Goal: Task Accomplishment & Management: Use online tool/utility

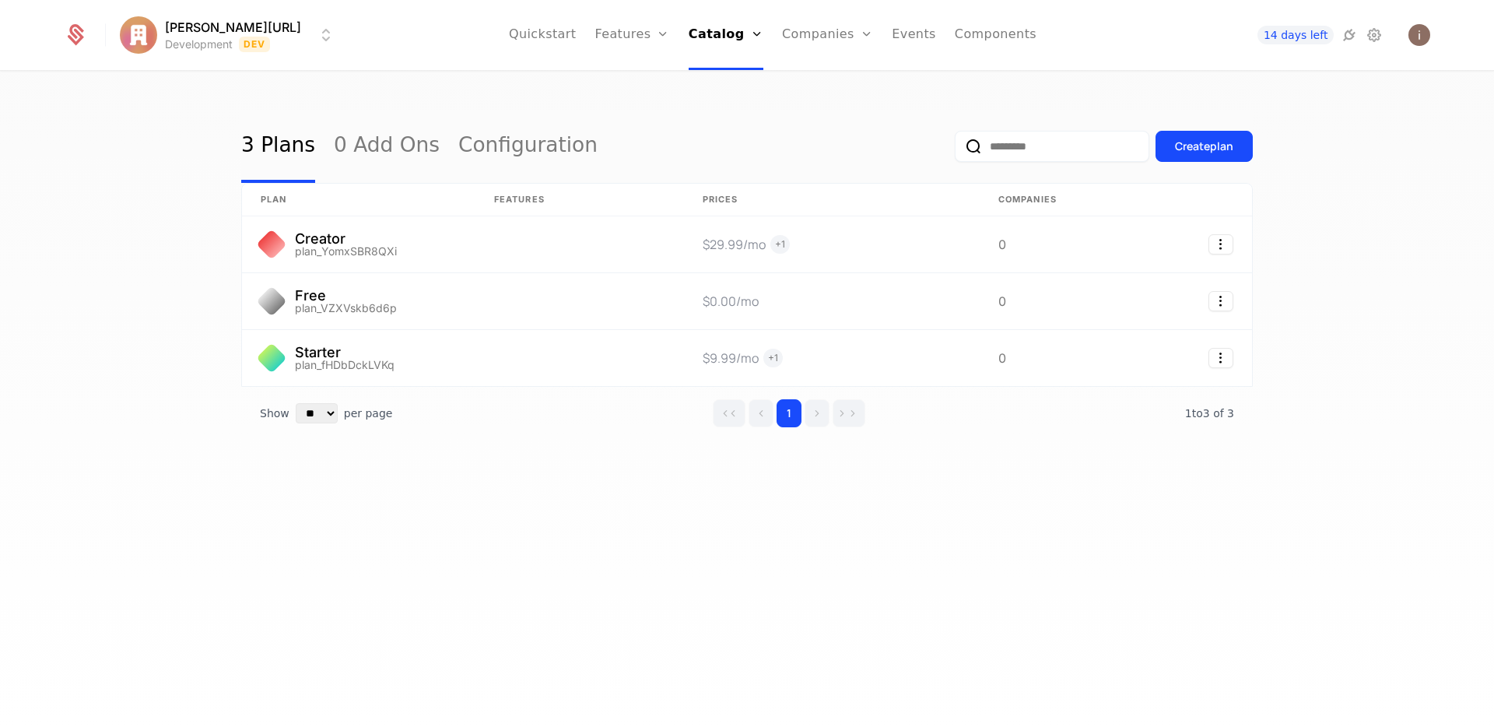
click at [459, 284] on link at bounding box center [358, 301] width 233 height 56
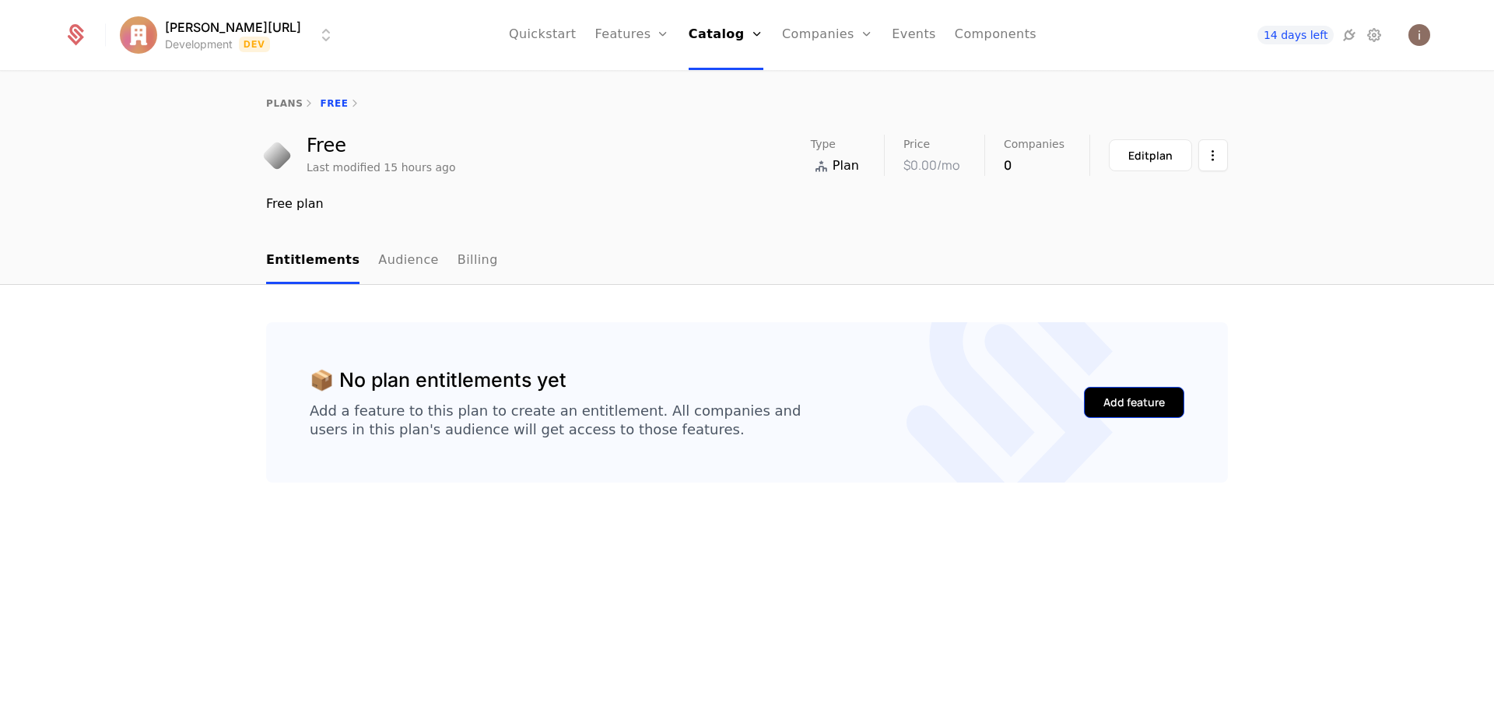
click at [1148, 411] on button "Add feature" at bounding box center [1134, 402] width 100 height 31
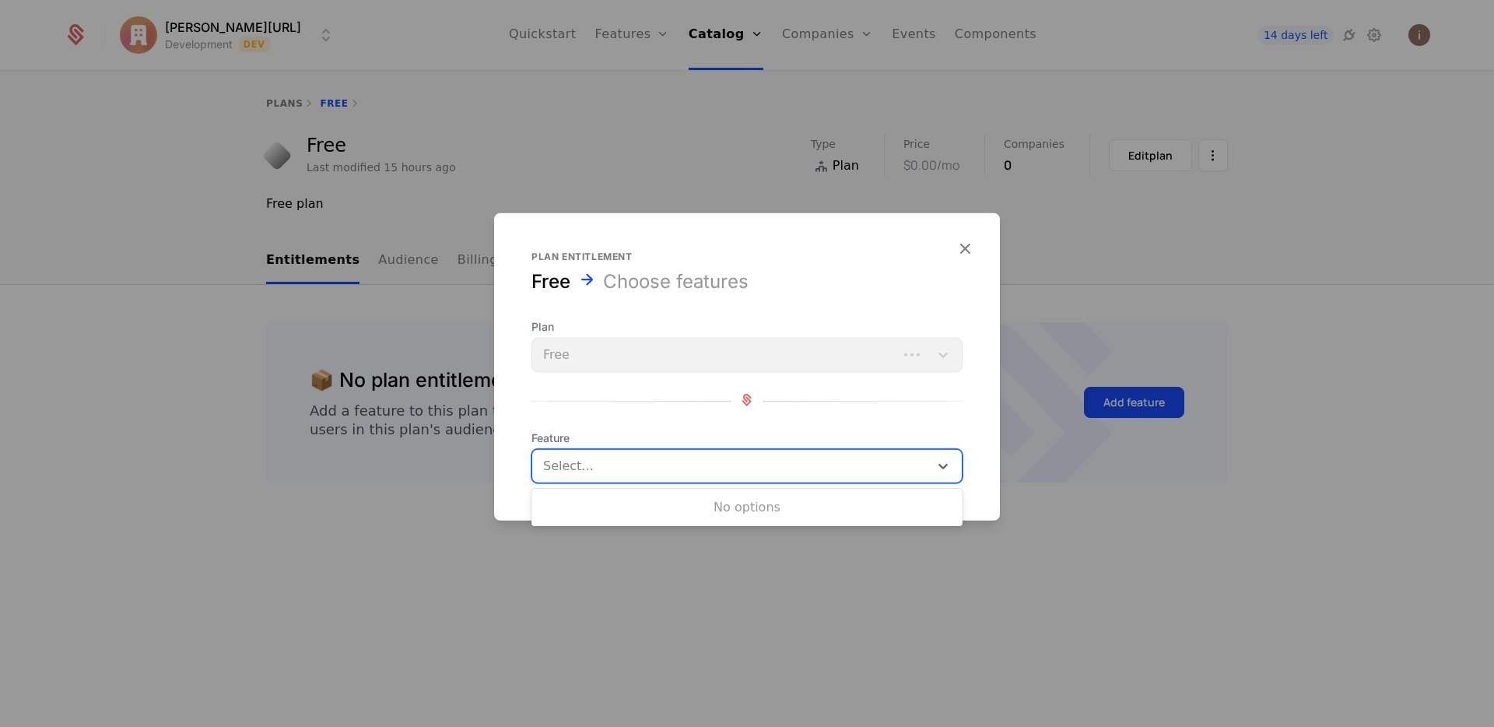
click at [734, 472] on div at bounding box center [732, 466] width 375 height 22
click at [652, 431] on span "Feature" at bounding box center [747, 438] width 431 height 16
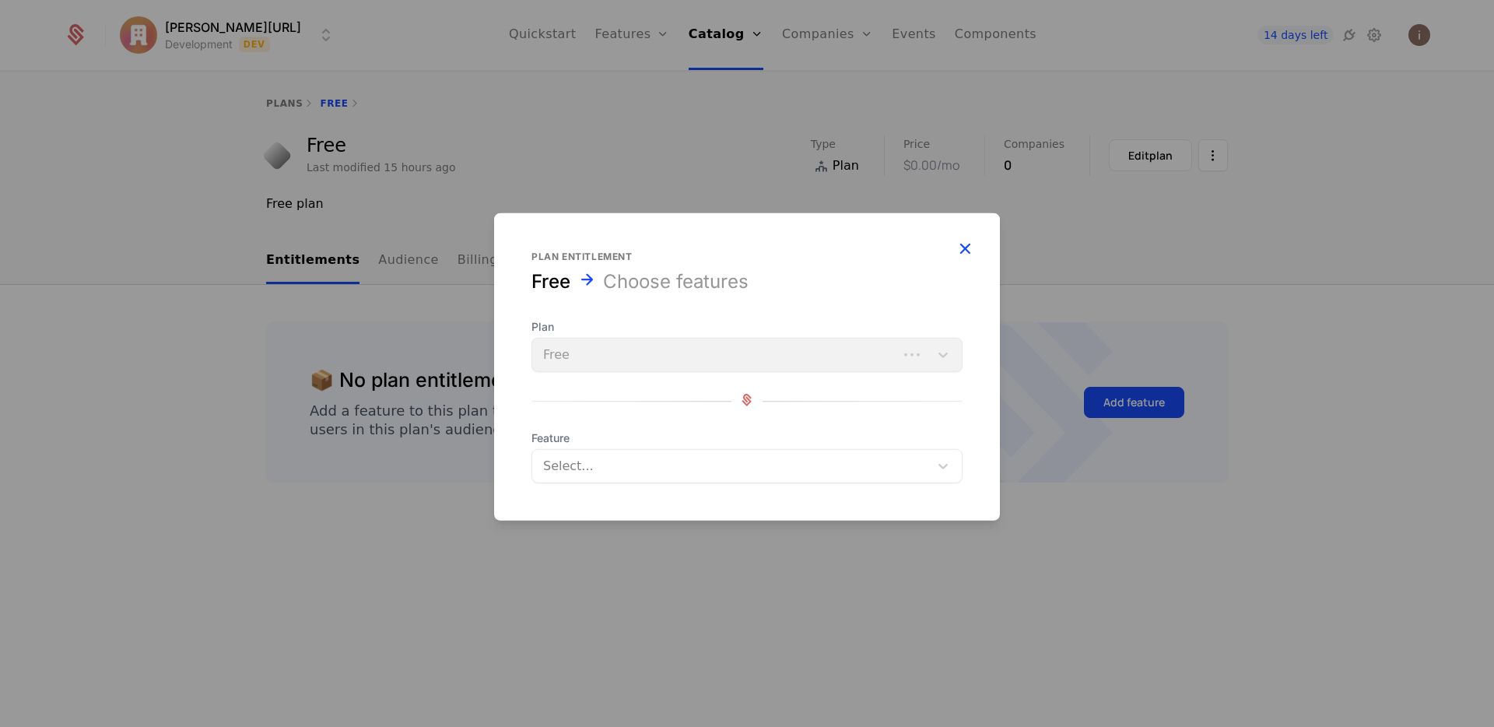
click at [966, 245] on icon "button" at bounding box center [965, 248] width 20 height 20
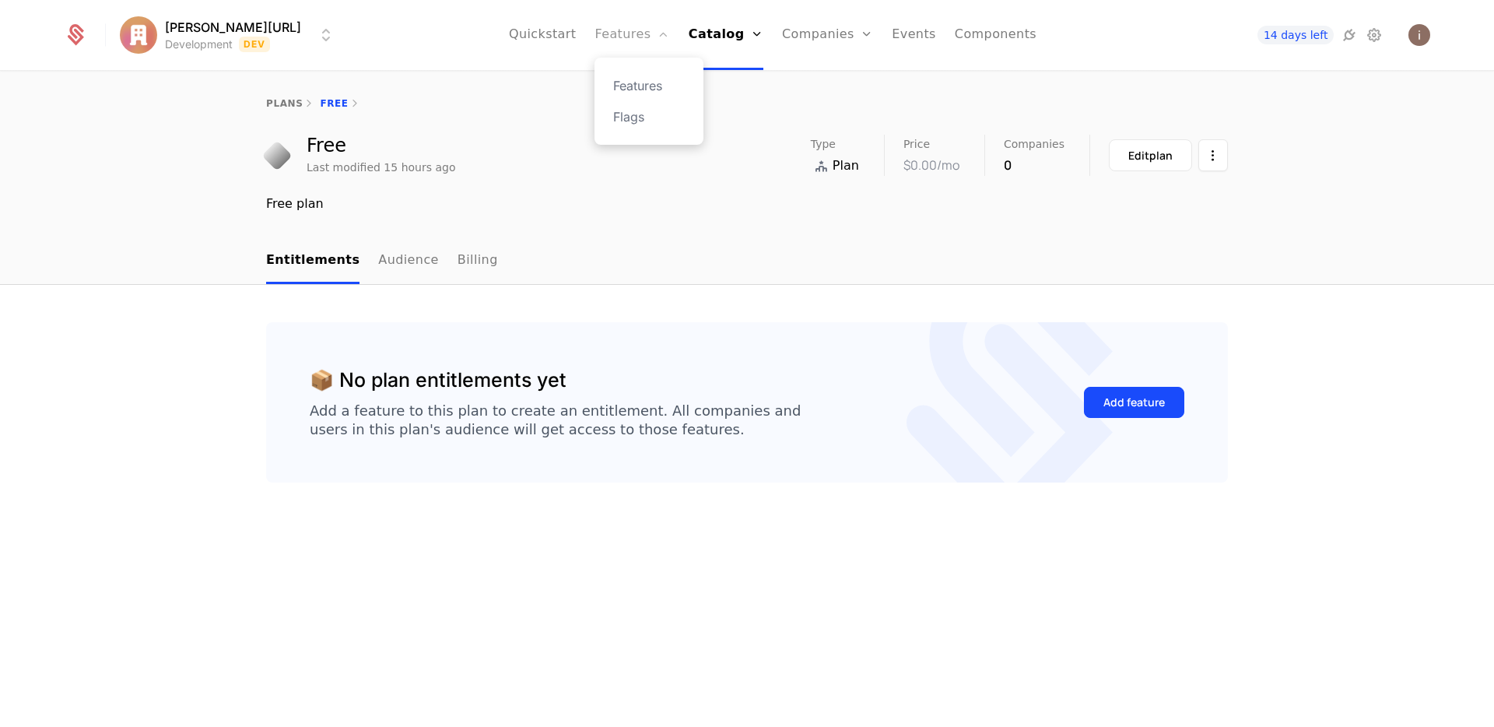
click at [603, 37] on link "Features" at bounding box center [632, 35] width 75 height 70
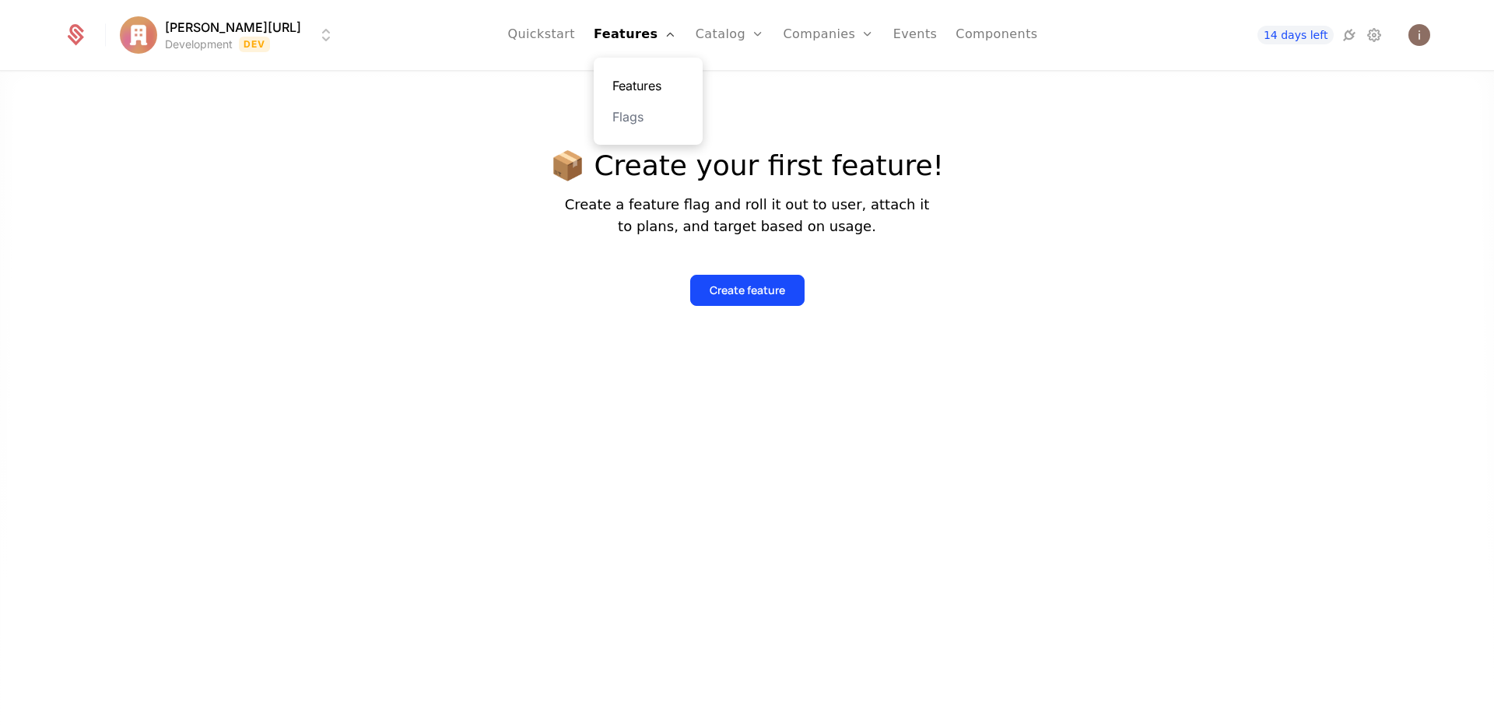
click at [630, 88] on link "Features" at bounding box center [648, 85] width 72 height 19
drag, startPoint x: 730, startPoint y: 272, endPoint x: 732, endPoint y: 279, distance: 7.9
click at [730, 272] on div "Create feature" at bounding box center [747, 278] width 394 height 56
click at [735, 287] on div "Create feature" at bounding box center [747, 291] width 75 height 16
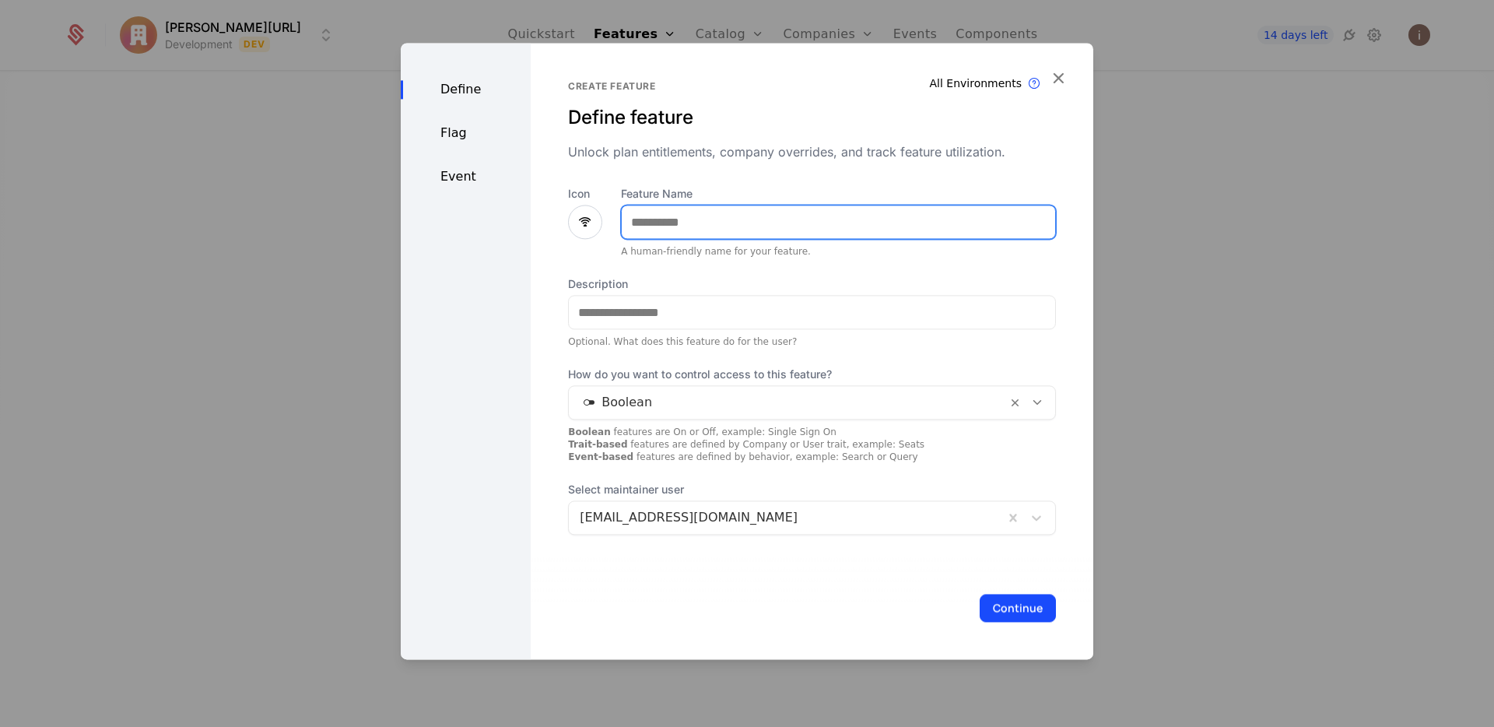
click at [717, 220] on input "Feature Name" at bounding box center [838, 221] width 433 height 33
type input "*"
type input "**********"
click at [583, 219] on icon at bounding box center [585, 221] width 19 height 19
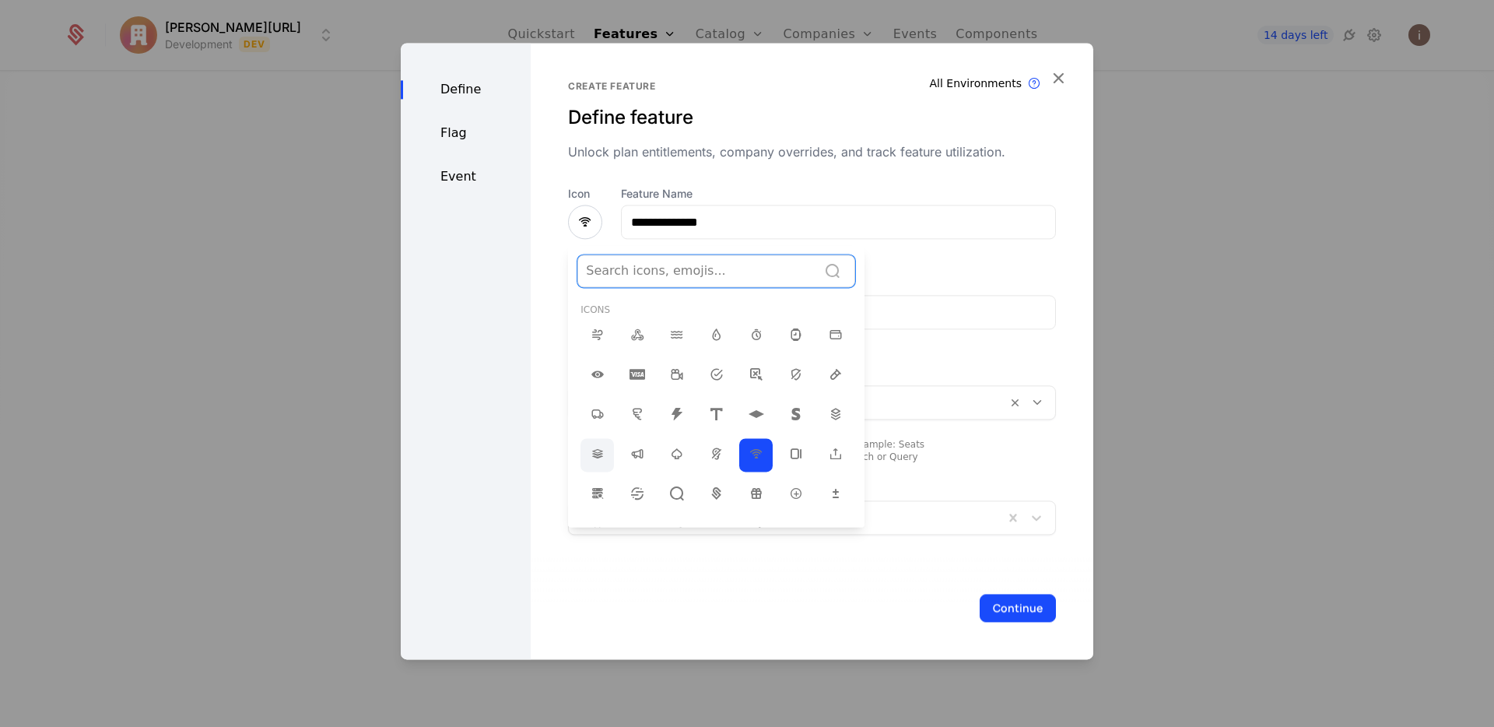
click at [588, 453] on icon at bounding box center [597, 453] width 19 height 19
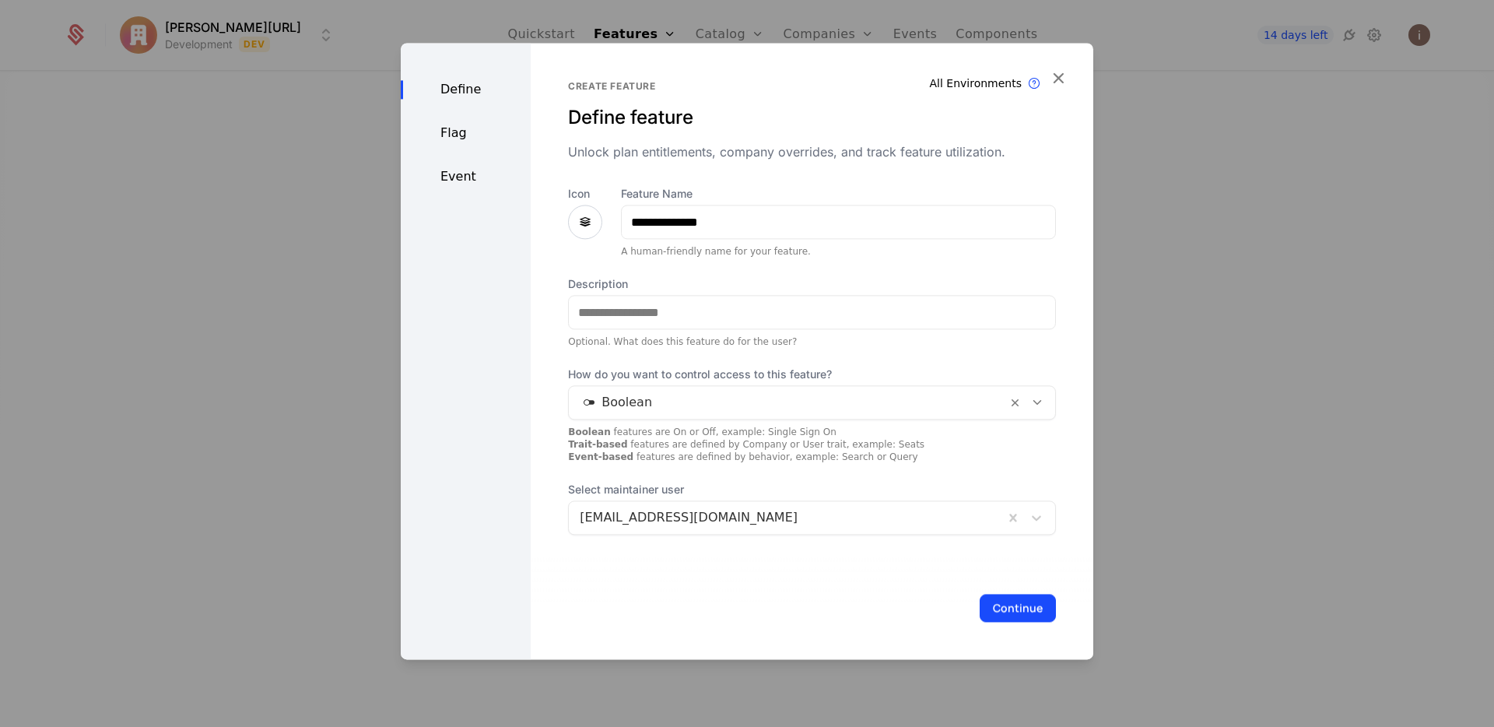
click at [630, 412] on div at bounding box center [788, 402] width 416 height 22
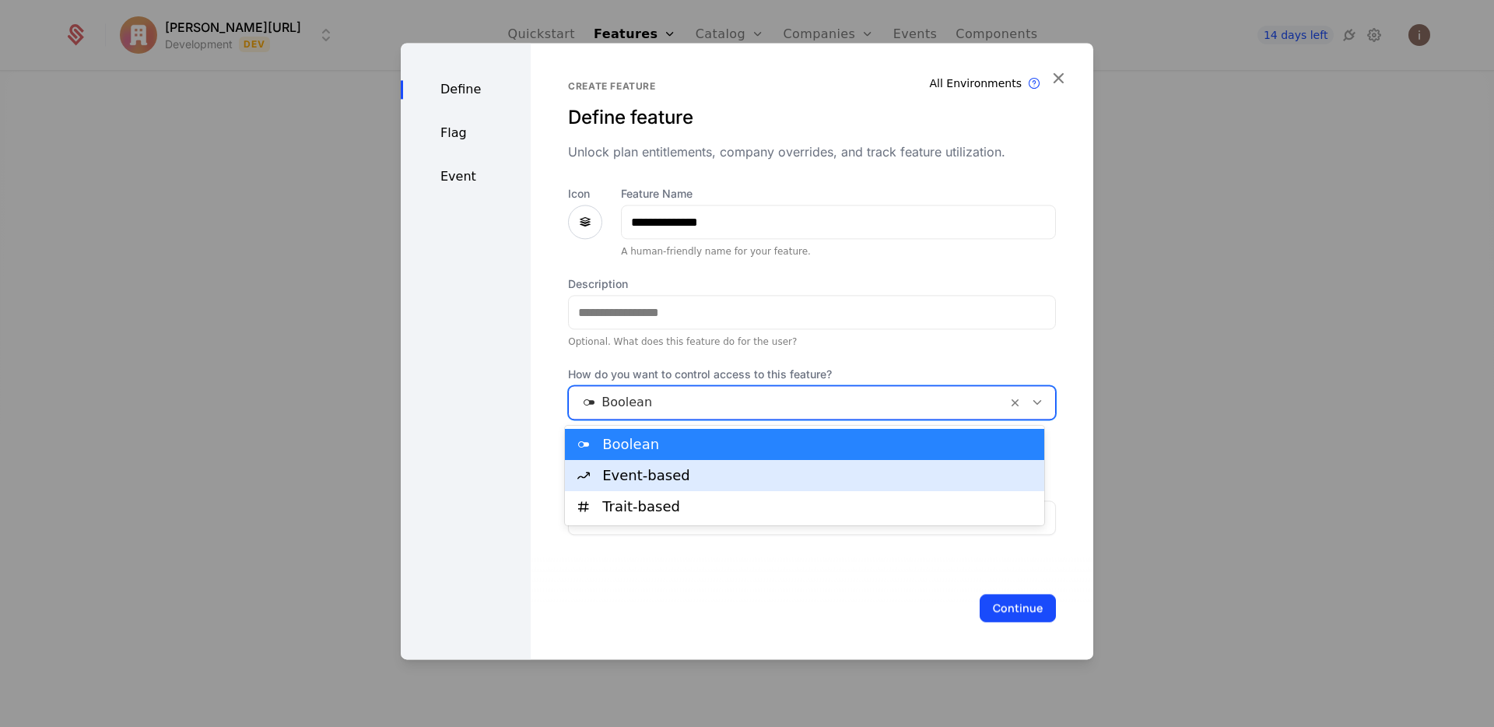
click at [641, 476] on div "Event-based" at bounding box center [818, 476] width 433 height 14
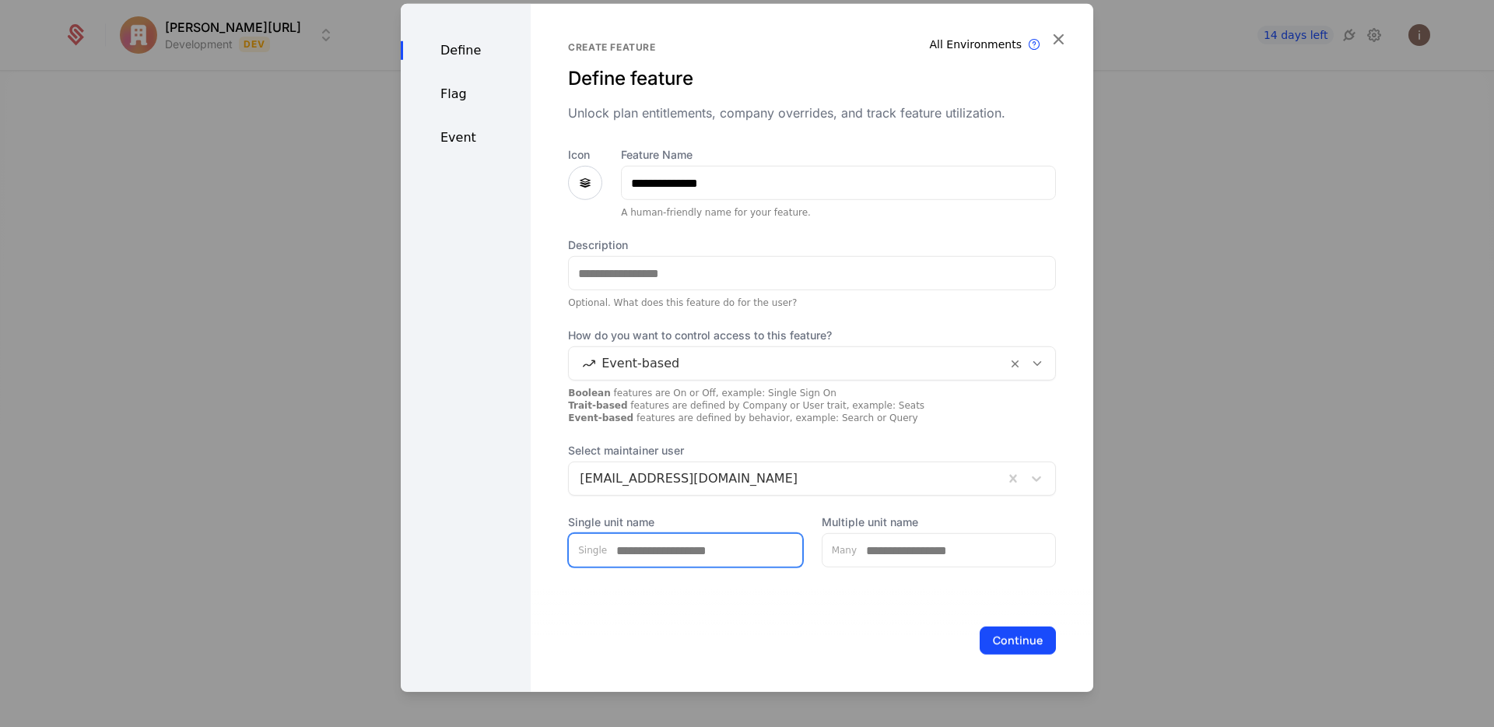
click at [659, 557] on input "Single unit name" at bounding box center [704, 550] width 195 height 33
click at [925, 562] on input "Multiple unit name" at bounding box center [956, 550] width 198 height 33
click at [981, 640] on button "Continue" at bounding box center [1018, 640] width 76 height 28
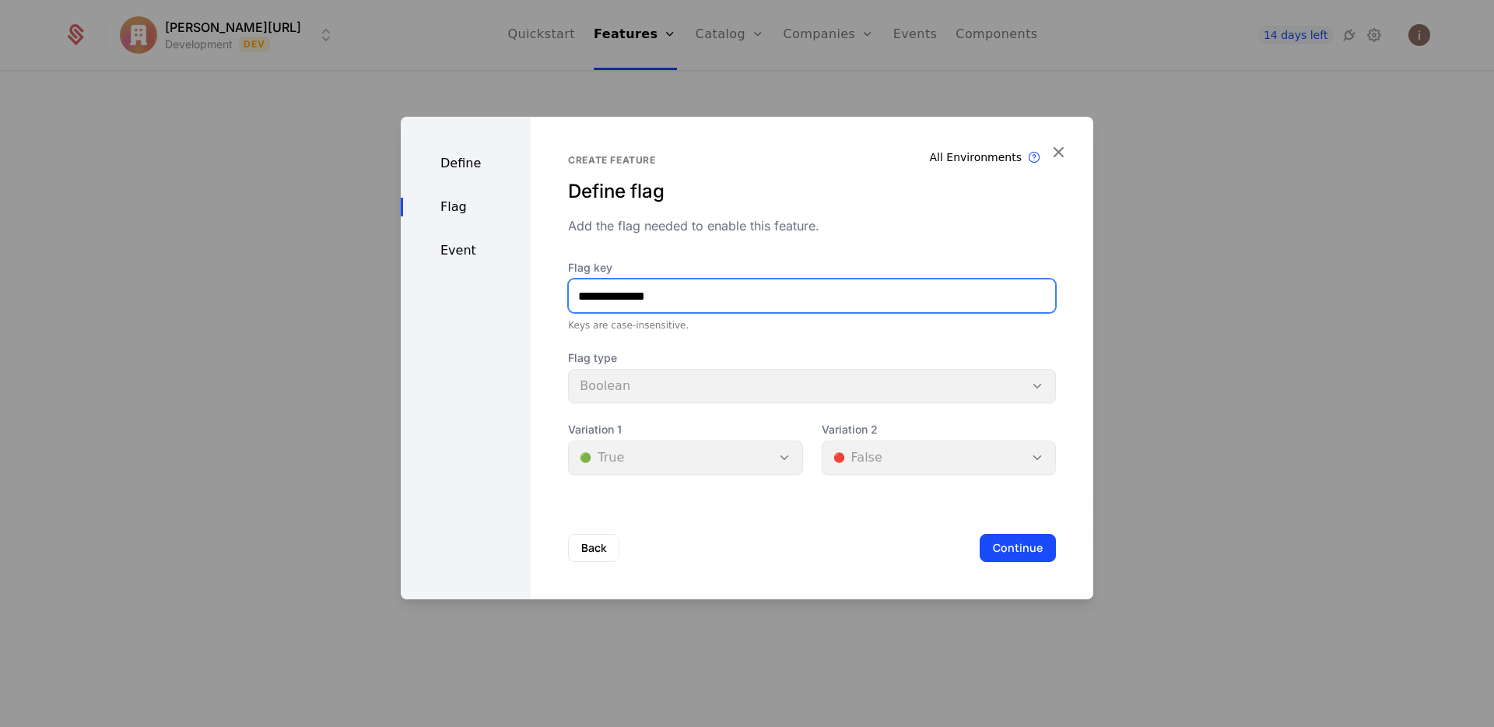
click at [672, 297] on input "**********" at bounding box center [812, 295] width 486 height 33
click at [448, 162] on div "Define" at bounding box center [466, 163] width 130 height 19
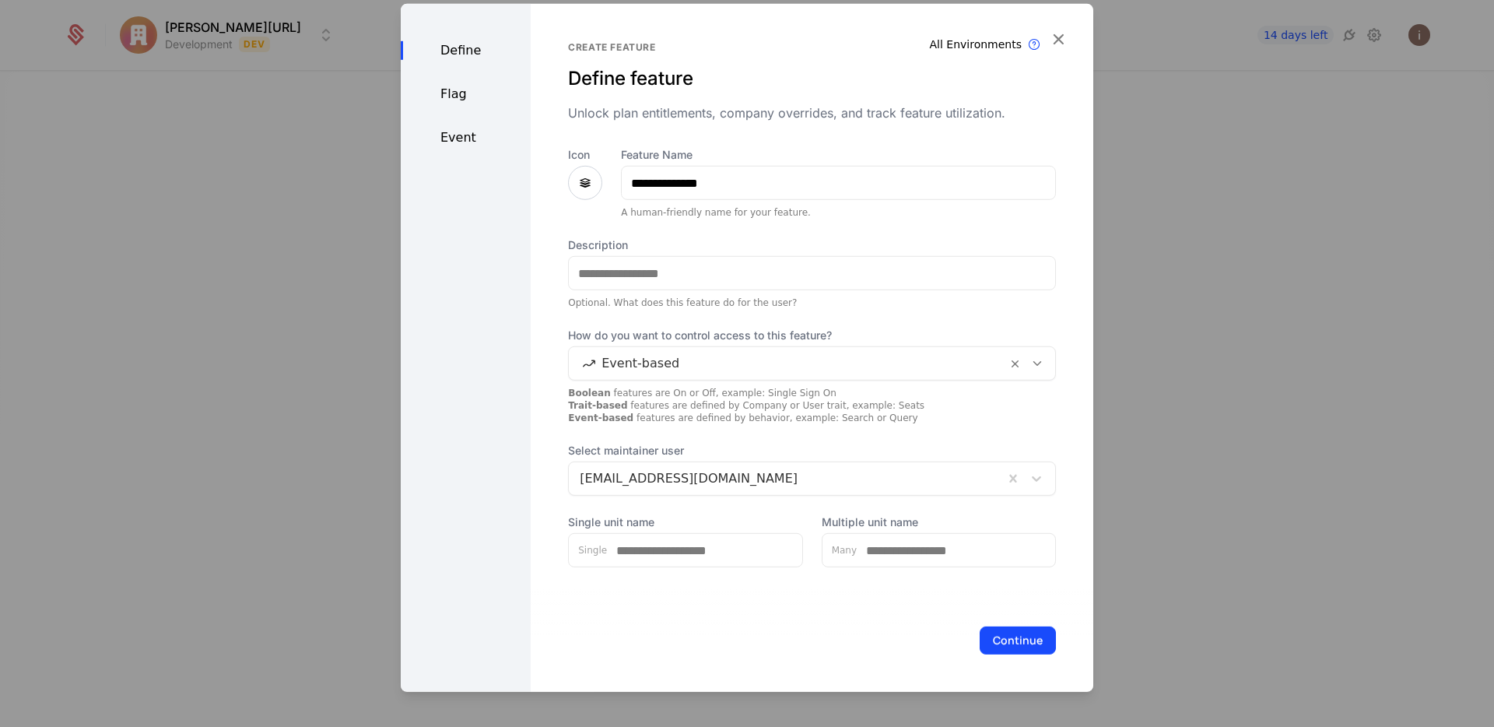
click at [462, 95] on div "Flag" at bounding box center [466, 94] width 130 height 19
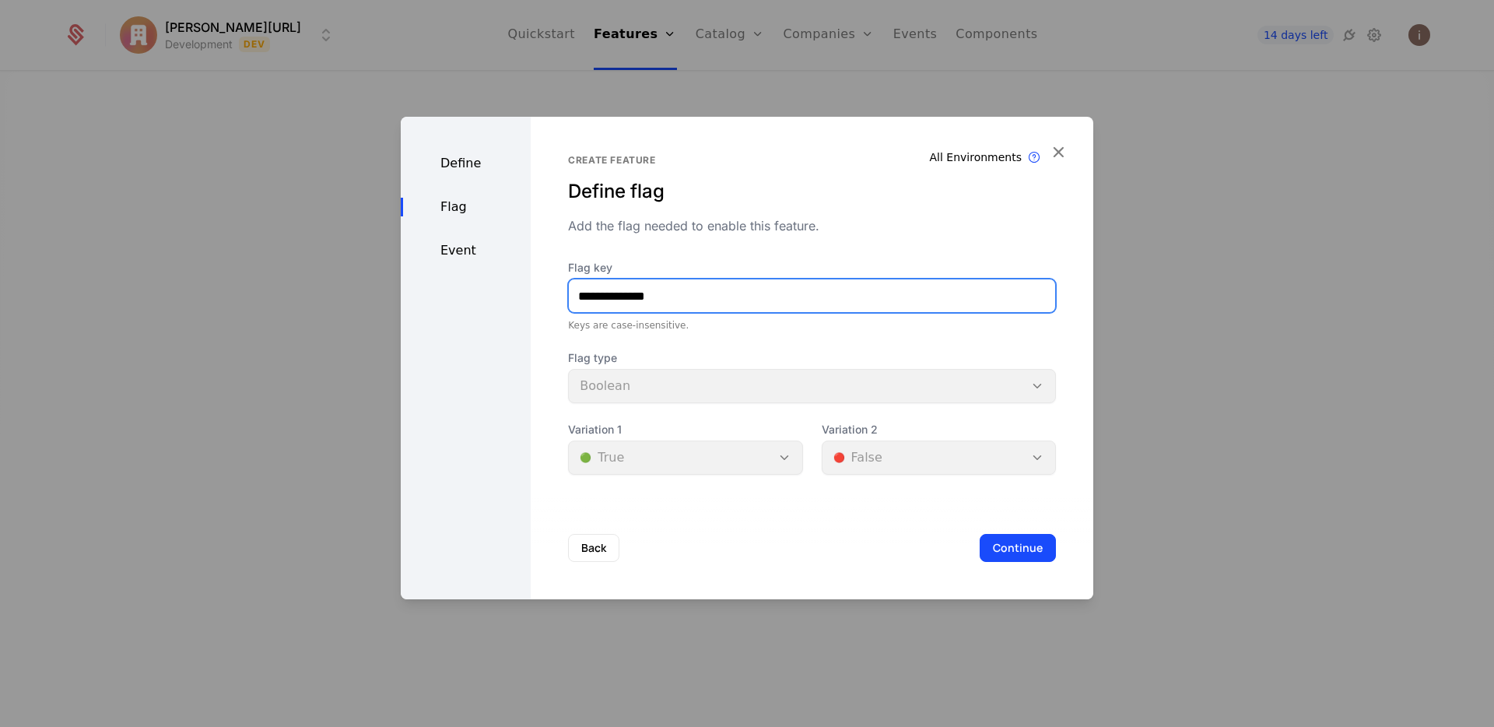
click at [633, 296] on input "**********" at bounding box center [812, 295] width 486 height 33
drag, startPoint x: 682, startPoint y: 295, endPoint x: 499, endPoint y: 286, distance: 183.1
click at [501, 286] on div "**********" at bounding box center [747, 358] width 693 height 483
type input "**********"
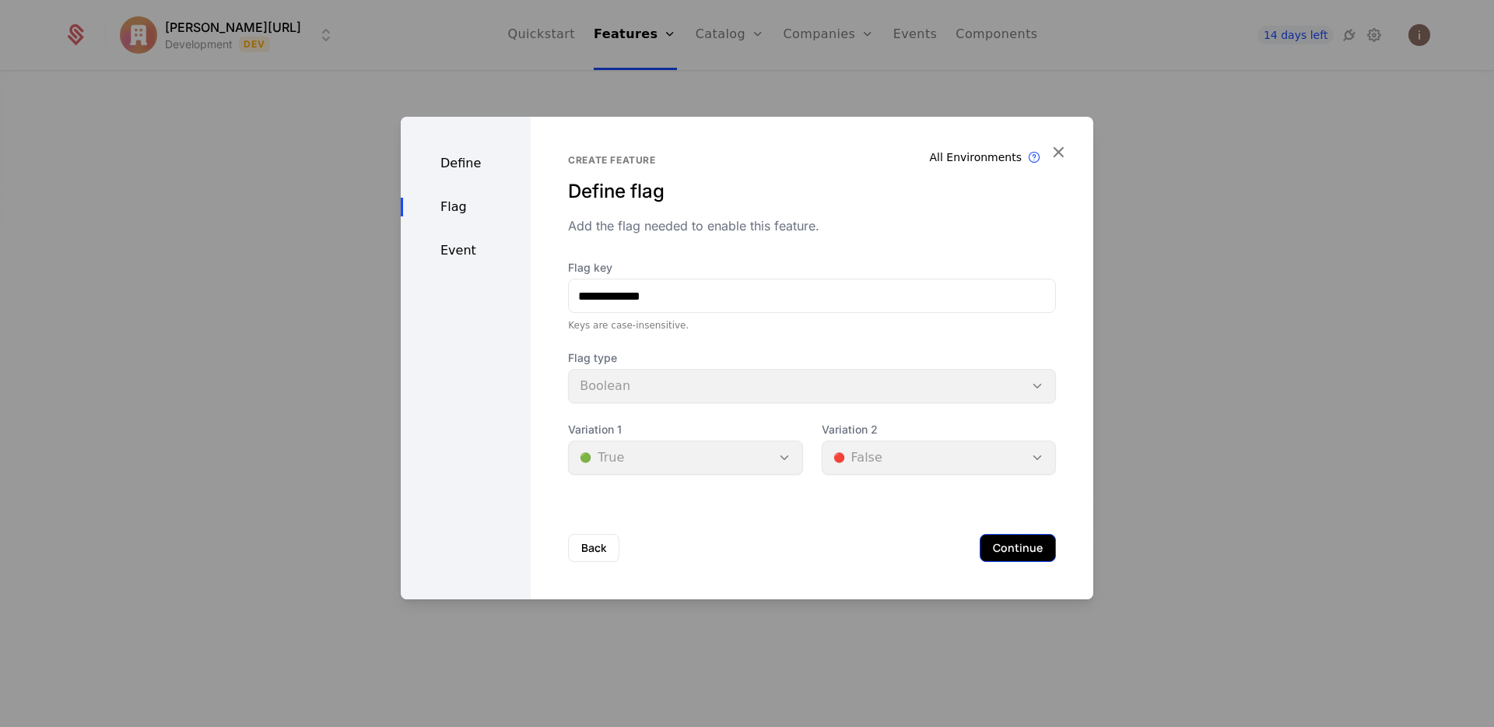
click at [983, 547] on button "Continue" at bounding box center [1018, 548] width 76 height 28
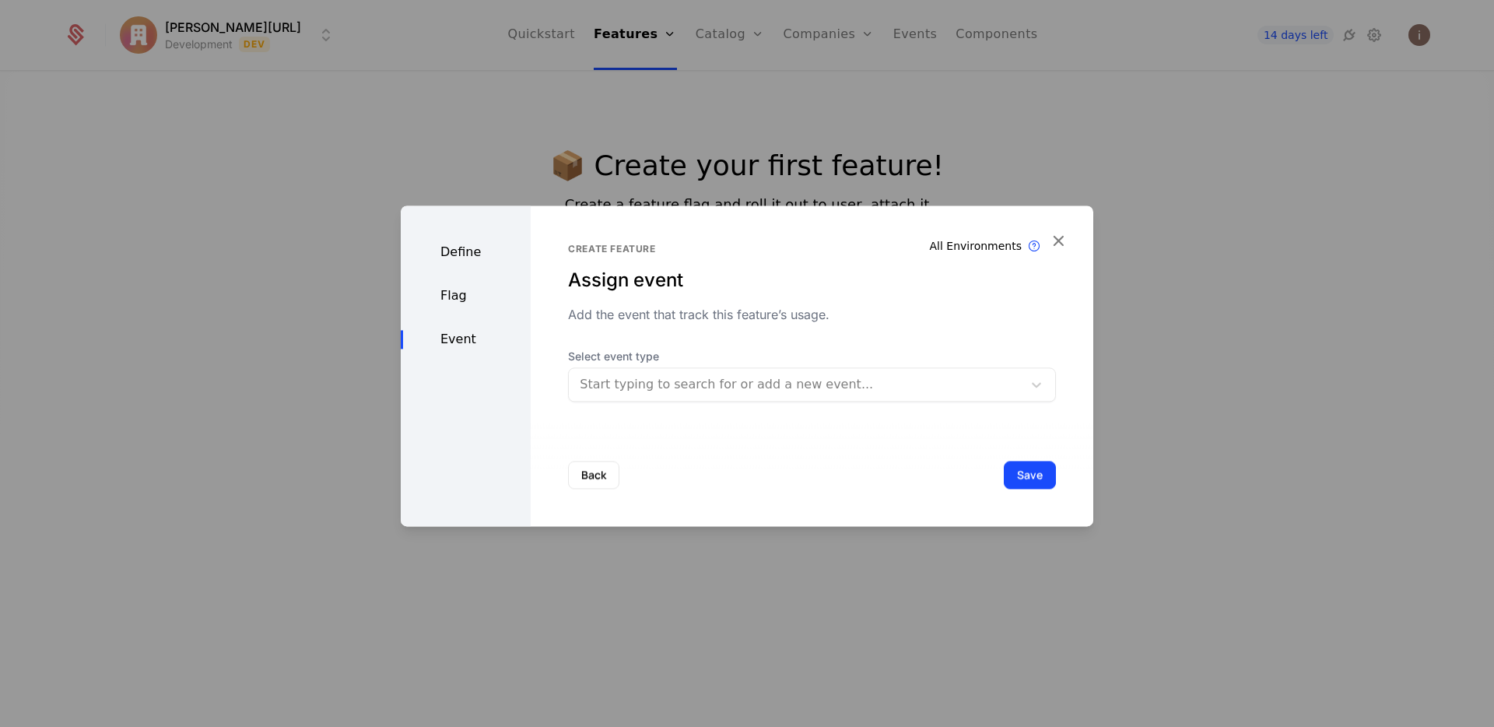
click at [629, 398] on div "Start typing to search for or add a new event..." at bounding box center [812, 384] width 488 height 34
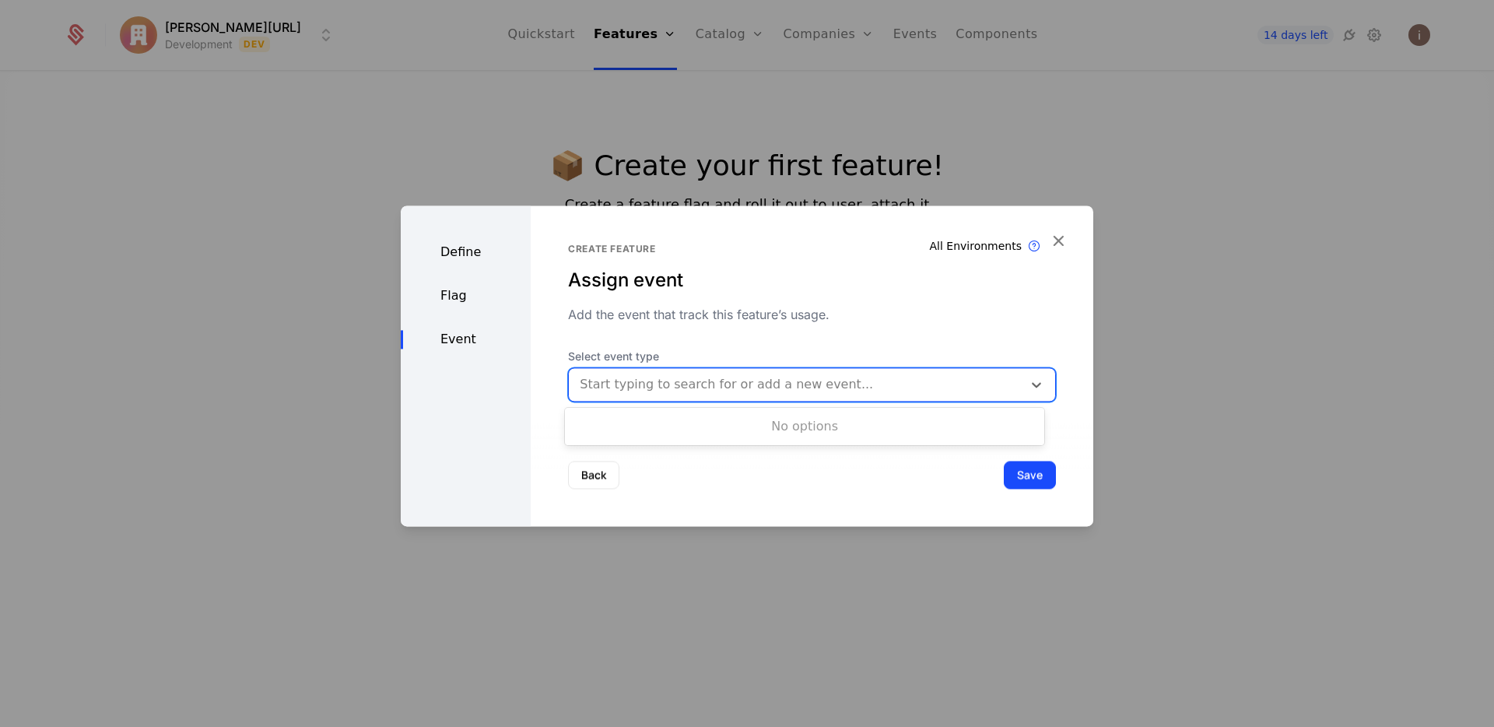
click at [630, 398] on div "Start typing to search for or add a new event..." at bounding box center [796, 384] width 454 height 28
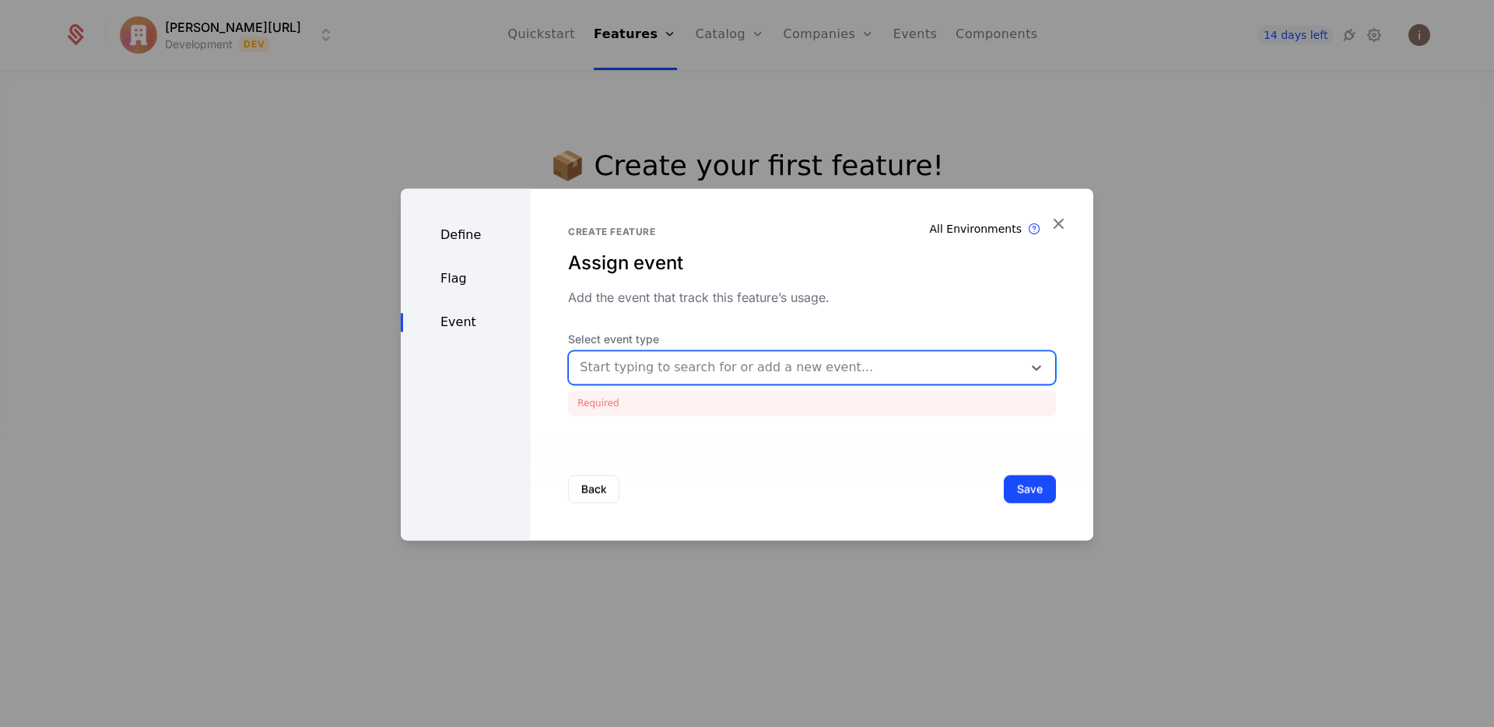
click at [683, 363] on div at bounding box center [796, 367] width 432 height 22
click at [679, 363] on div at bounding box center [796, 367] width 432 height 22
type input "**********"
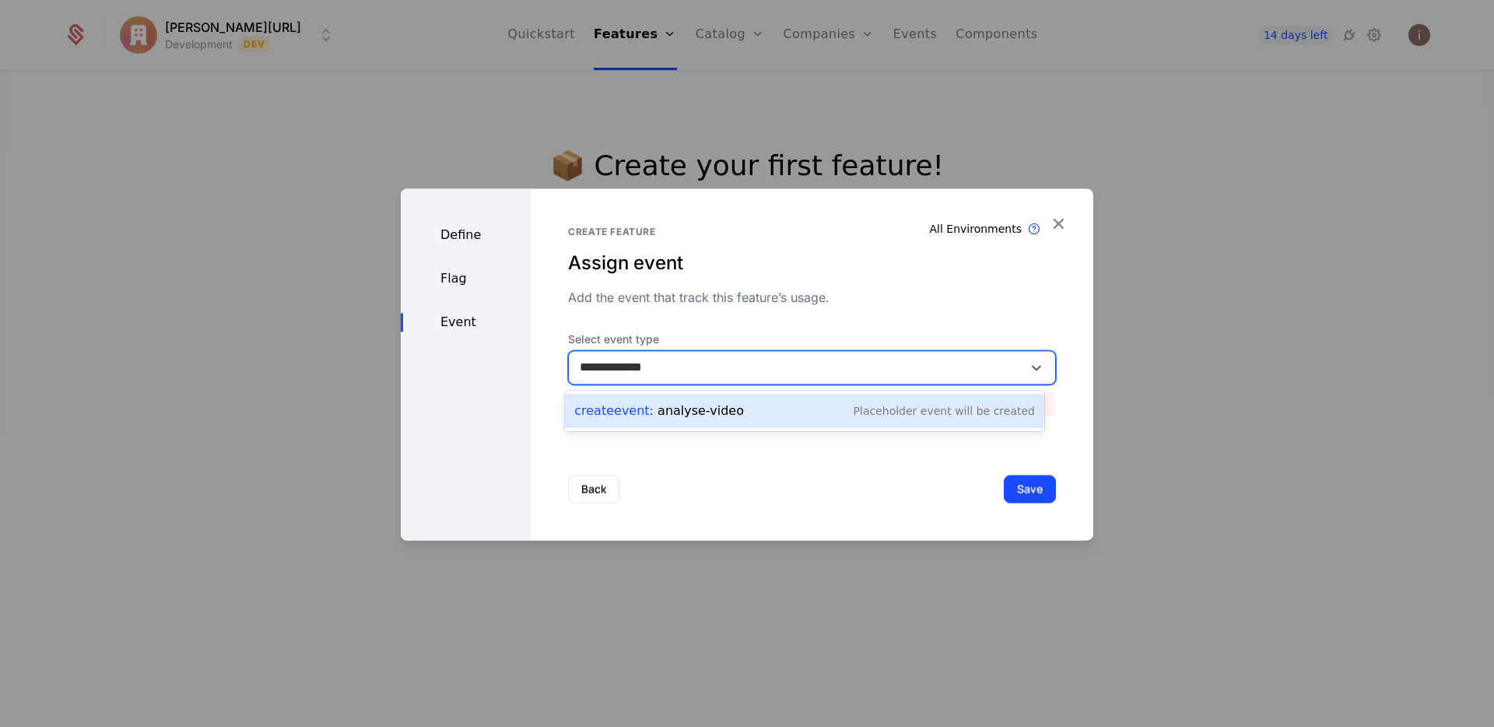
click at [677, 422] on div "Create Event : analyse-video Placeholder Event will be created" at bounding box center [804, 411] width 479 height 34
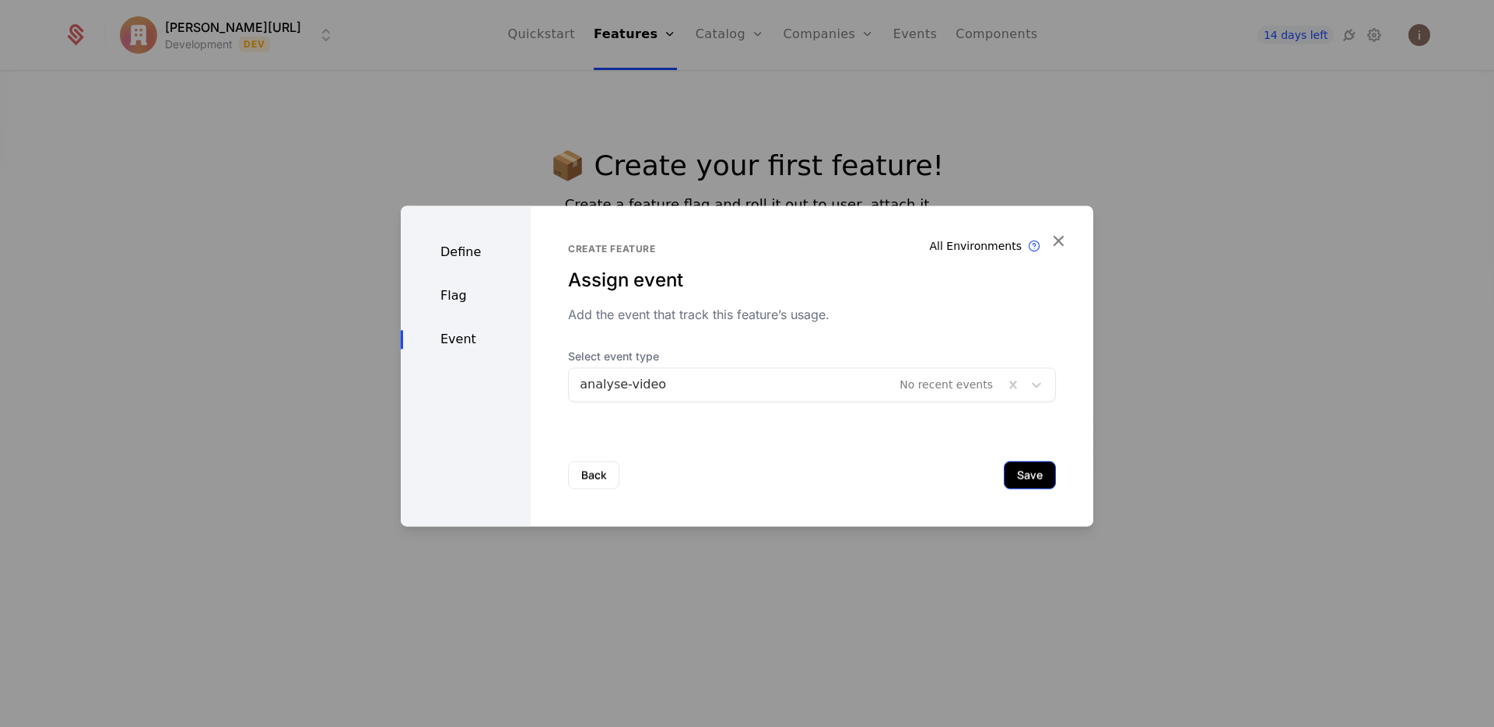
click at [1023, 480] on button "Save" at bounding box center [1030, 475] width 52 height 28
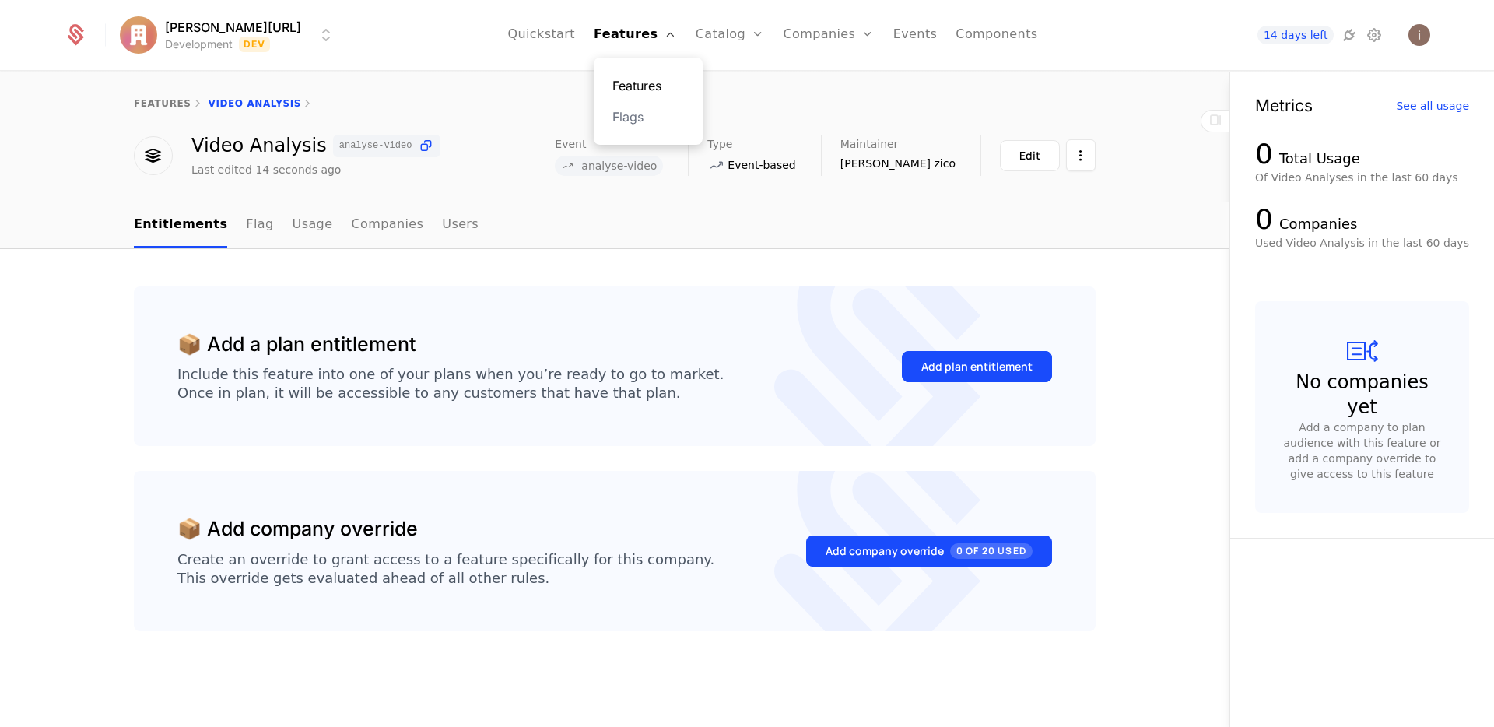
click at [623, 79] on link "Features" at bounding box center [648, 85] width 72 height 19
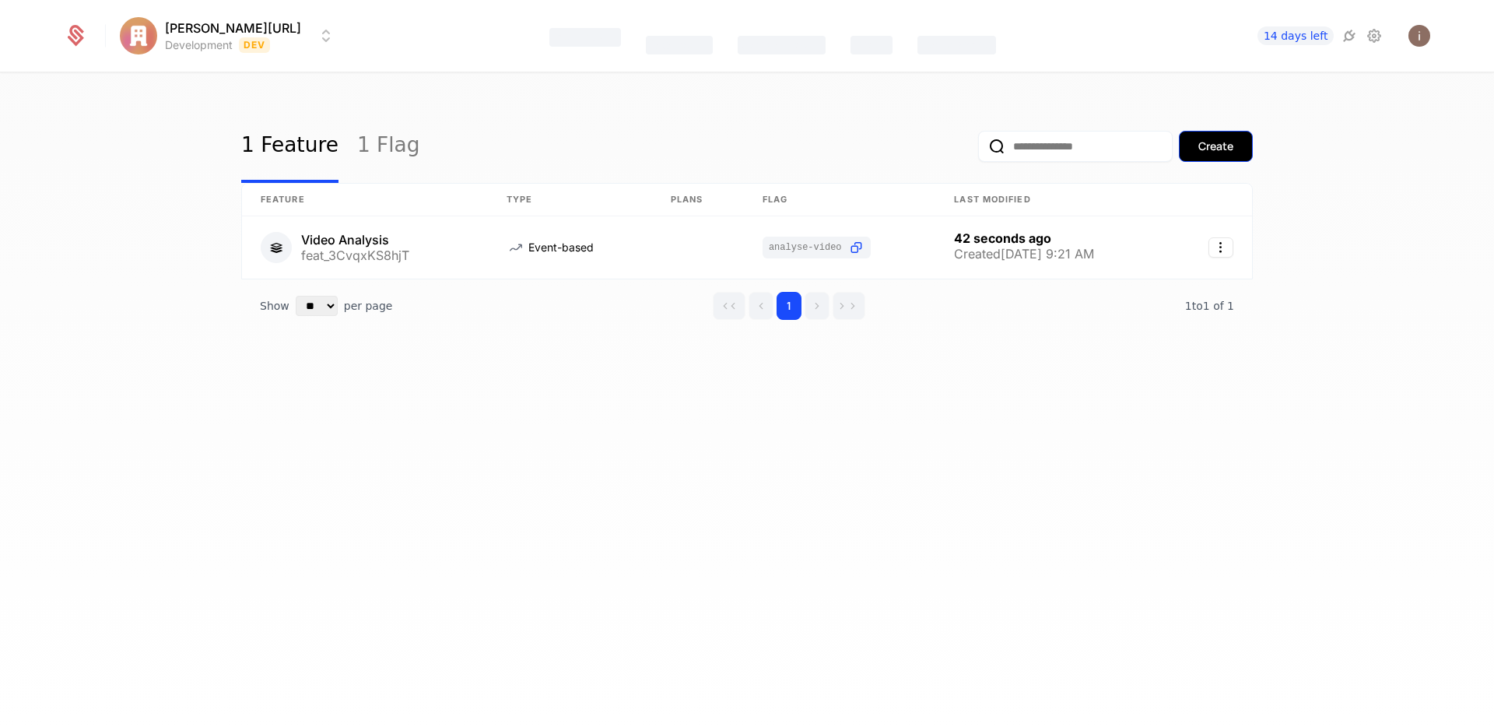
click at [1212, 146] on div "Create" at bounding box center [1216, 147] width 35 height 16
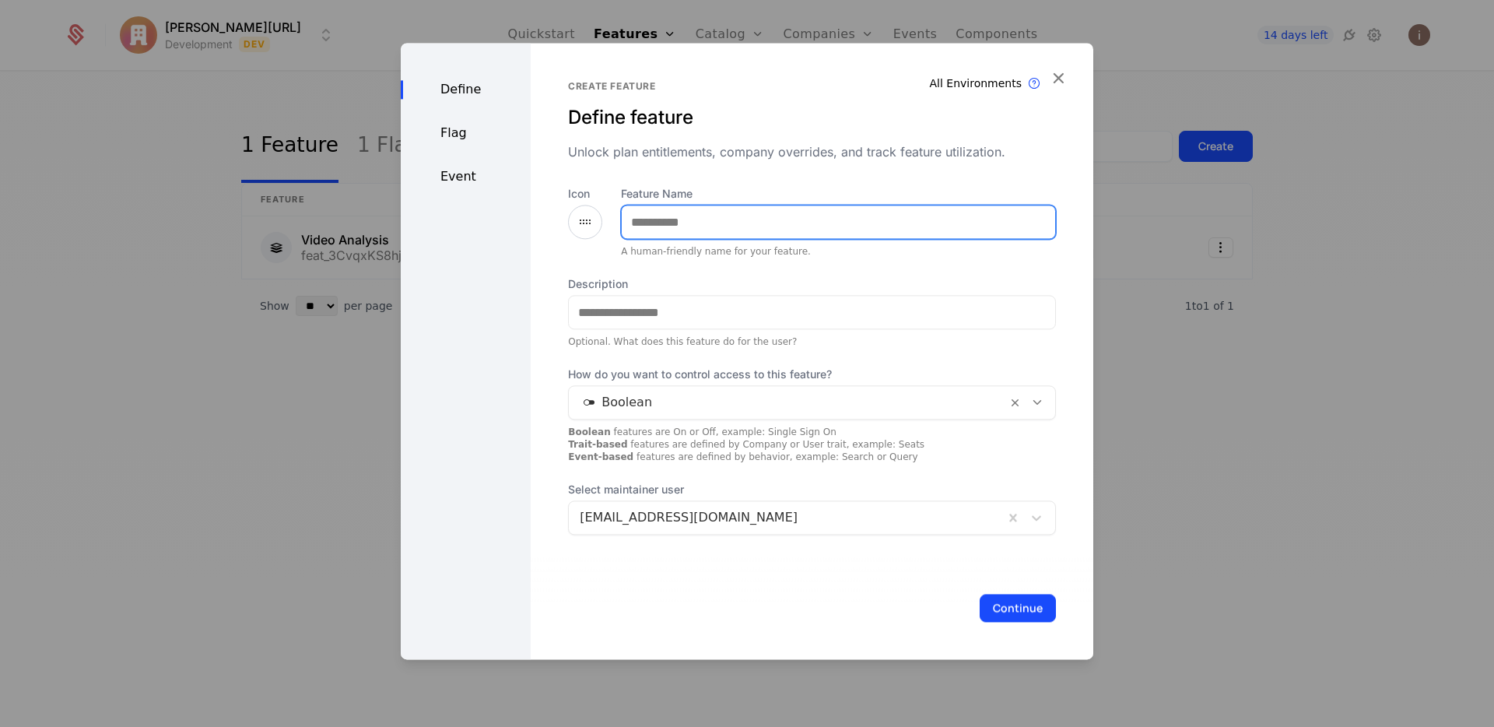
click at [790, 212] on input "Feature Name" at bounding box center [838, 221] width 433 height 33
type input "**********"
click at [586, 229] on icon at bounding box center [585, 221] width 19 height 19
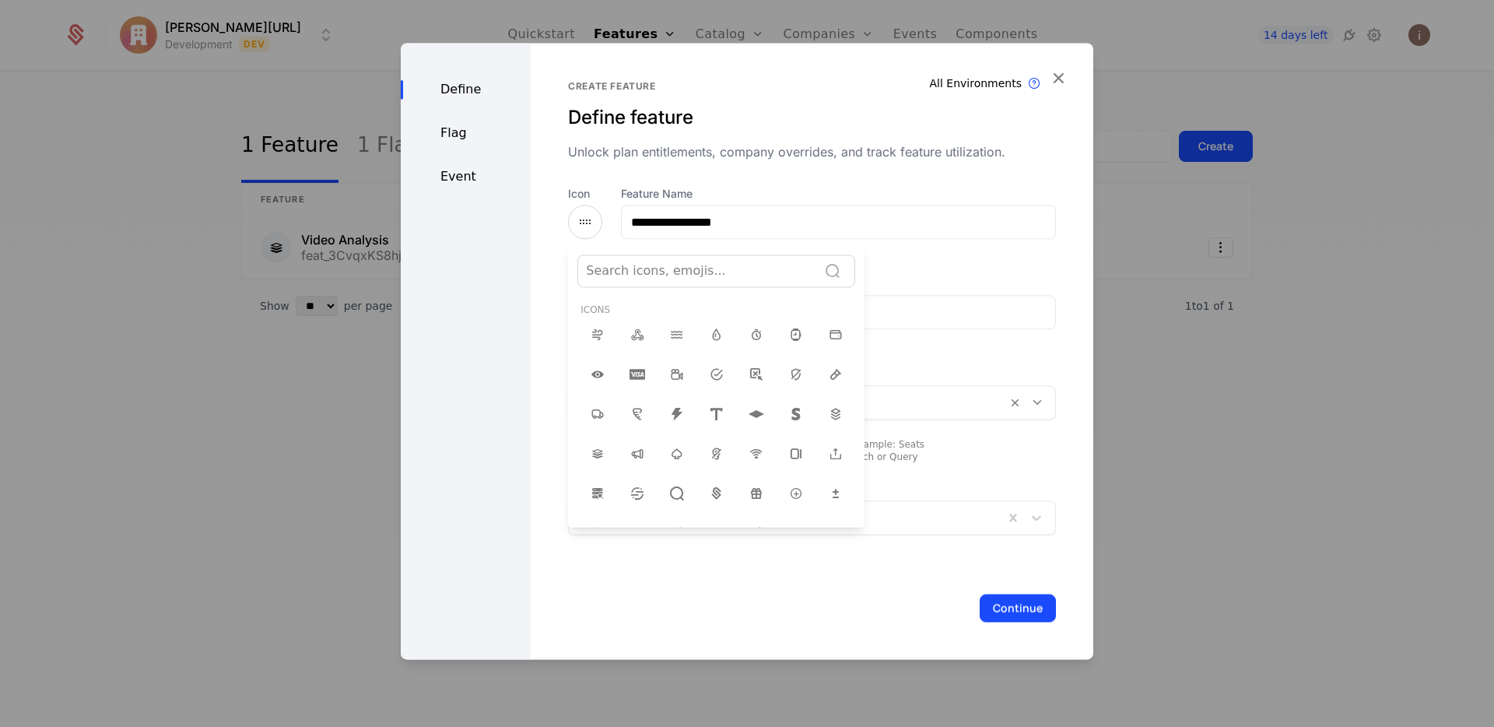
click at [587, 222] on div at bounding box center [747, 351] width 693 height 616
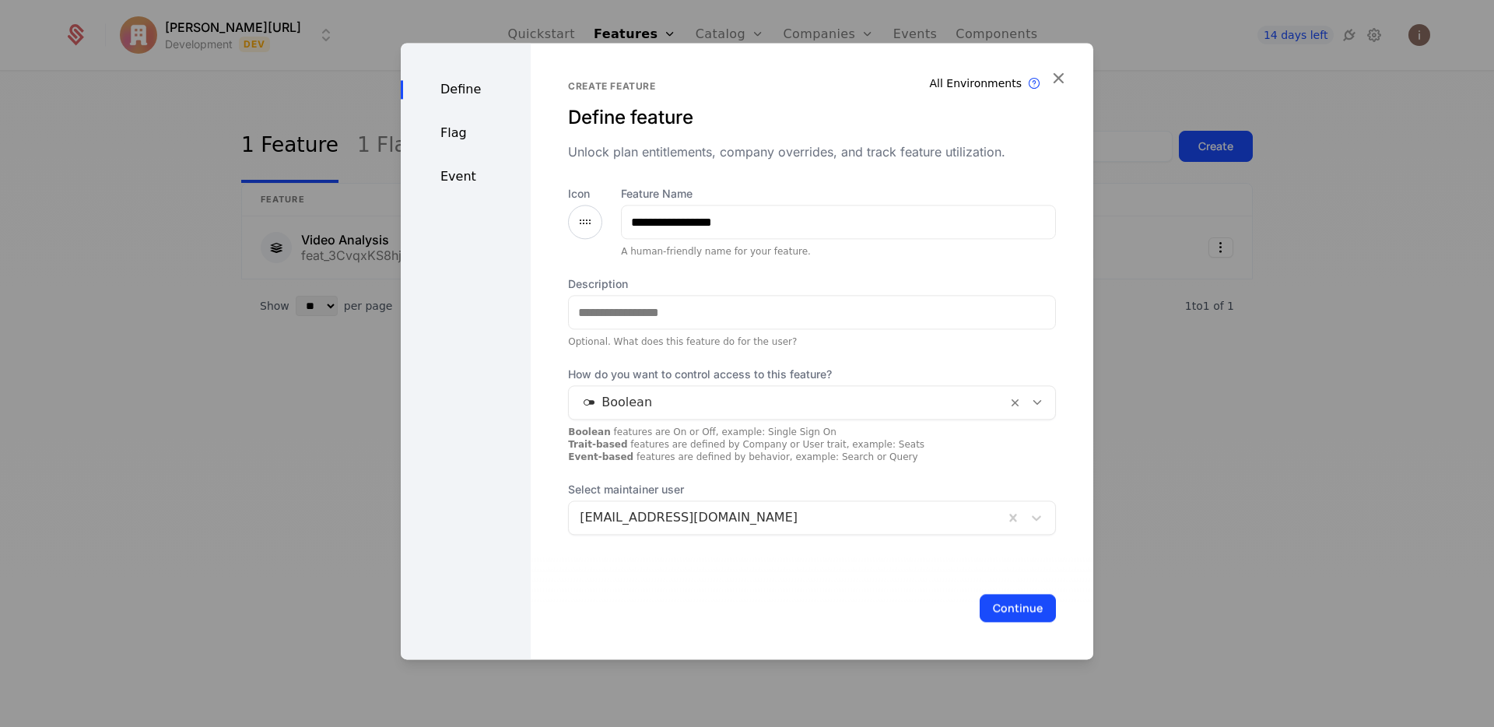
click at [570, 228] on div at bounding box center [585, 222] width 34 height 34
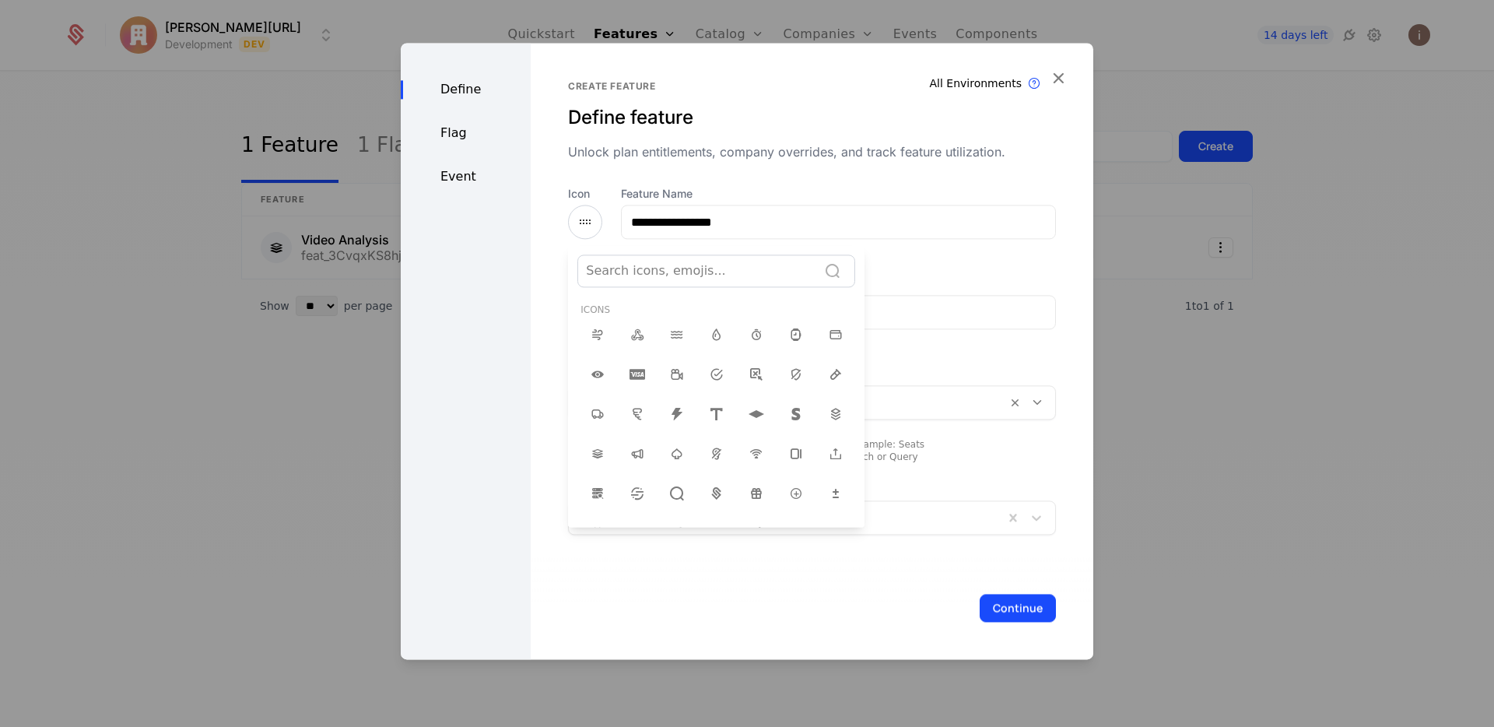
click at [580, 223] on div at bounding box center [747, 351] width 693 height 616
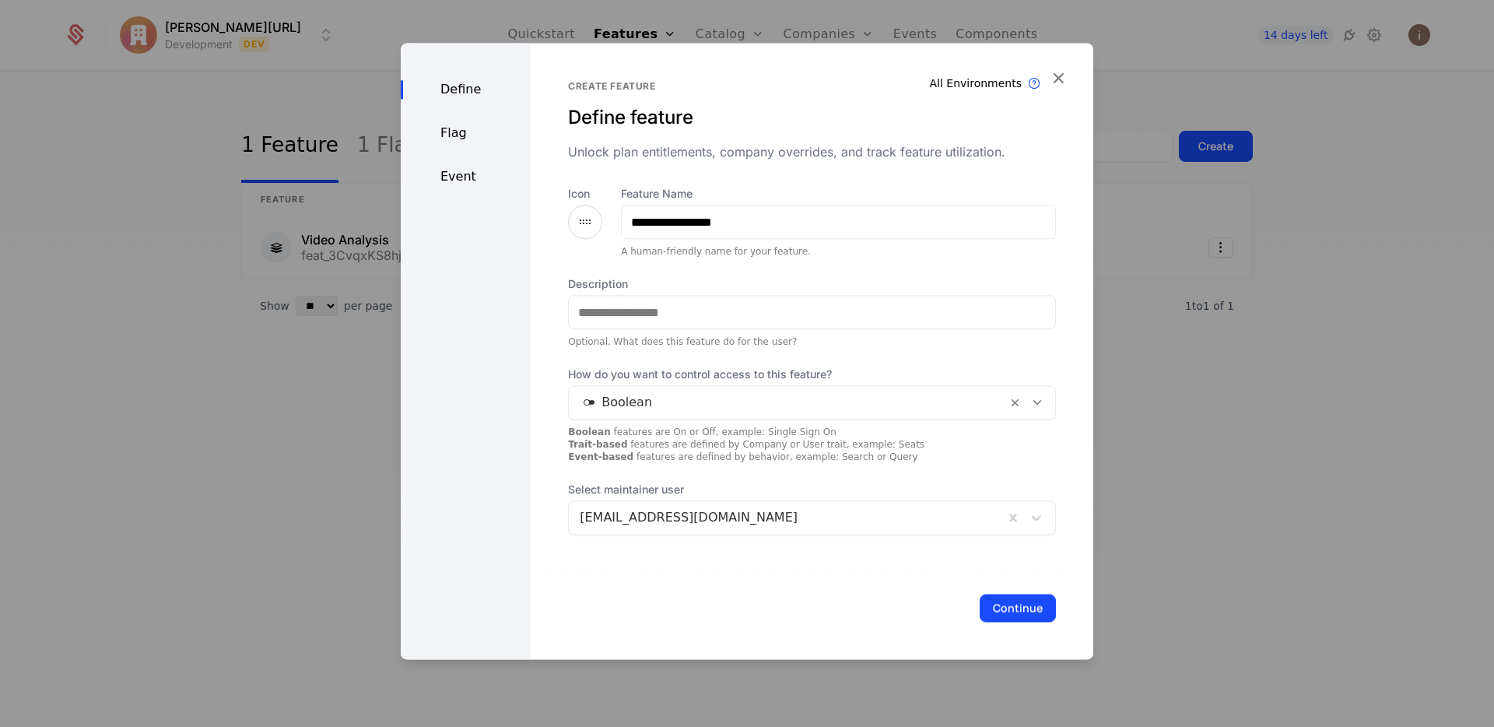
click at [581, 223] on icon at bounding box center [585, 221] width 19 height 19
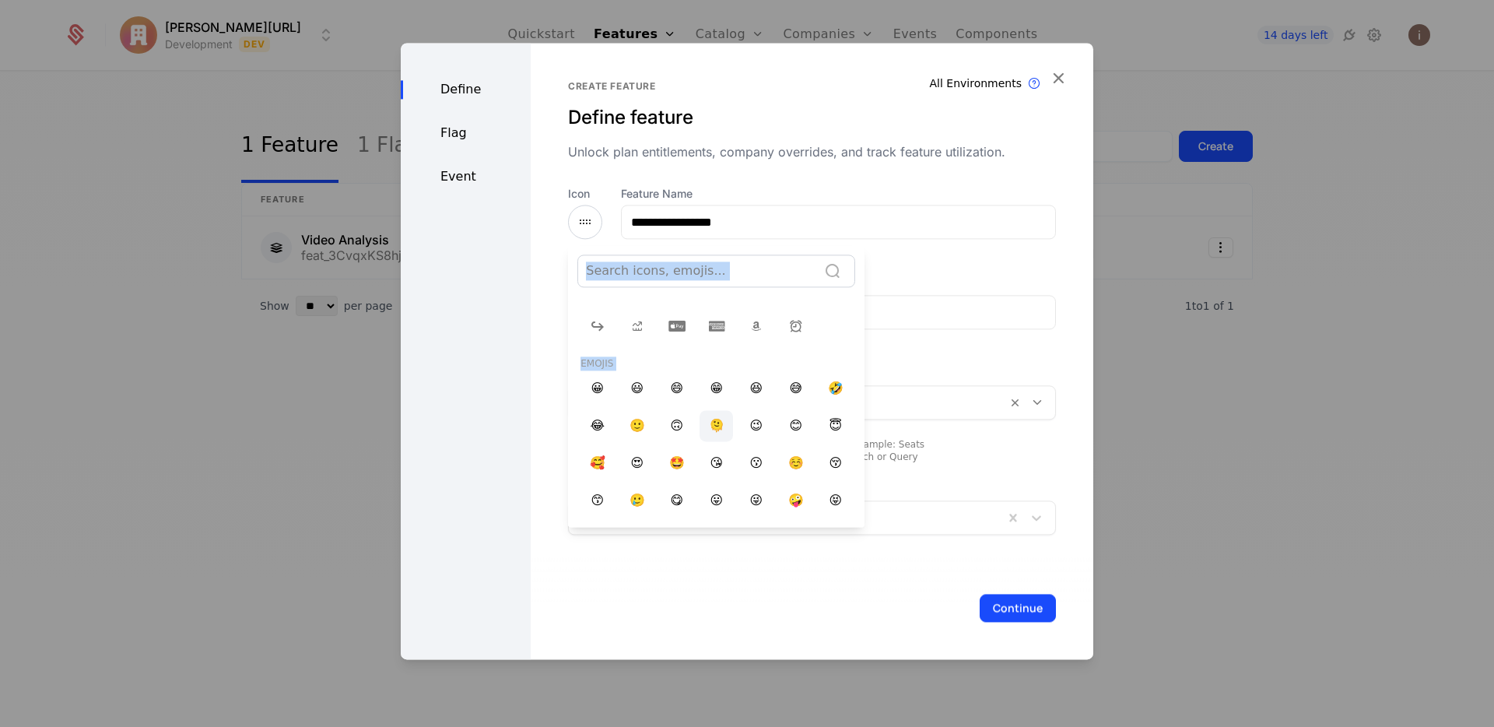
scroll to position [693, 0]
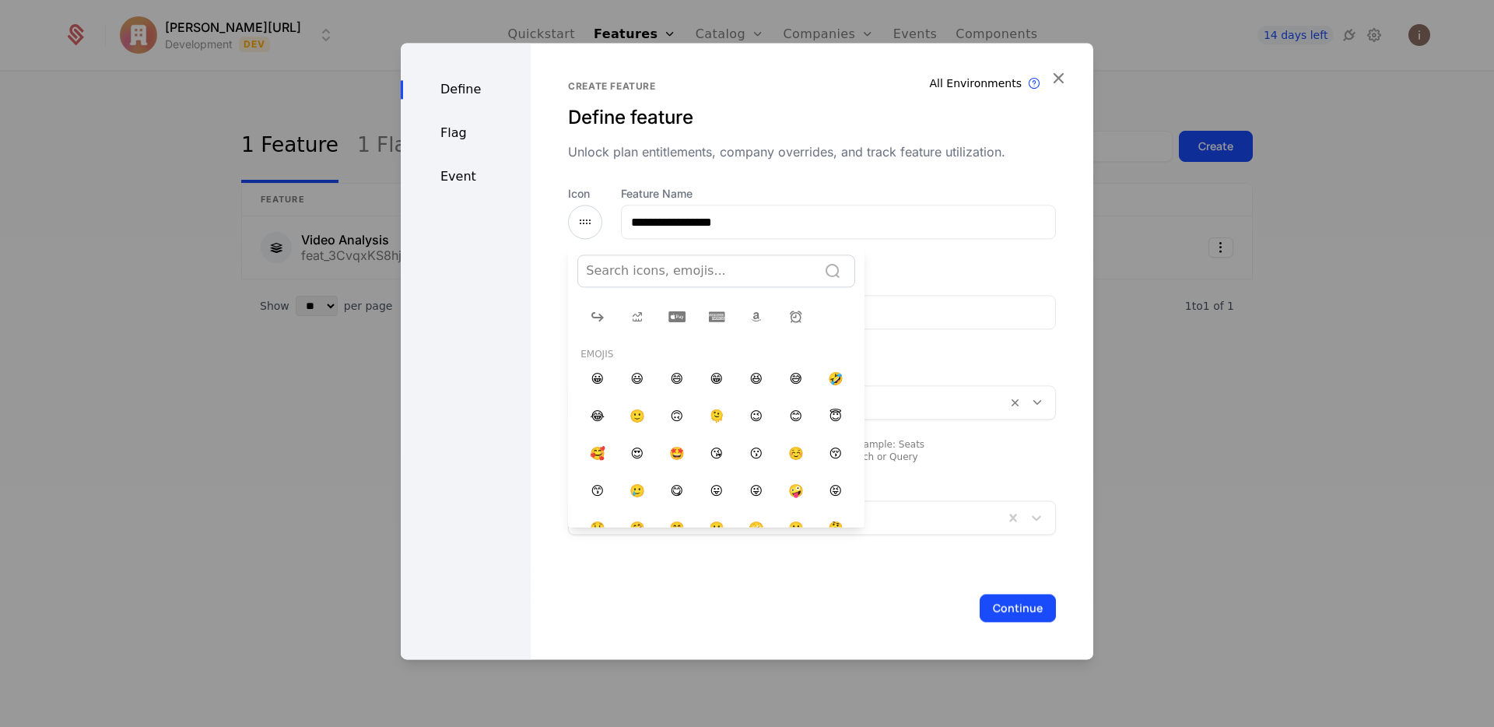
drag, startPoint x: 711, startPoint y: 274, endPoint x: 700, endPoint y: 295, distance: 24.0
click at [709, 303] on div "Search icons, emojis... Icons Emojis 😀 😃 😄 😁 😆 😅 🤣 😂 🙂 🙃 🫠 😉 😊 😇 🥰 😍 🤩 😘 😗 ☺️ 😚…" at bounding box center [716, 390] width 297 height 272
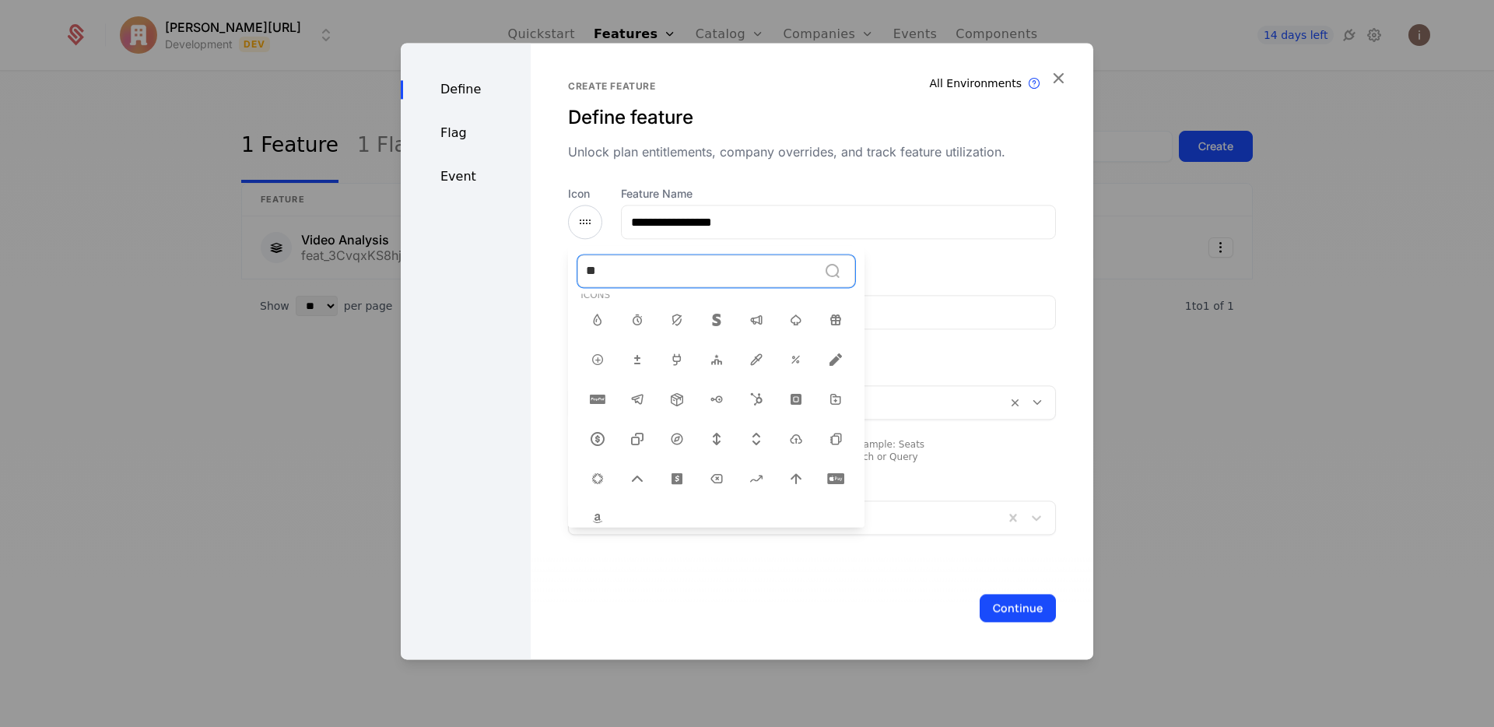
type input "***"
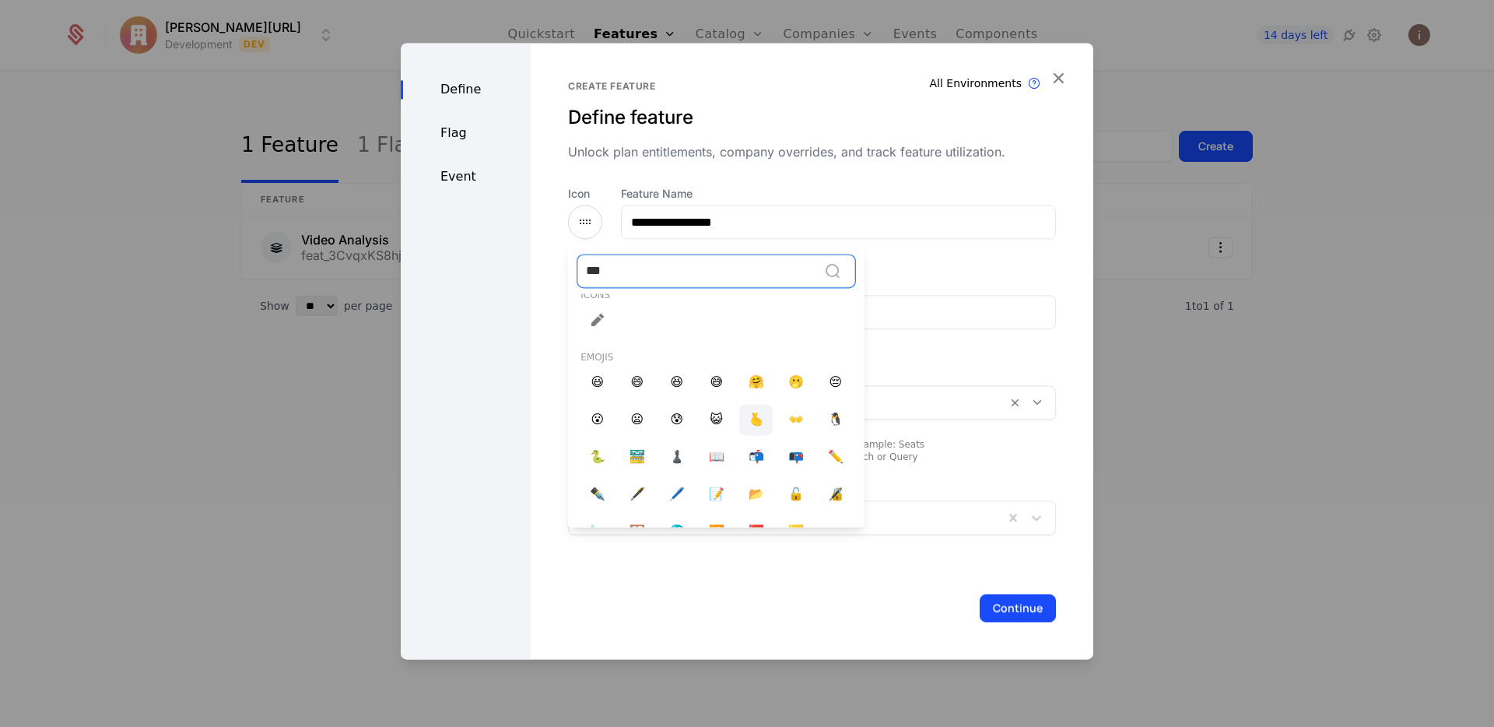
scroll to position [0, 0]
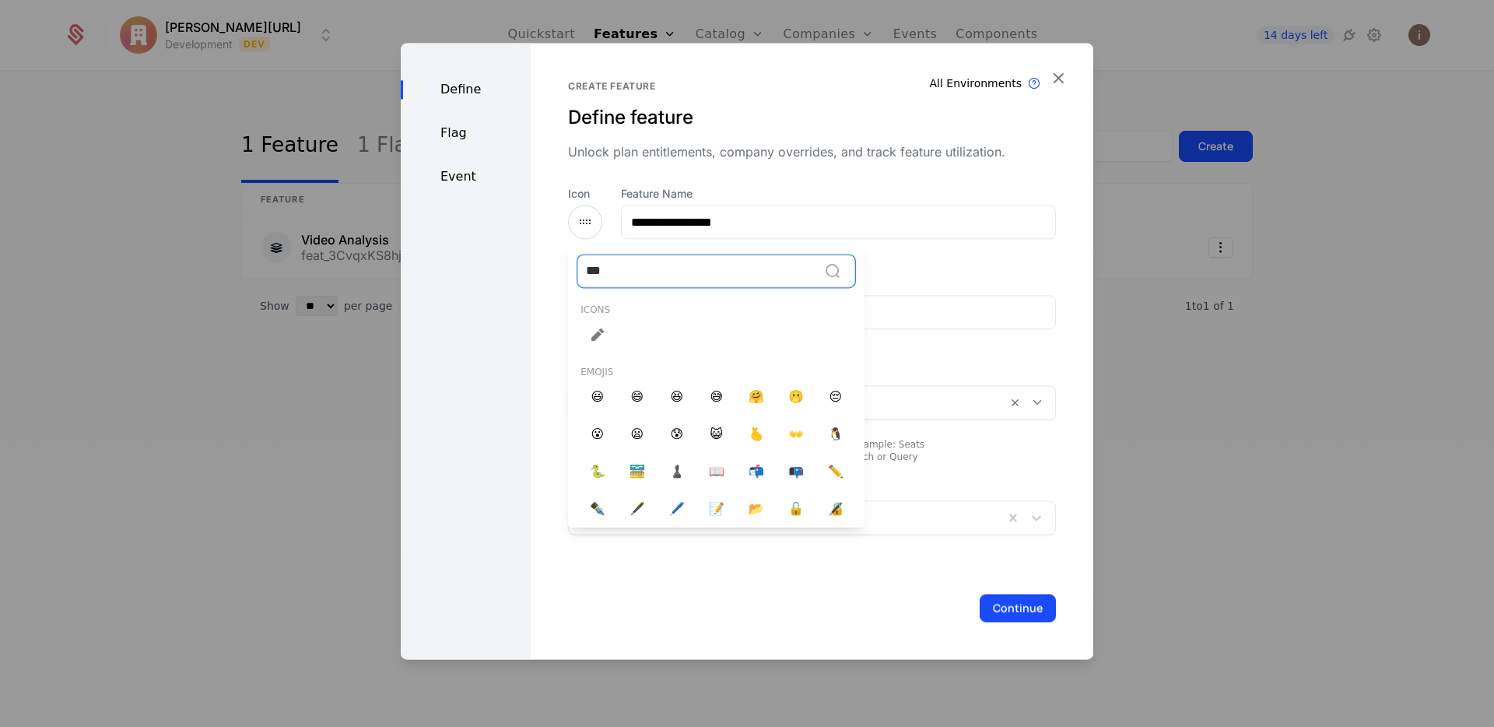
click at [590, 335] on icon at bounding box center [597, 334] width 19 height 19
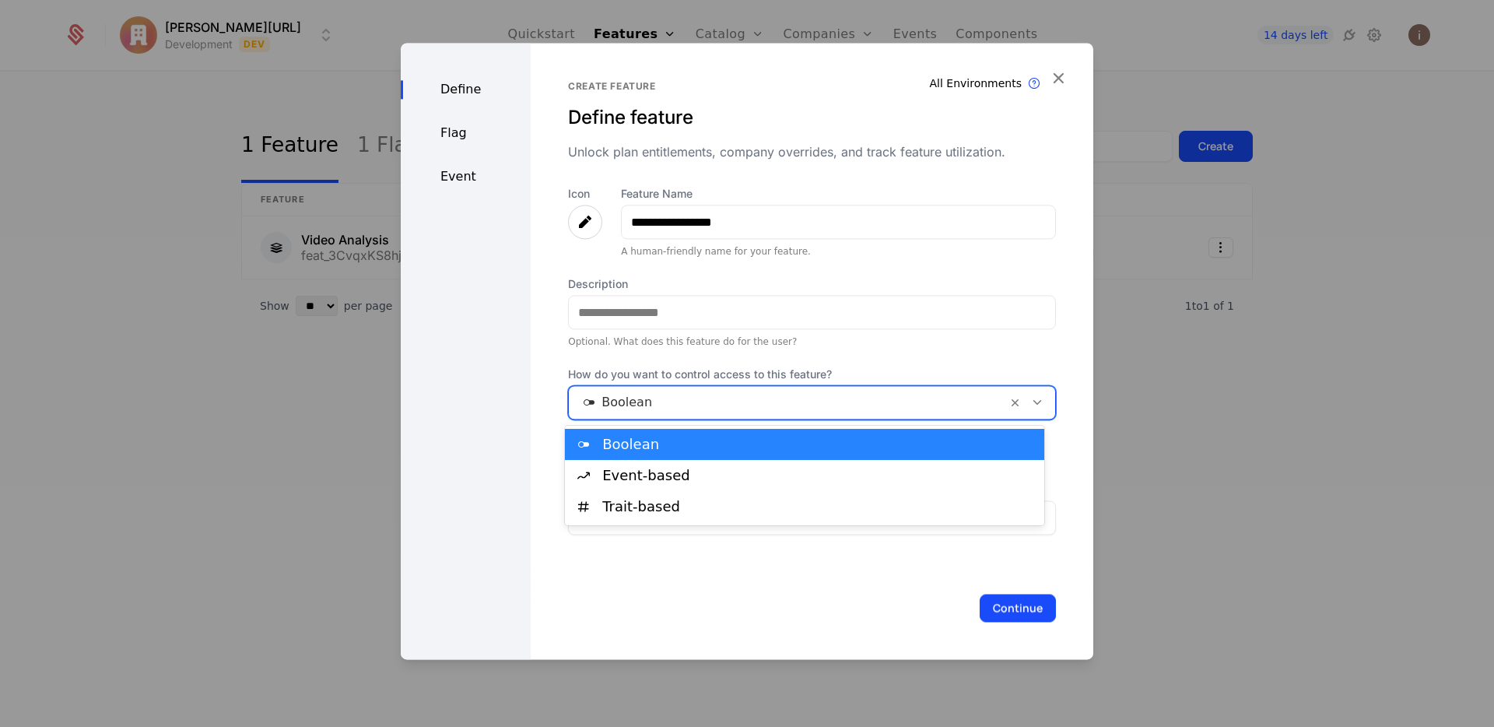
click at [671, 413] on div at bounding box center [788, 402] width 416 height 22
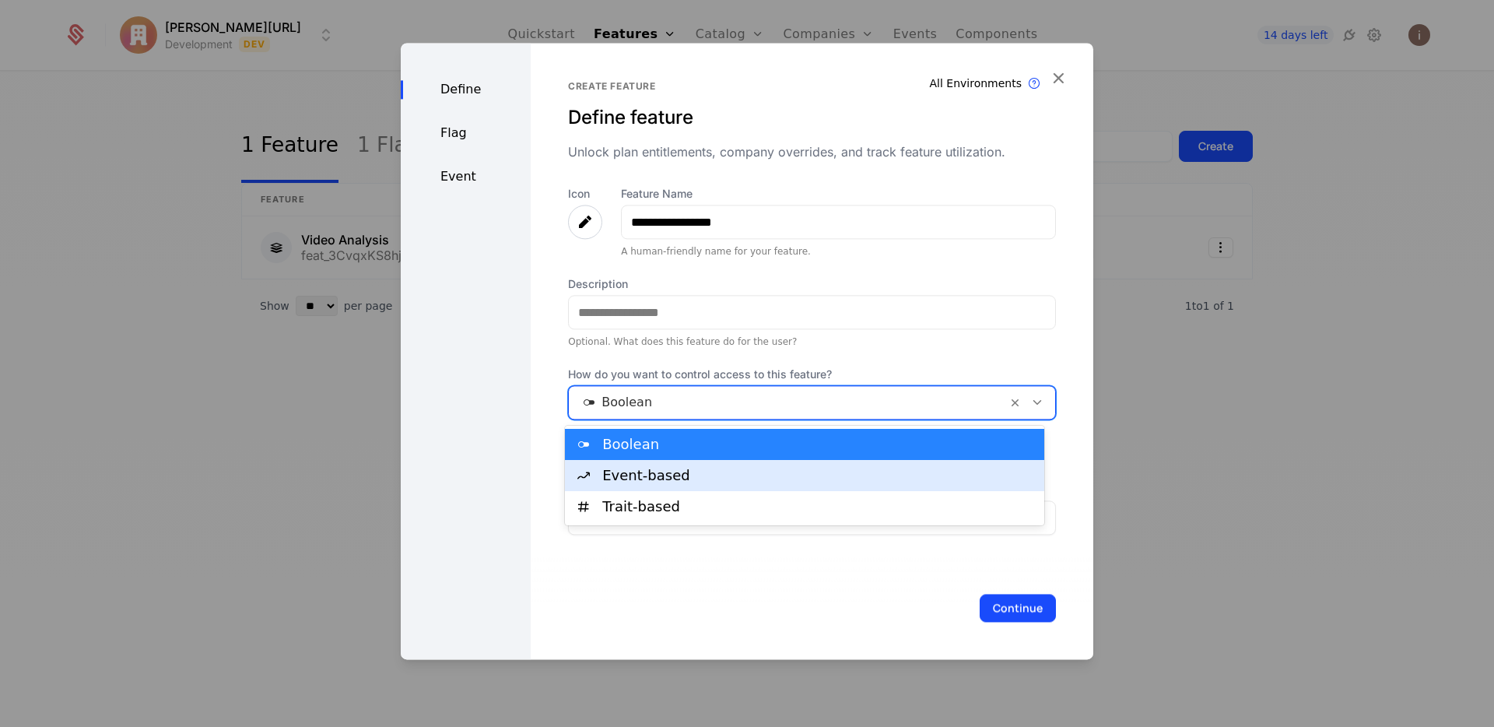
click at [670, 478] on div "Event-based" at bounding box center [818, 476] width 433 height 14
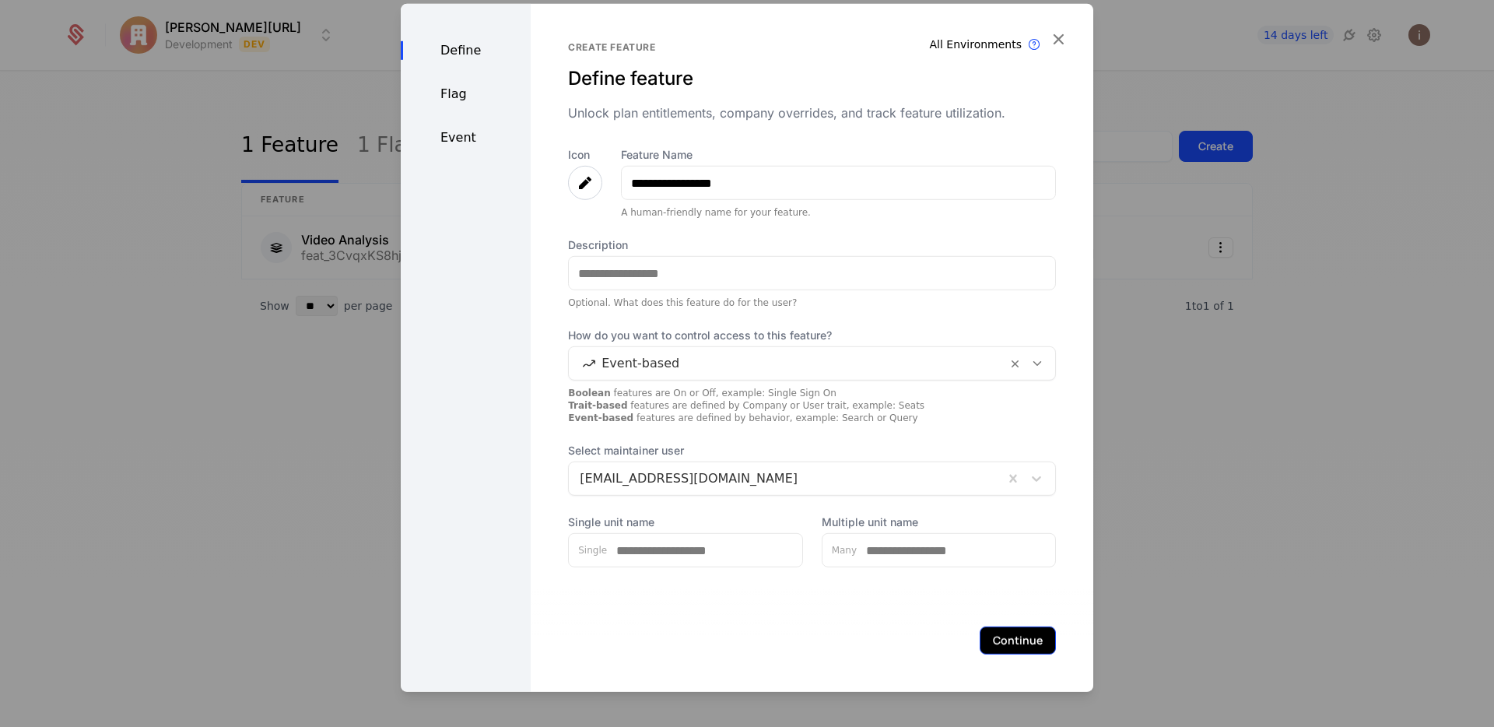
click at [1009, 646] on button "Continue" at bounding box center [1018, 640] width 76 height 28
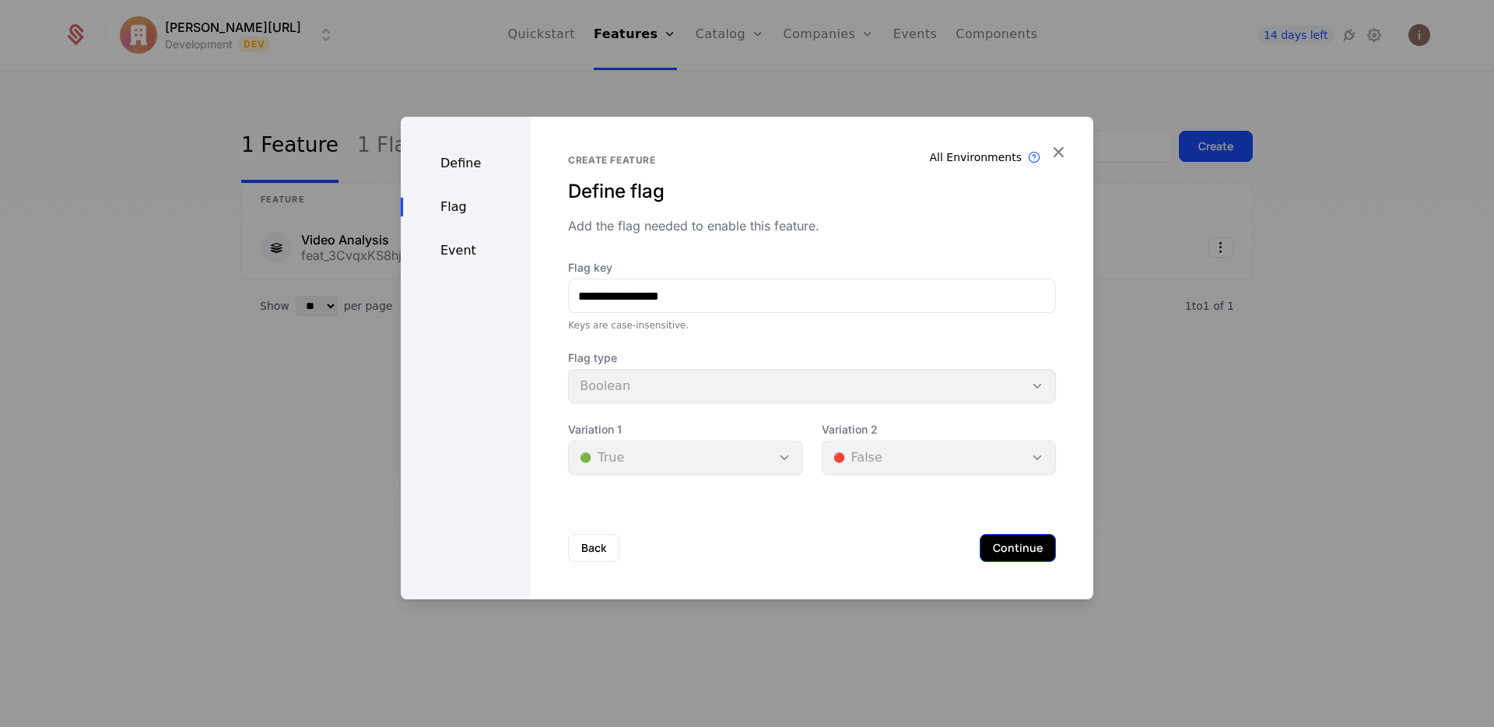
click at [1009, 551] on button "Continue" at bounding box center [1018, 548] width 76 height 28
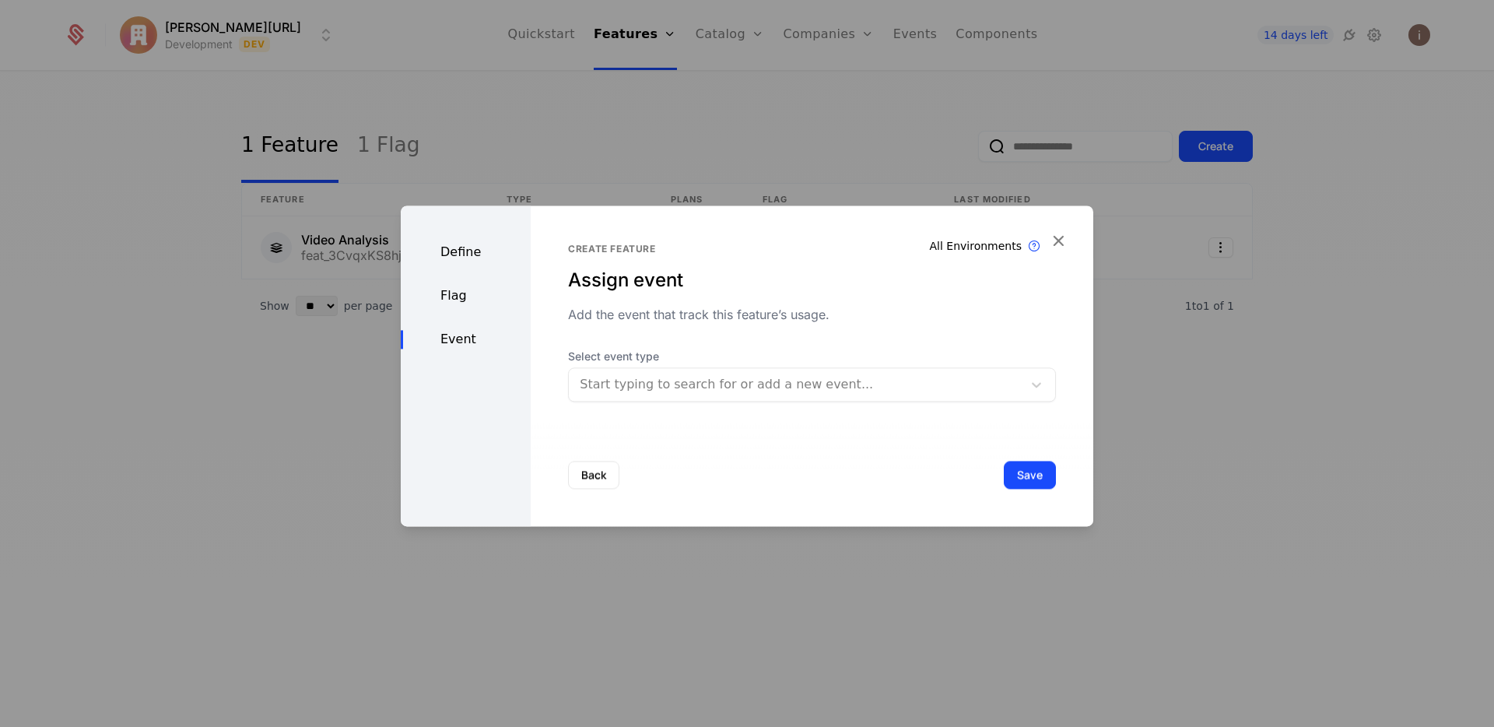
click at [693, 392] on div at bounding box center [796, 385] width 432 height 22
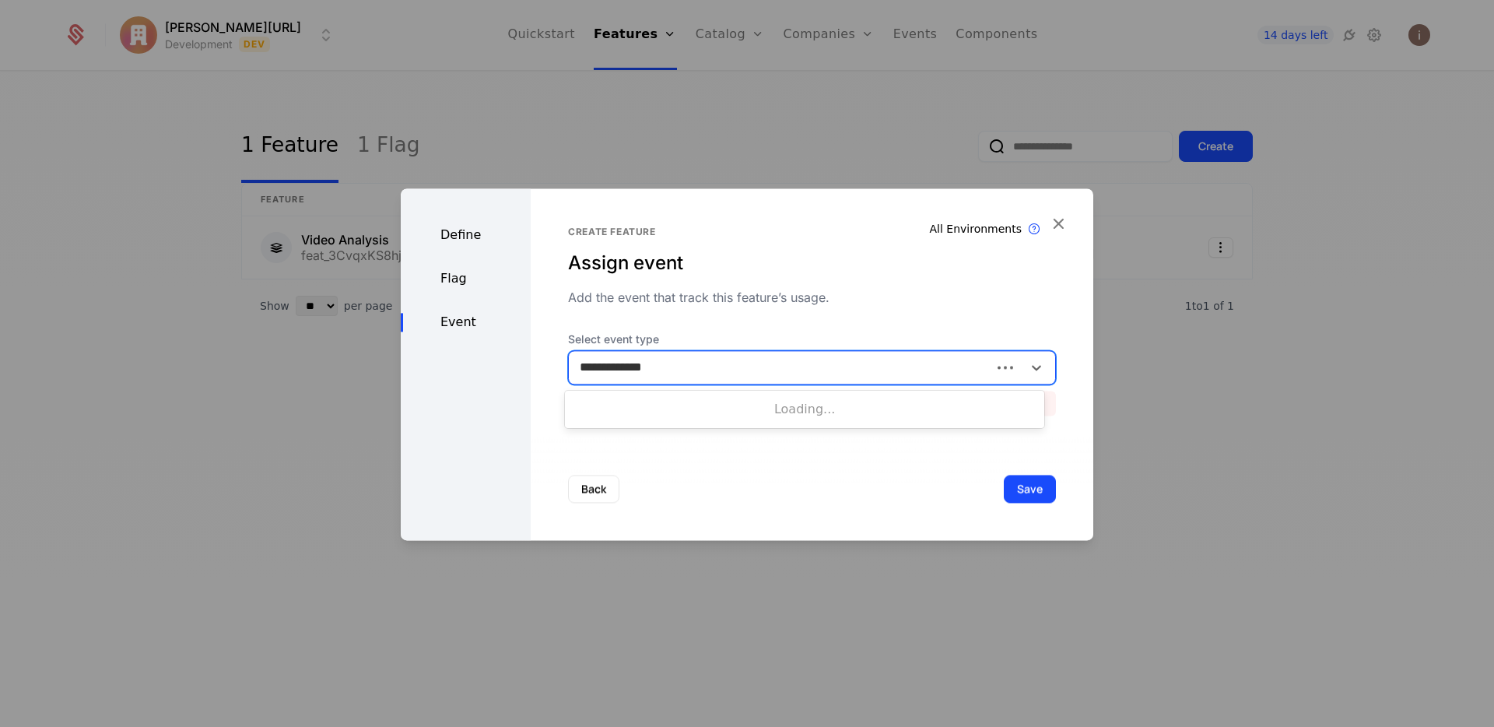
type input "**********"
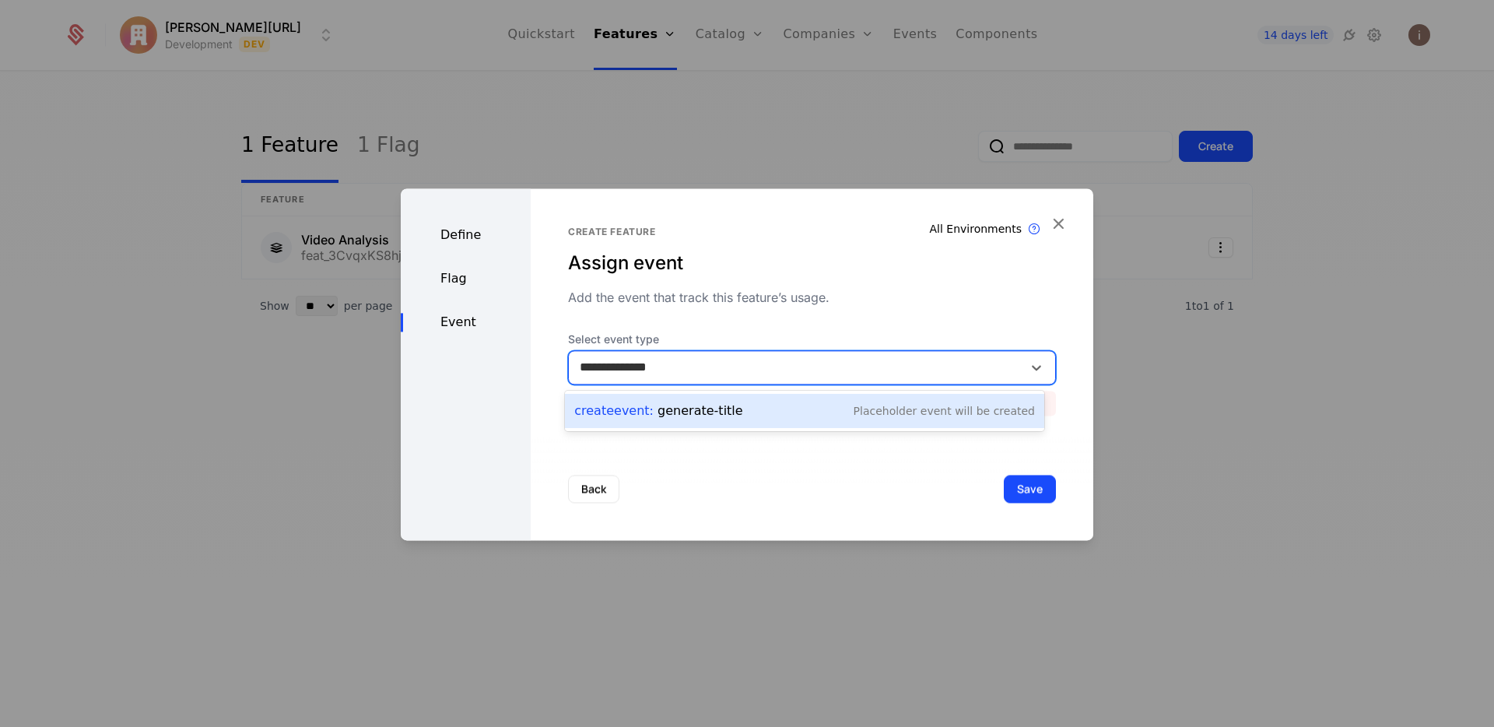
click at [686, 417] on div "Create Event : generate-title" at bounding box center [658, 411] width 168 height 19
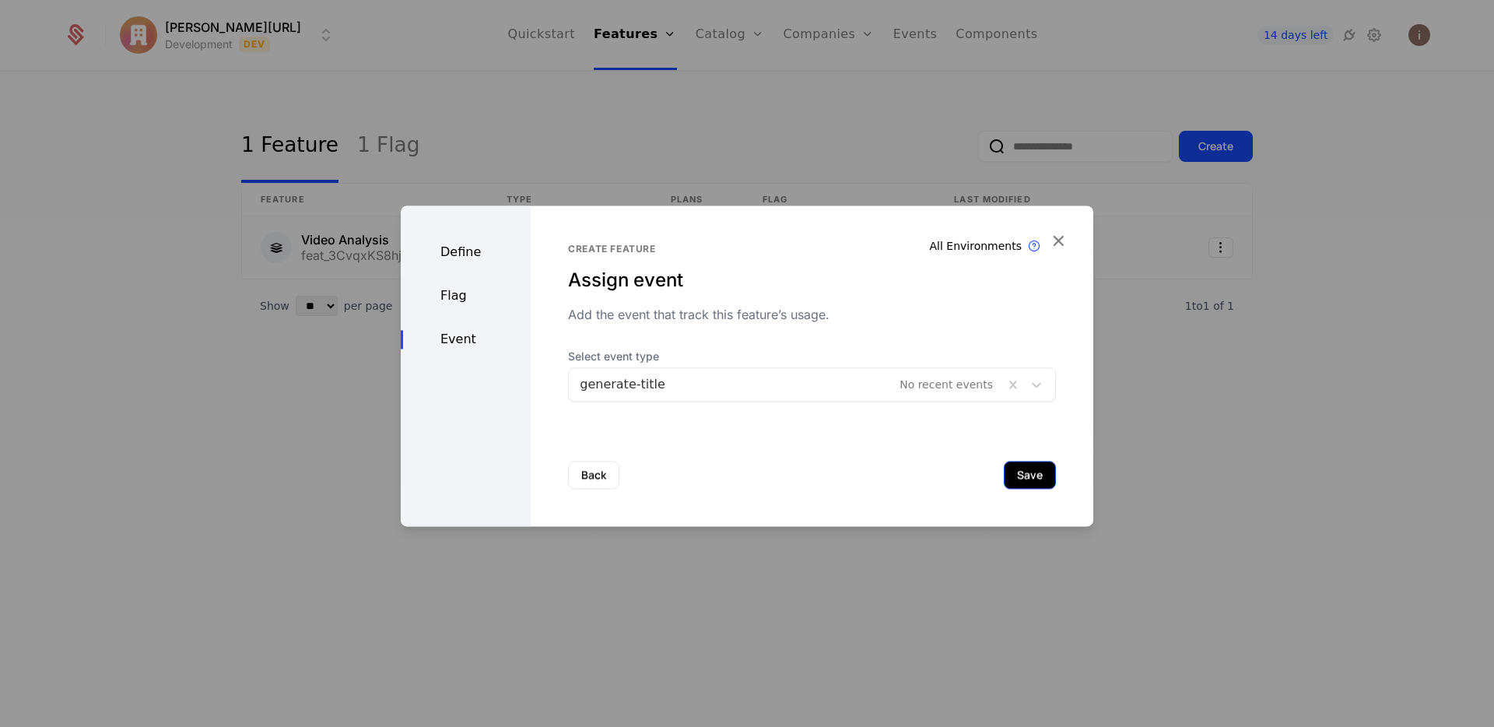
click at [1004, 479] on button "Save" at bounding box center [1030, 475] width 52 height 28
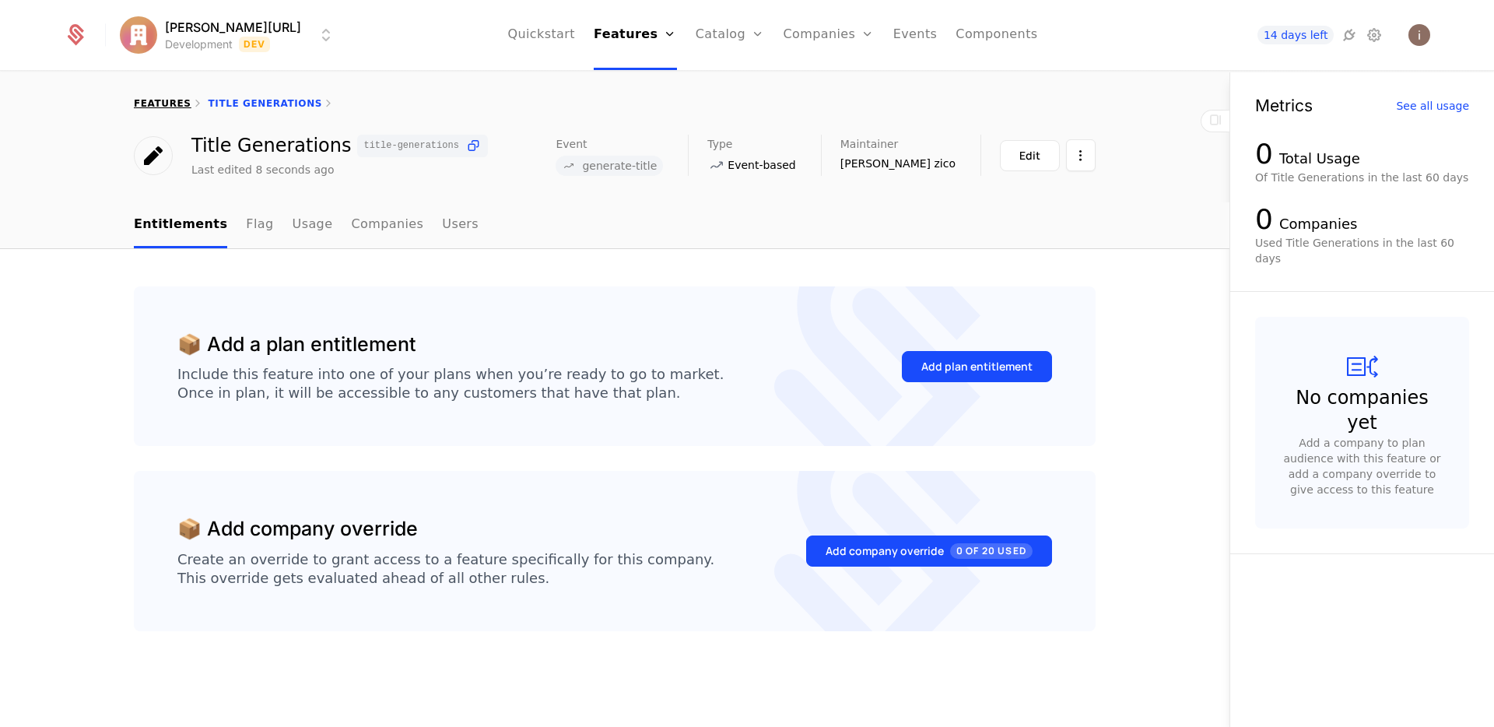
click at [165, 98] on link "features" at bounding box center [163, 103] width 58 height 11
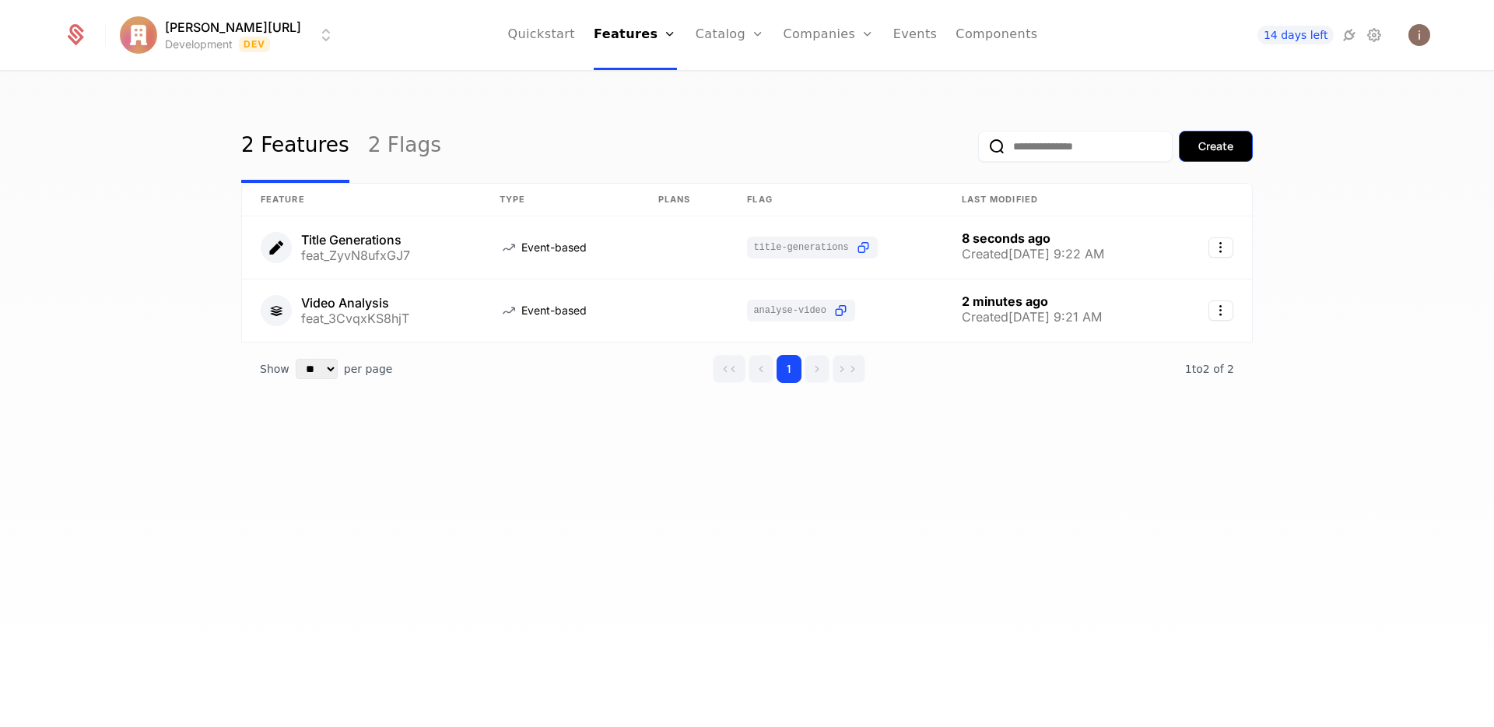
click at [1237, 146] on button "Create" at bounding box center [1216, 146] width 74 height 31
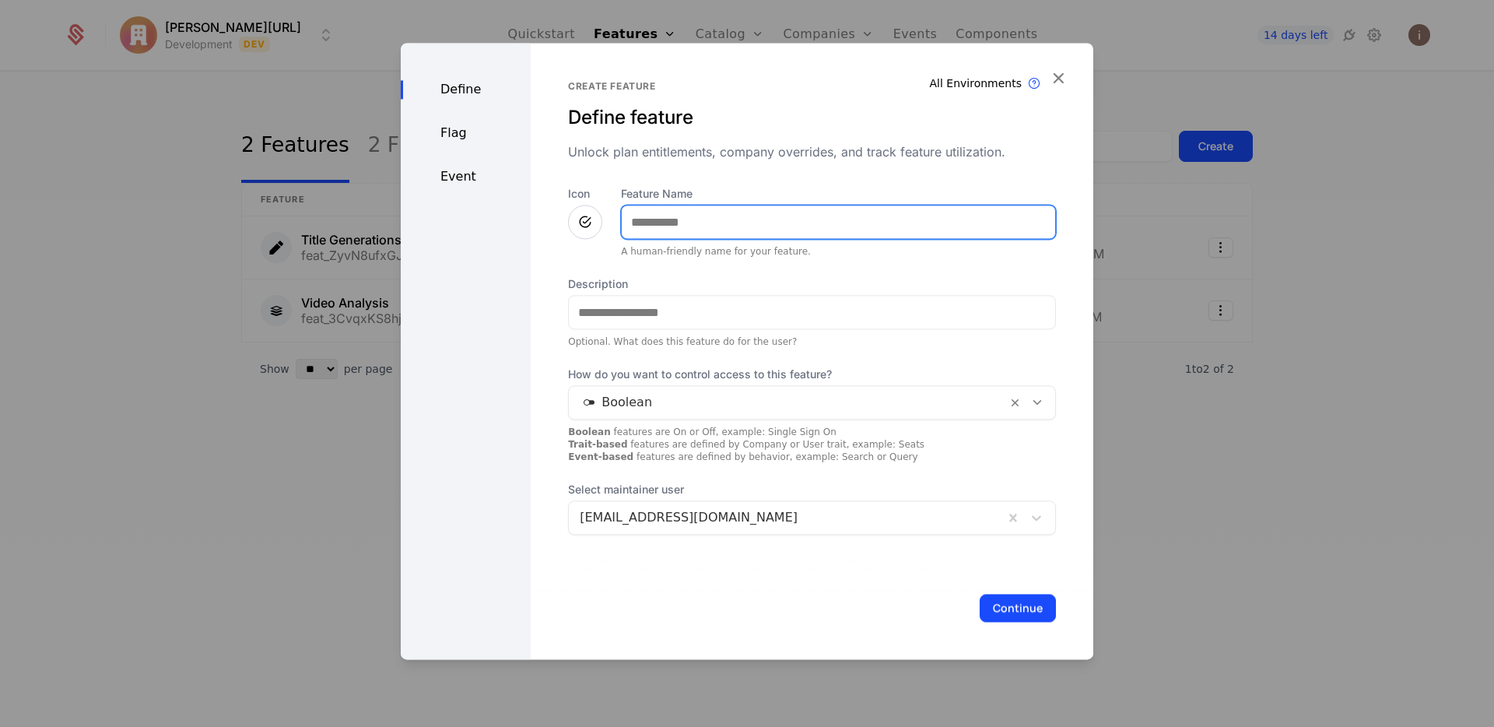
click at [676, 218] on input "Feature Name" at bounding box center [838, 221] width 433 height 33
type input "**********"
click at [582, 220] on icon at bounding box center [585, 221] width 19 height 19
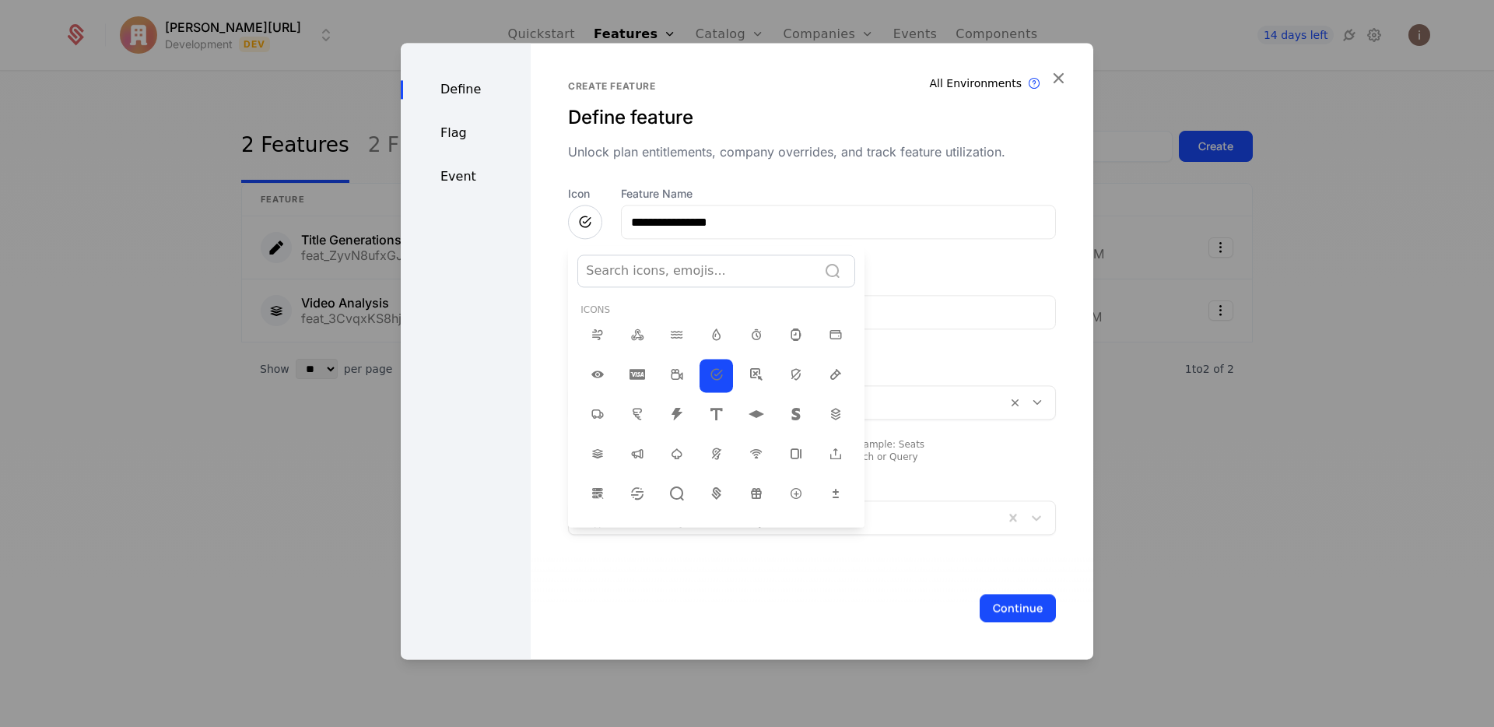
click at [632, 267] on div at bounding box center [697, 271] width 223 height 22
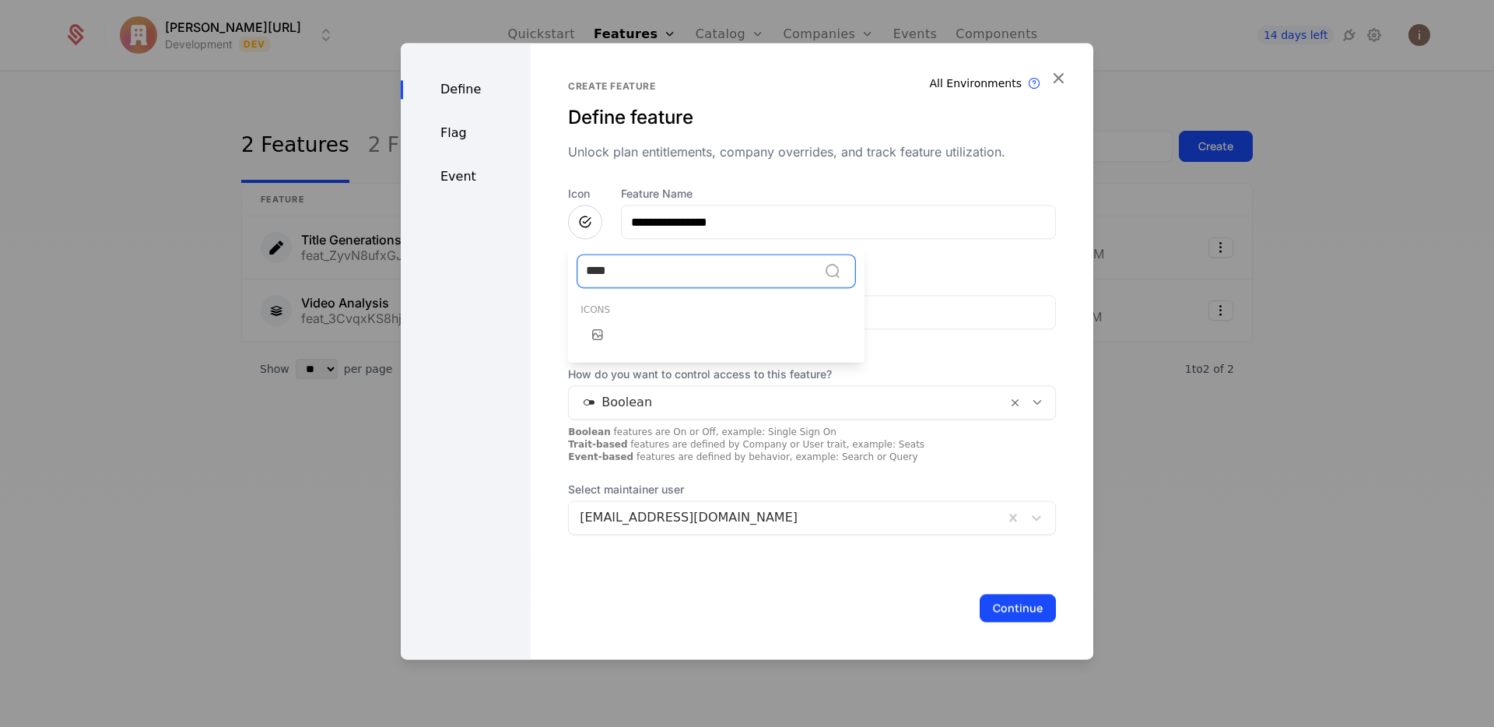
type input "*****"
click at [596, 338] on icon at bounding box center [597, 334] width 19 height 19
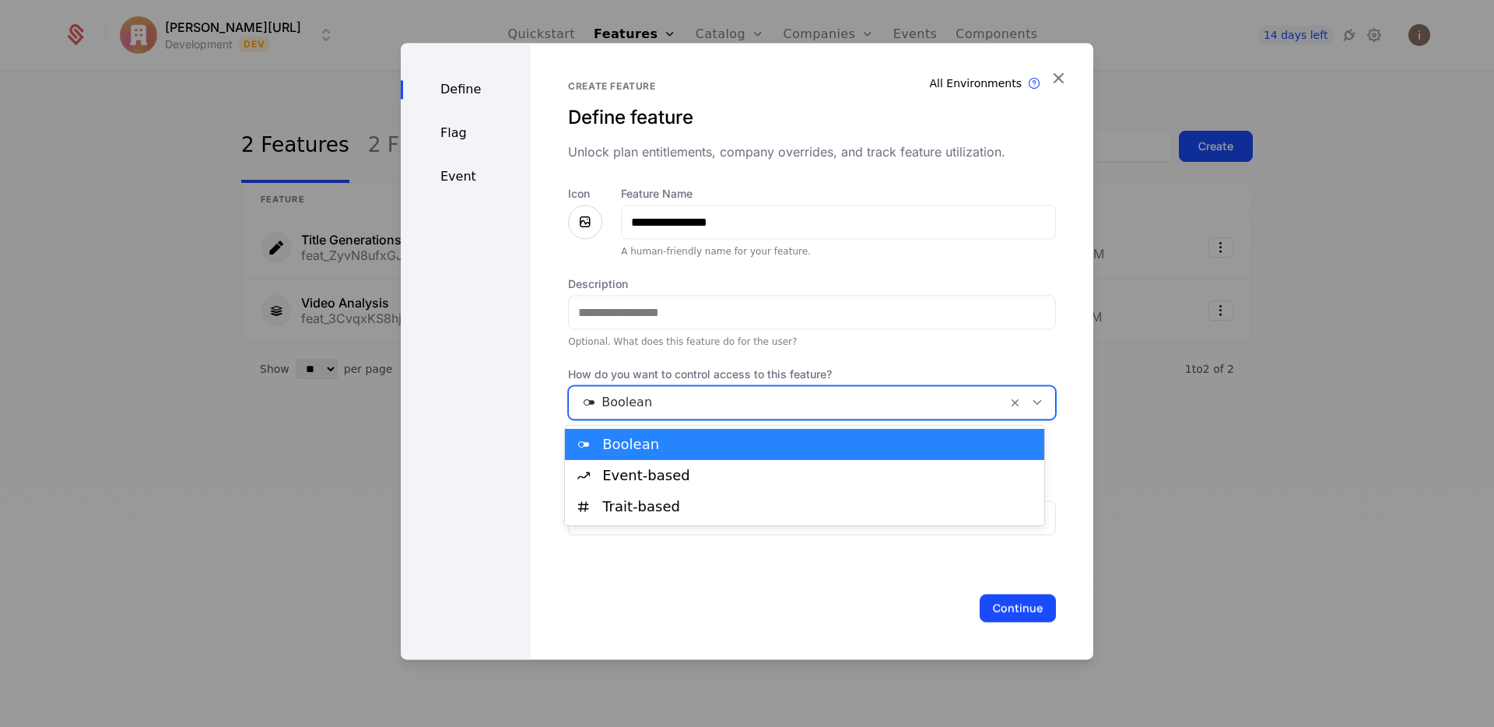
click at [669, 402] on div at bounding box center [788, 402] width 416 height 22
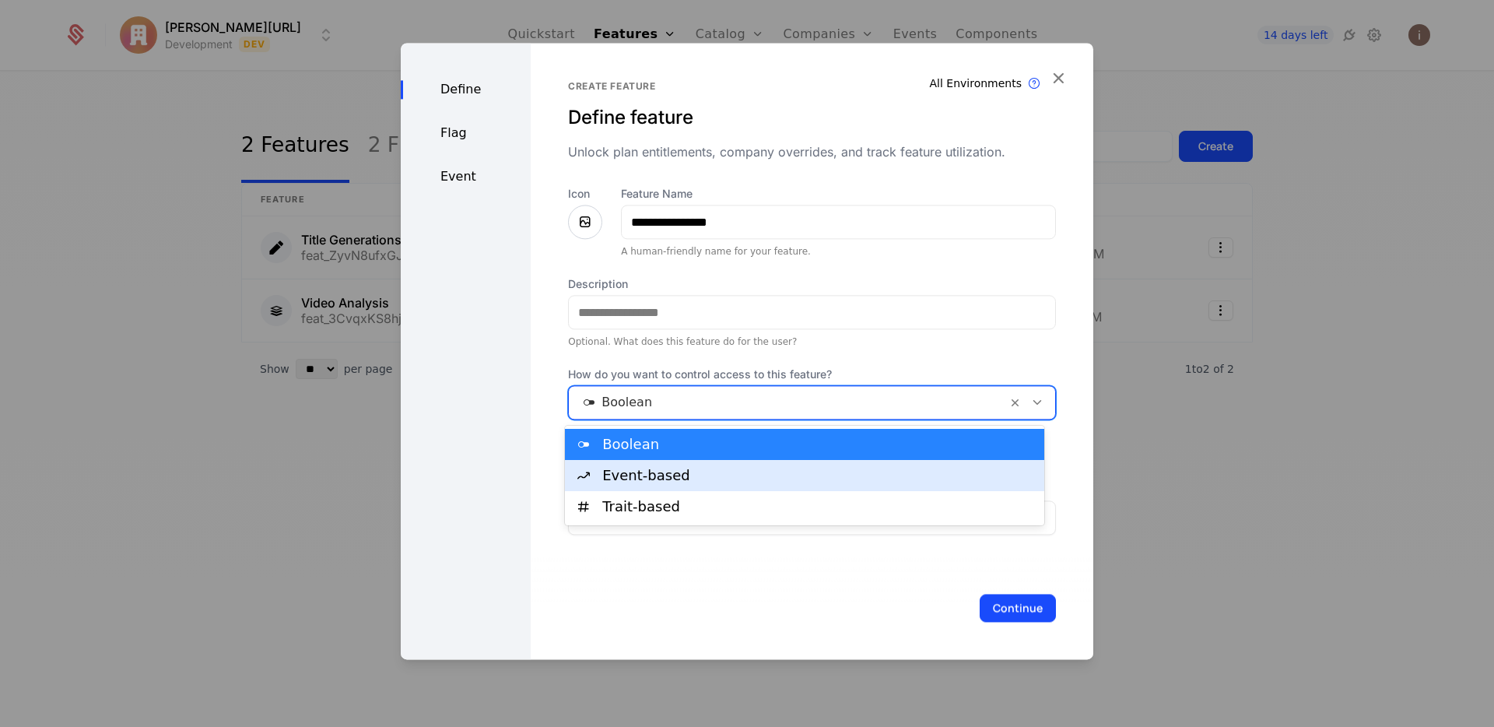
click at [669, 476] on div "Event-based" at bounding box center [818, 476] width 433 height 14
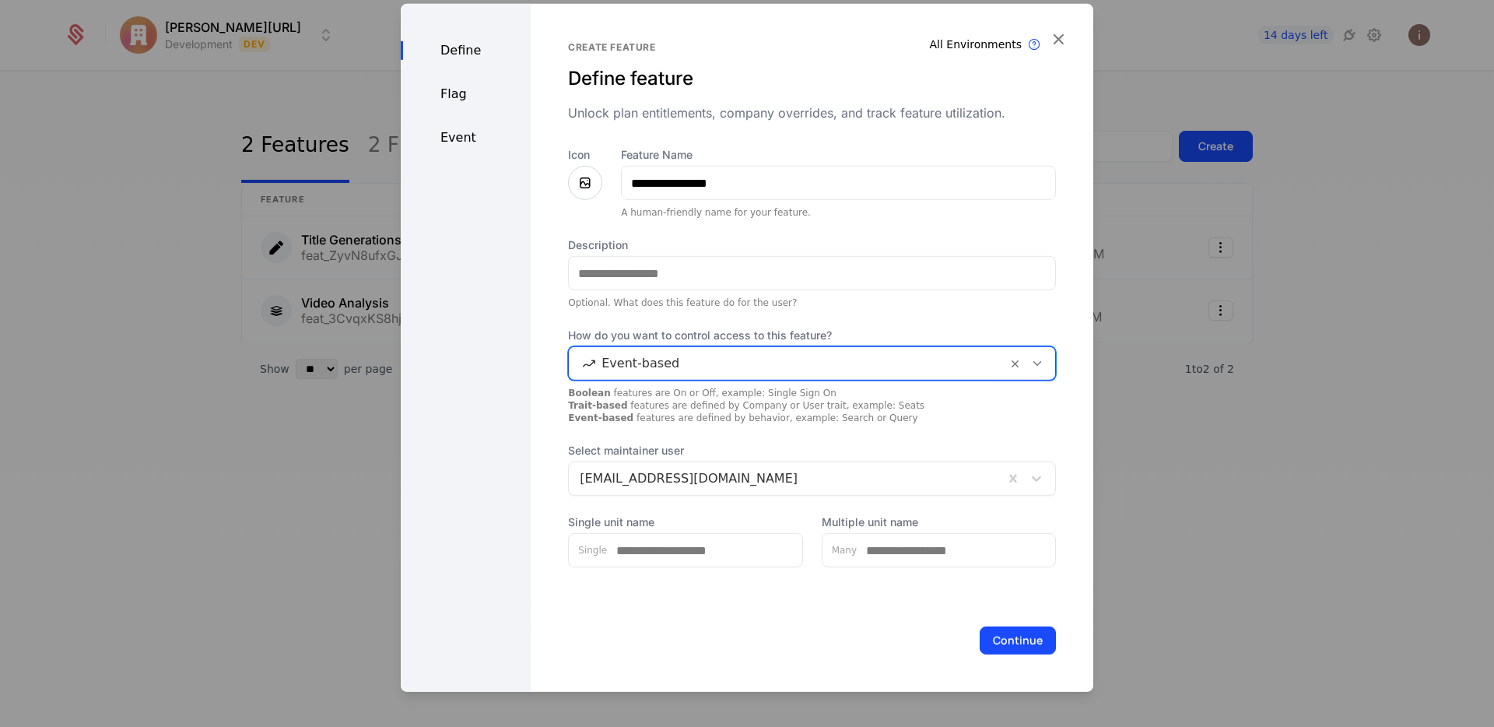
click at [1027, 628] on button "Continue" at bounding box center [1018, 640] width 76 height 28
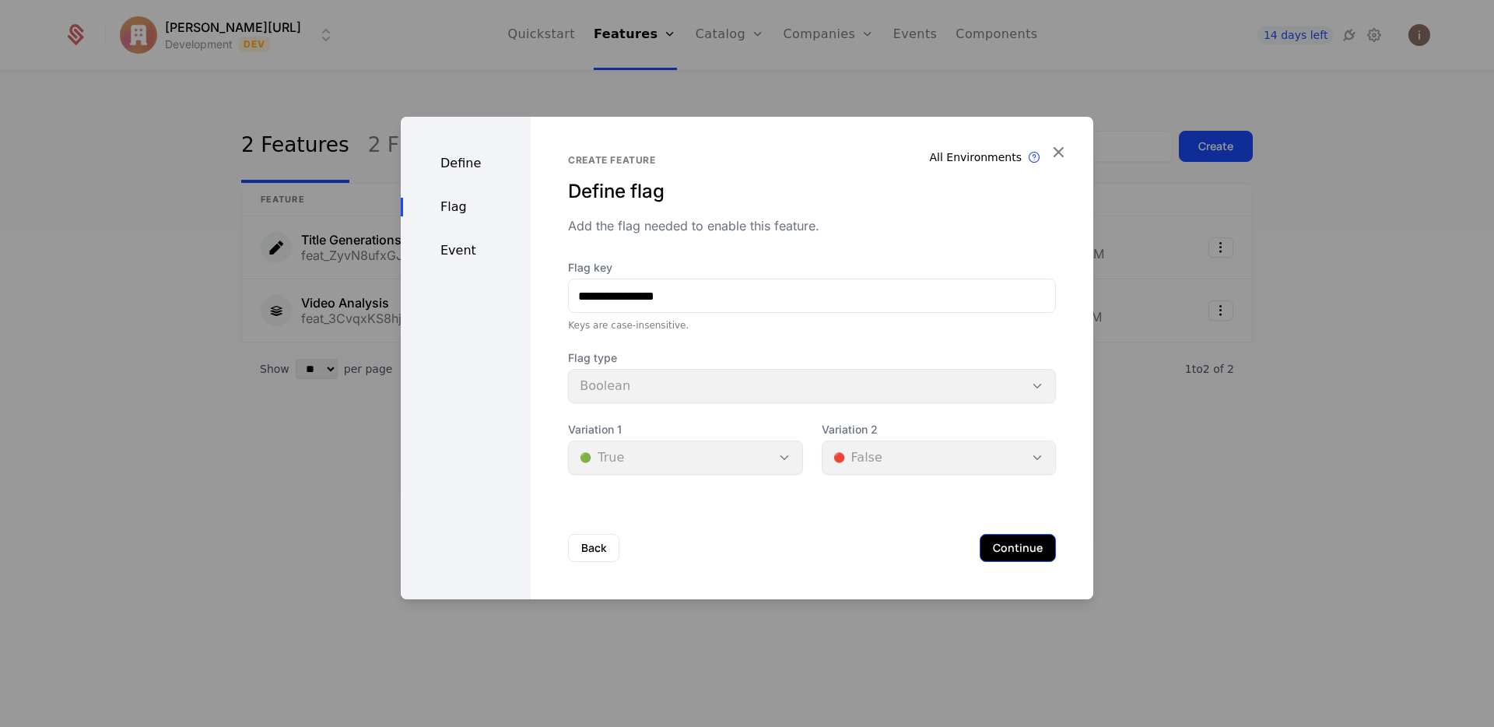
click at [983, 539] on button "Continue" at bounding box center [1018, 548] width 76 height 28
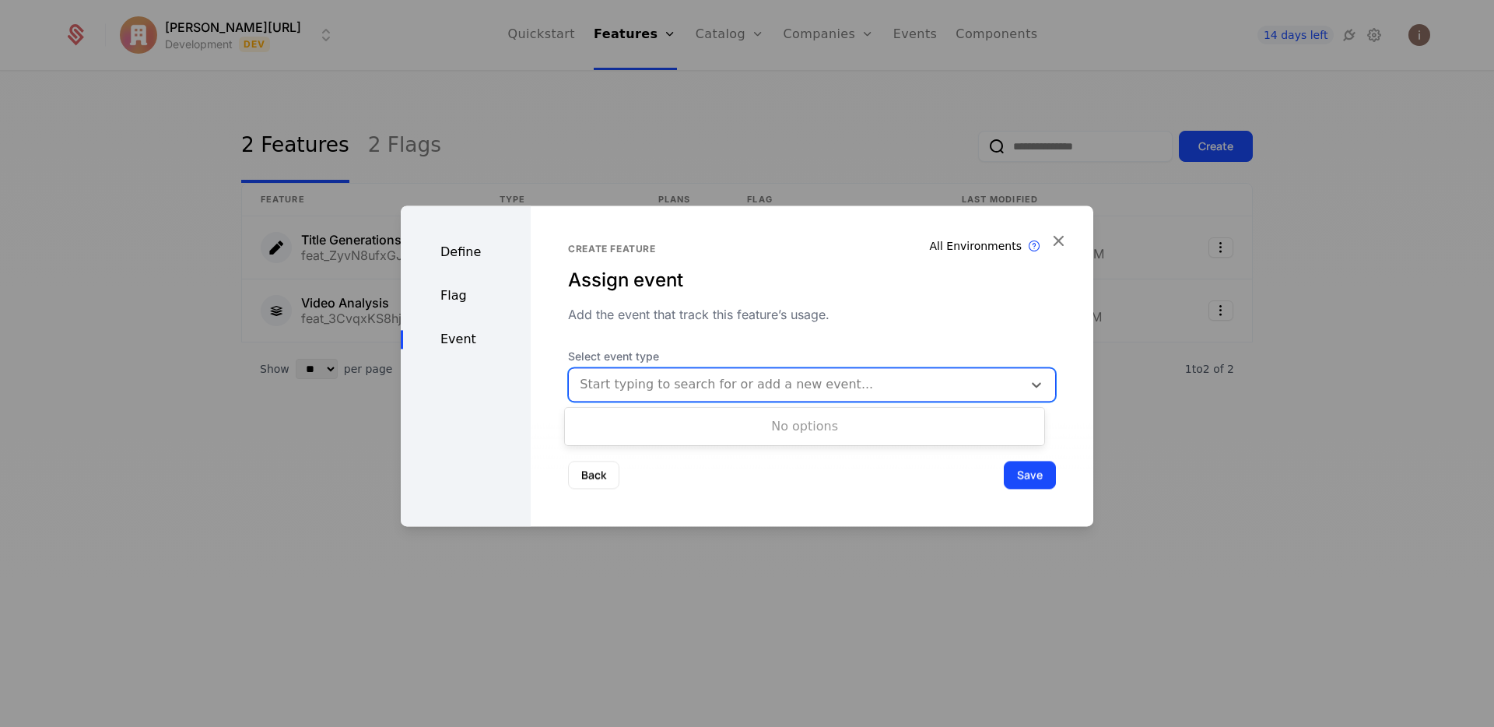
click at [668, 368] on div "Start typing to search for or add a new event..." at bounding box center [812, 384] width 488 height 34
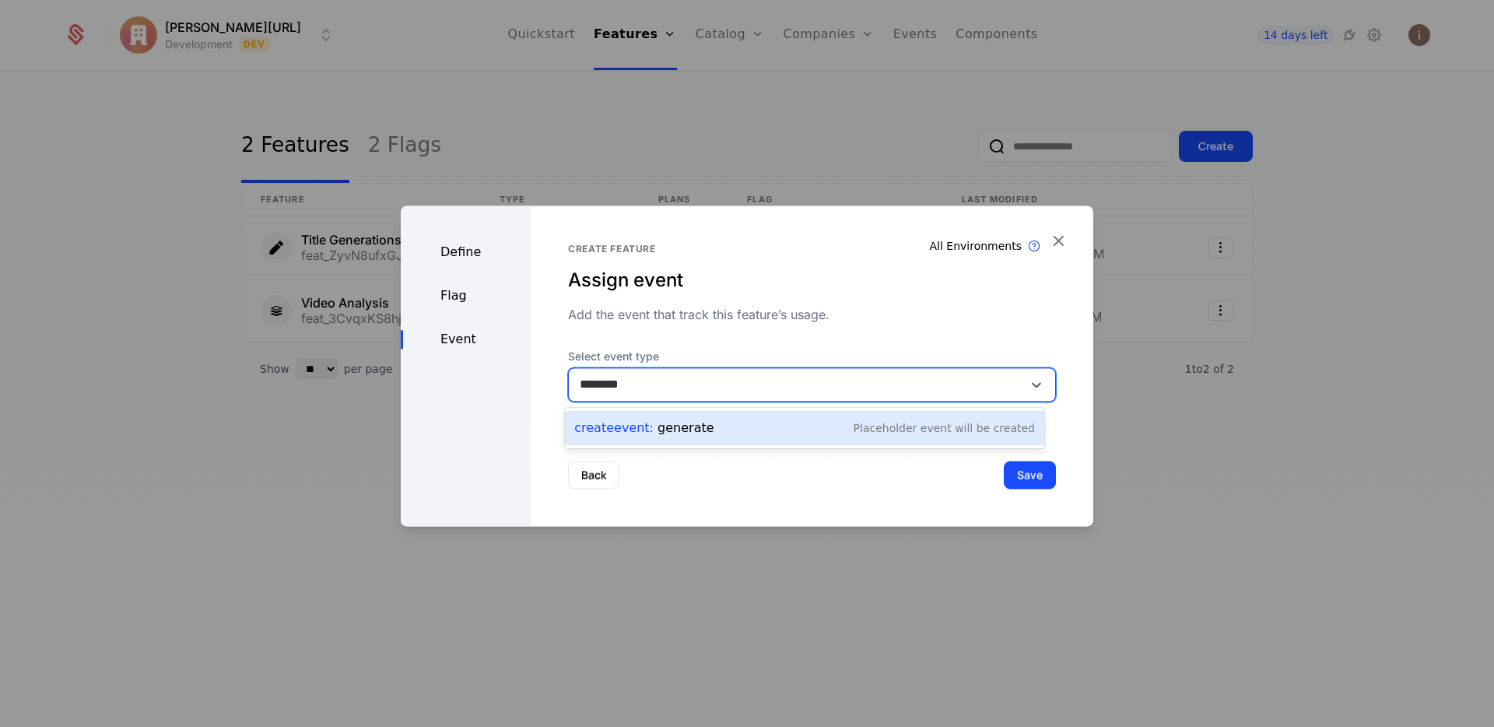
type input "********"
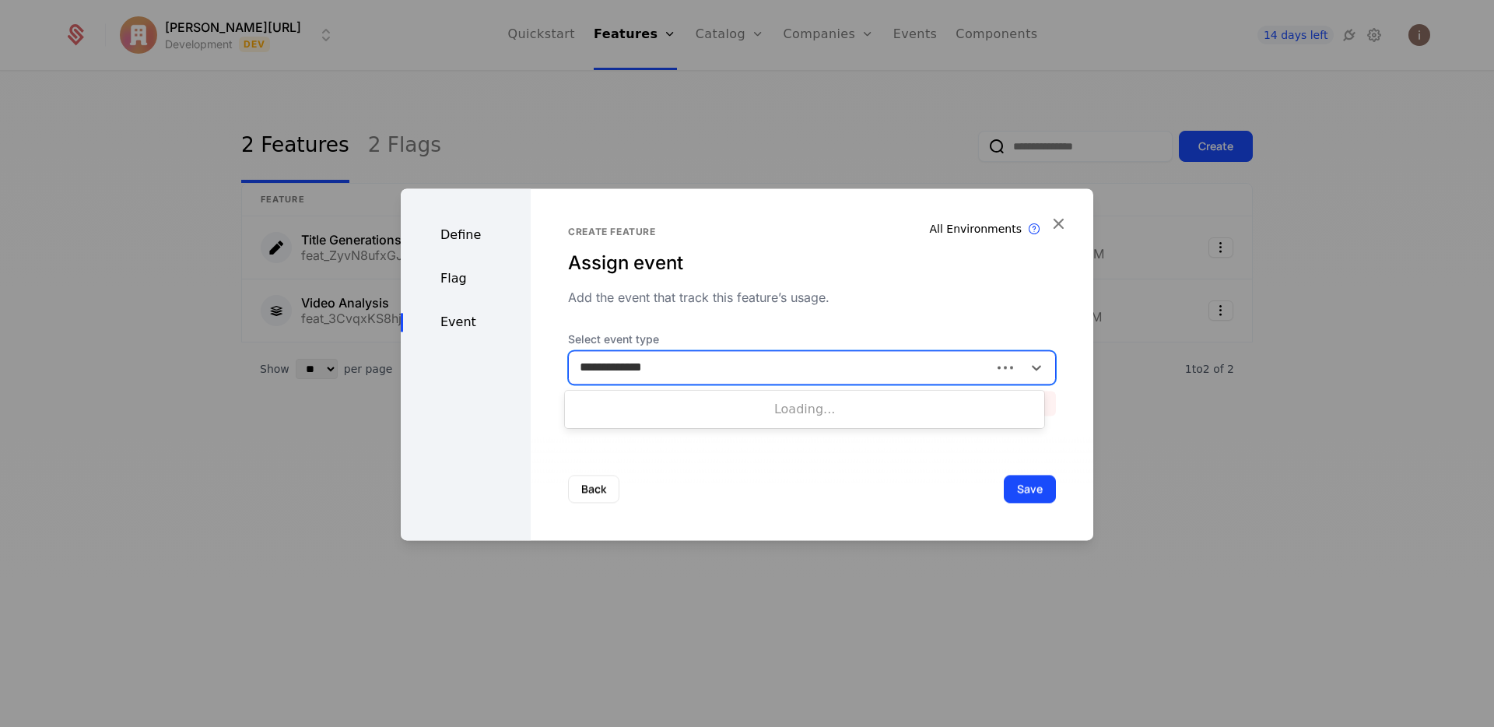
type input "**********"
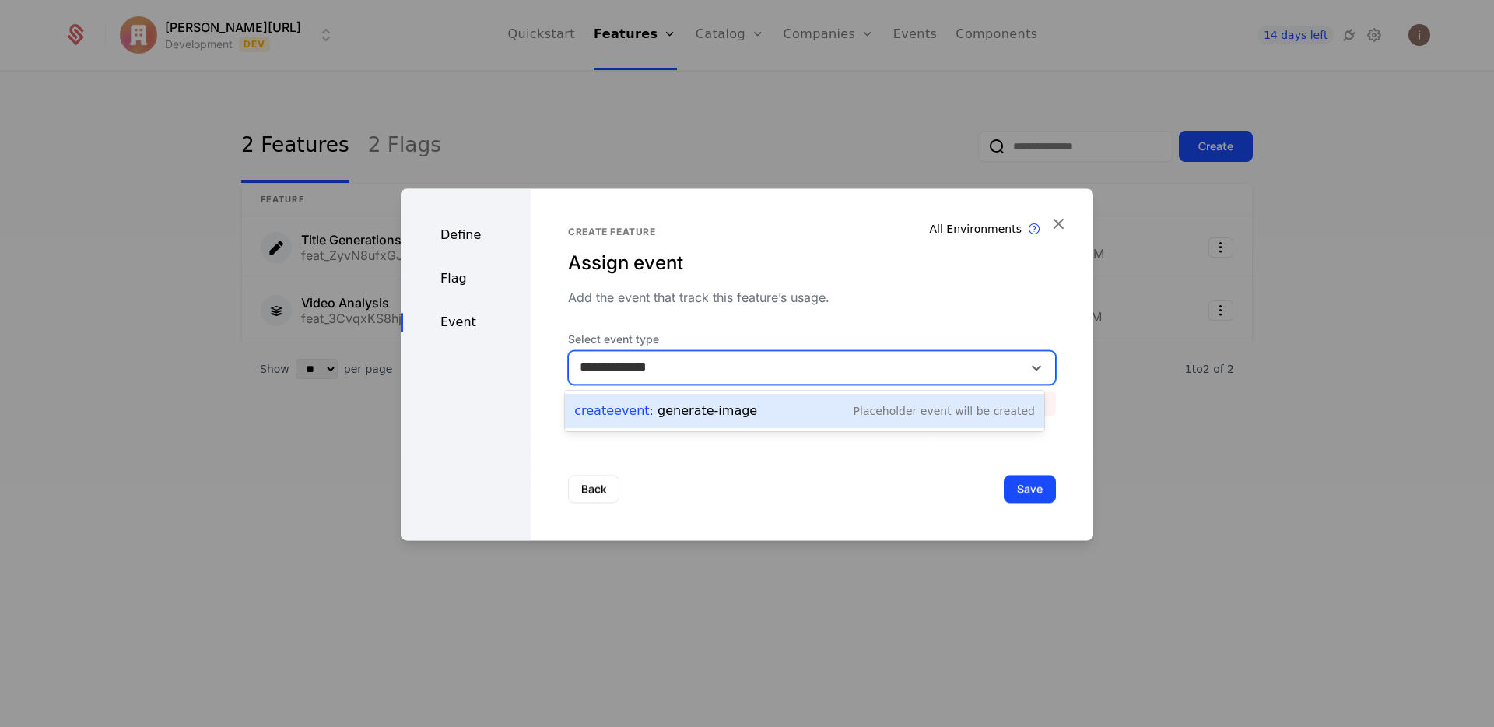
click at [900, 414] on div "Placeholder Event will be created" at bounding box center [944, 411] width 181 height 16
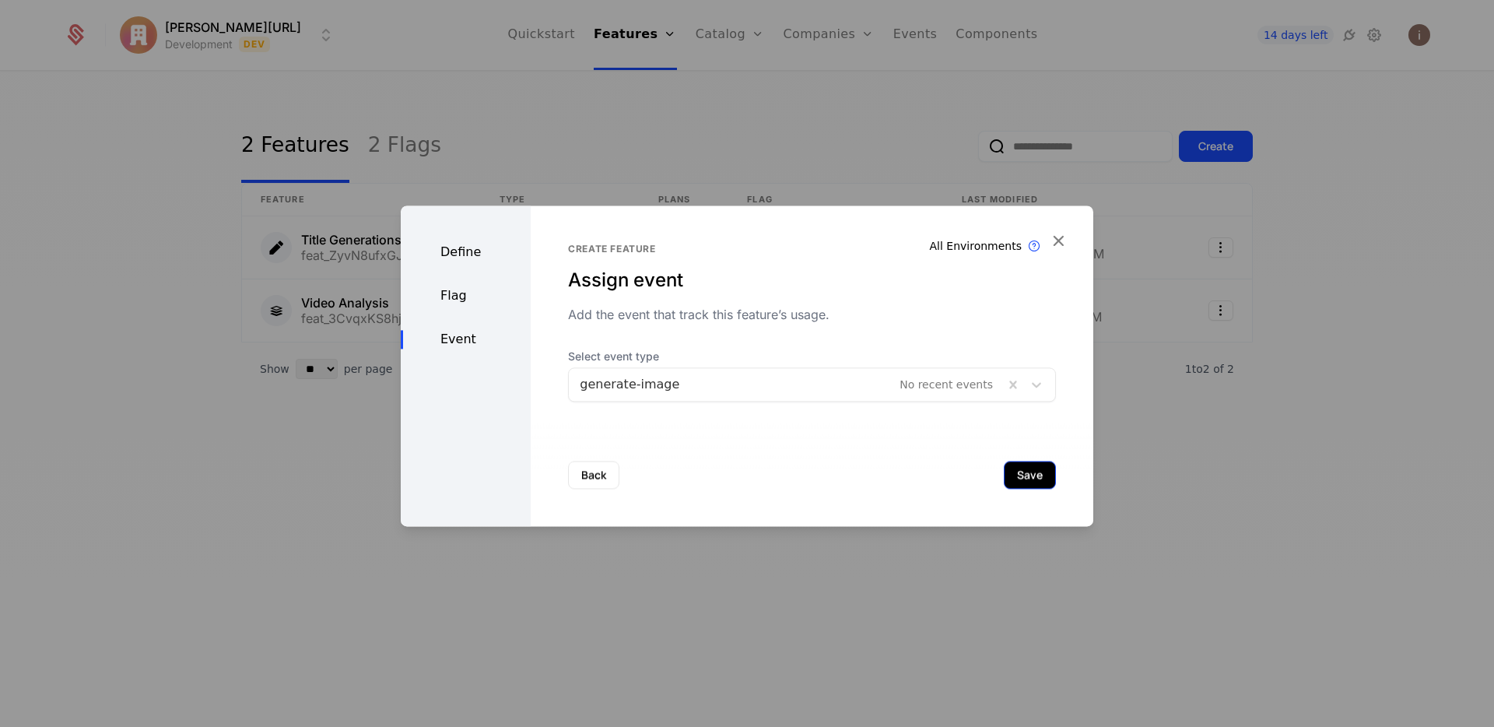
click at [1010, 474] on button "Save" at bounding box center [1030, 475] width 52 height 28
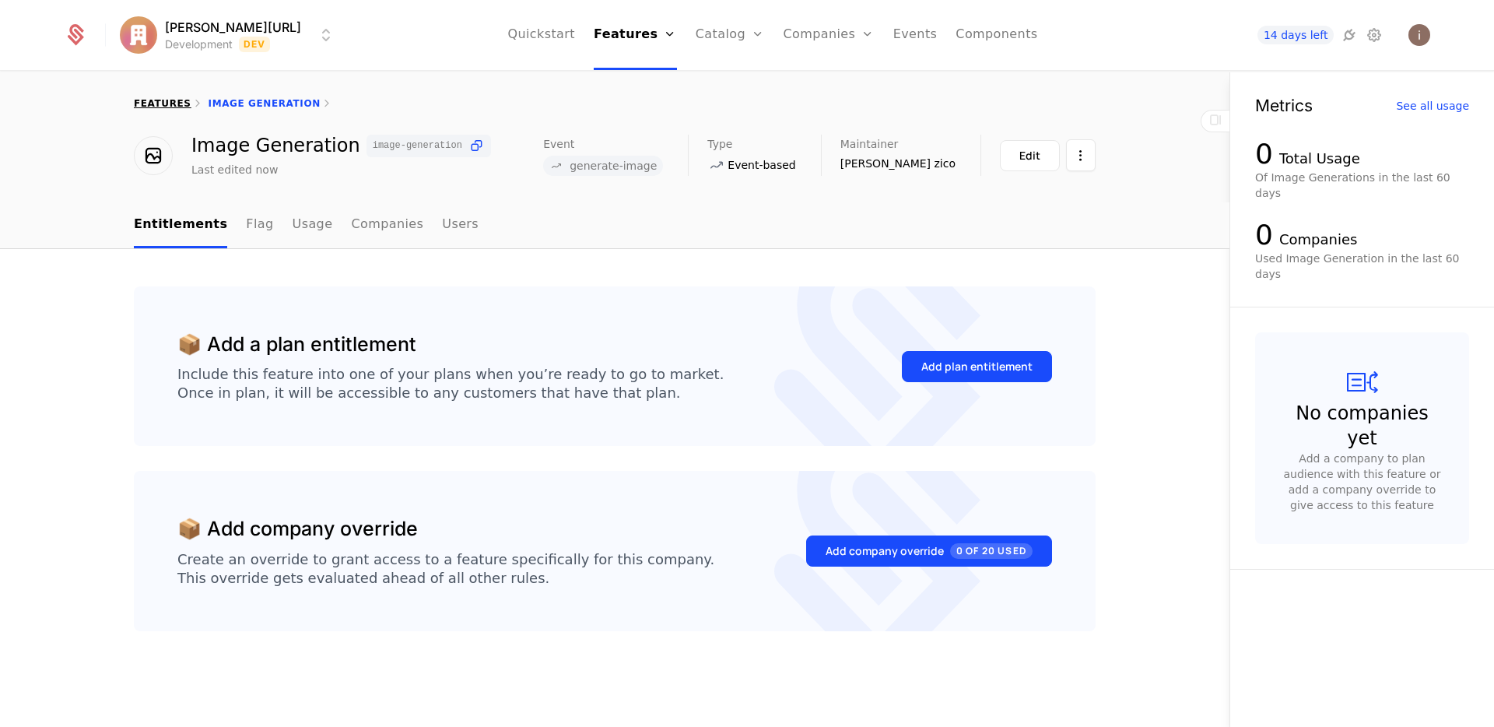
click at [149, 105] on link "features" at bounding box center [163, 103] width 58 height 11
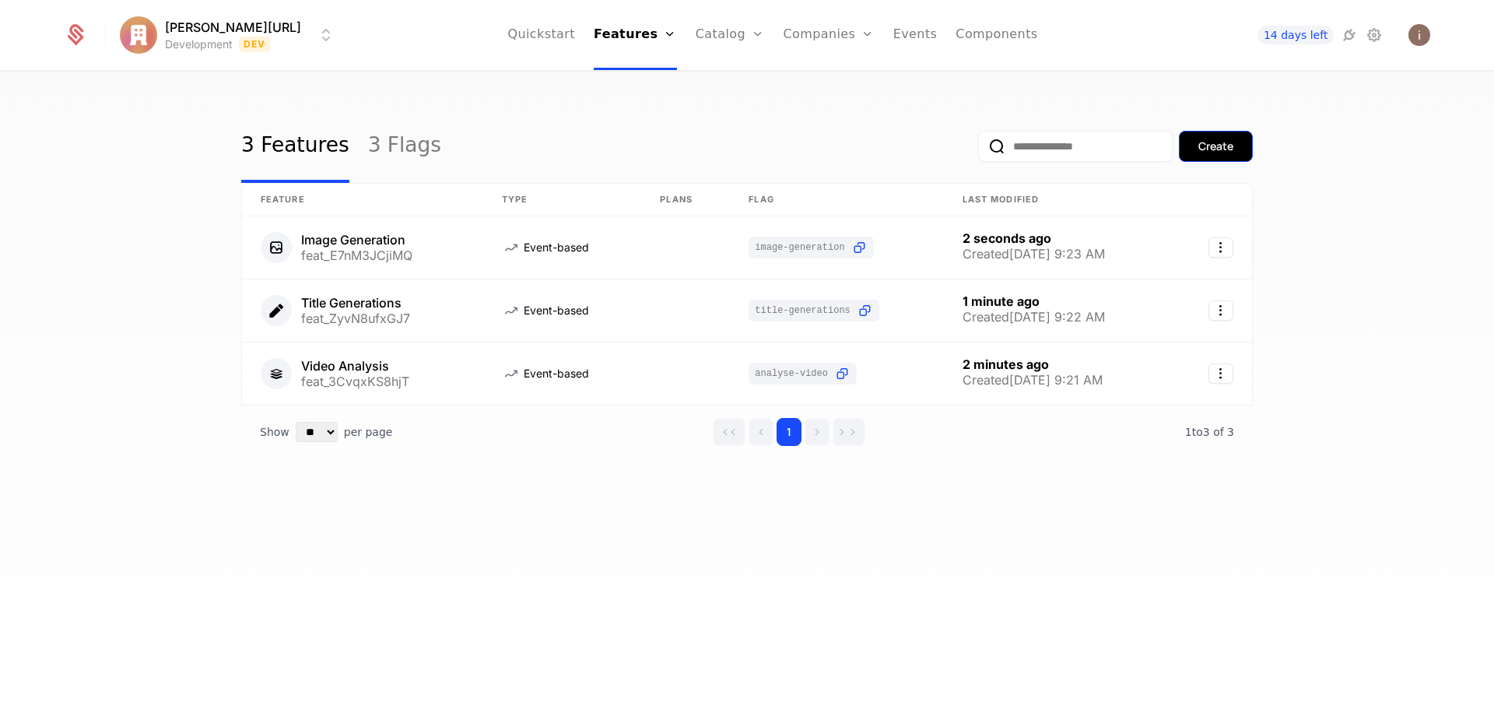
click at [1228, 147] on div "Create" at bounding box center [1216, 147] width 35 height 16
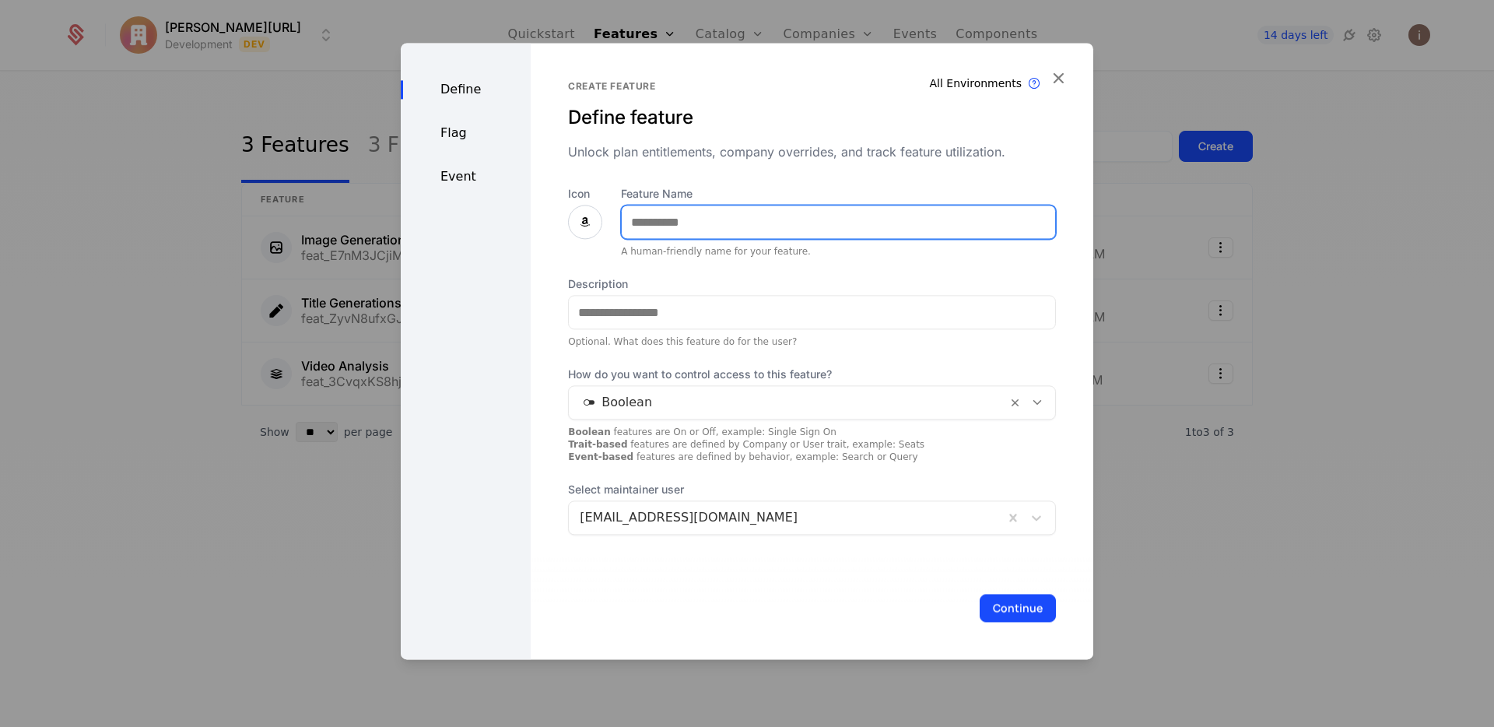
click at [629, 219] on input "Feature Name" at bounding box center [838, 221] width 433 height 33
type input "**********"
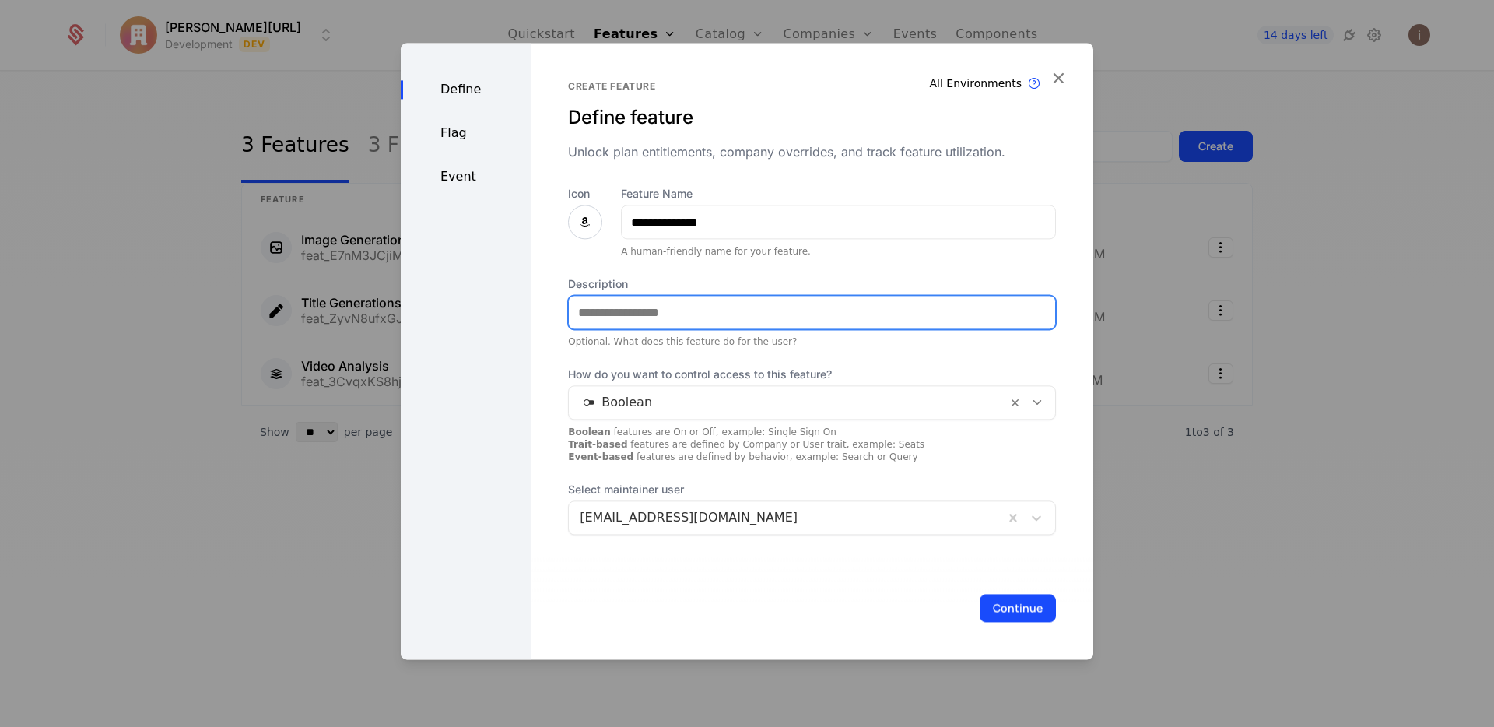
click at [683, 300] on input "Description" at bounding box center [812, 312] width 486 height 33
click at [576, 215] on icon at bounding box center [585, 221] width 19 height 19
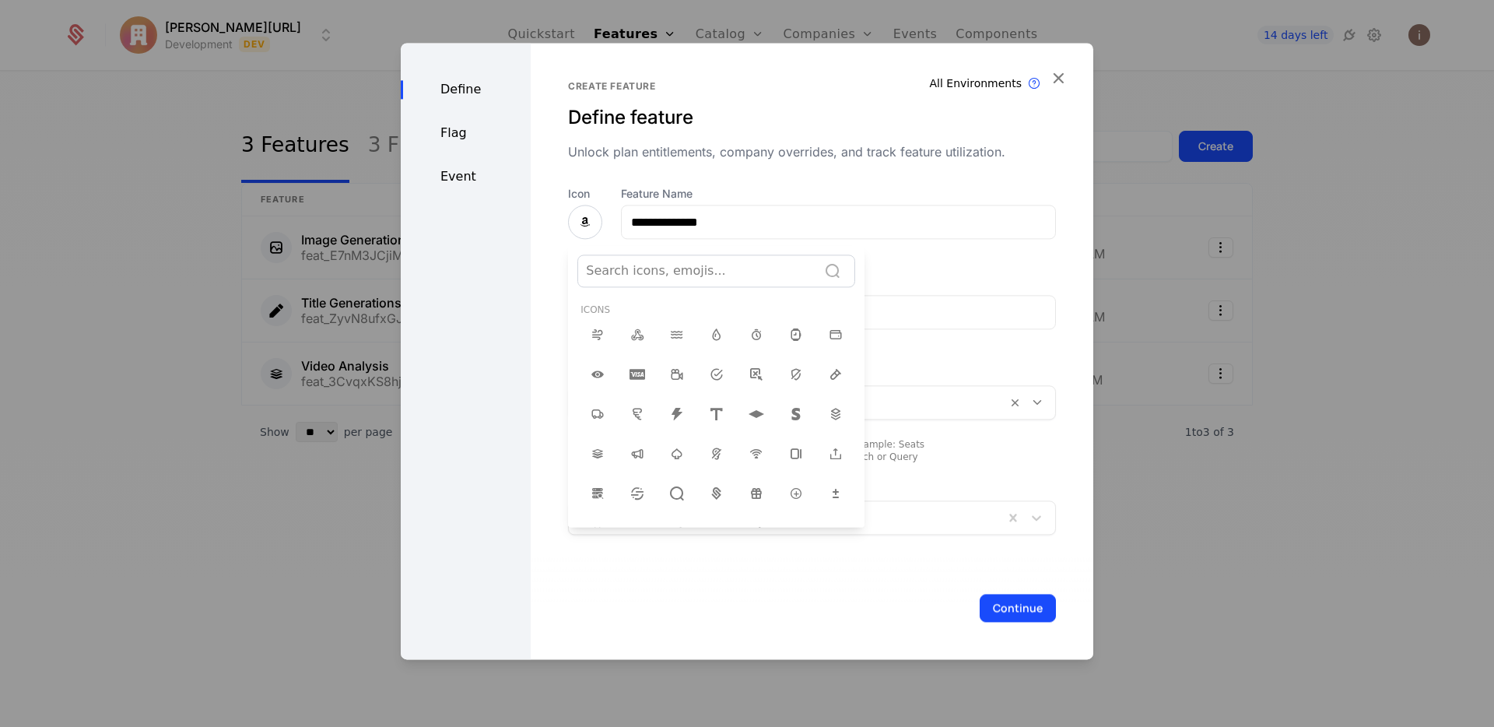
click at [577, 219] on div at bounding box center [747, 351] width 693 height 616
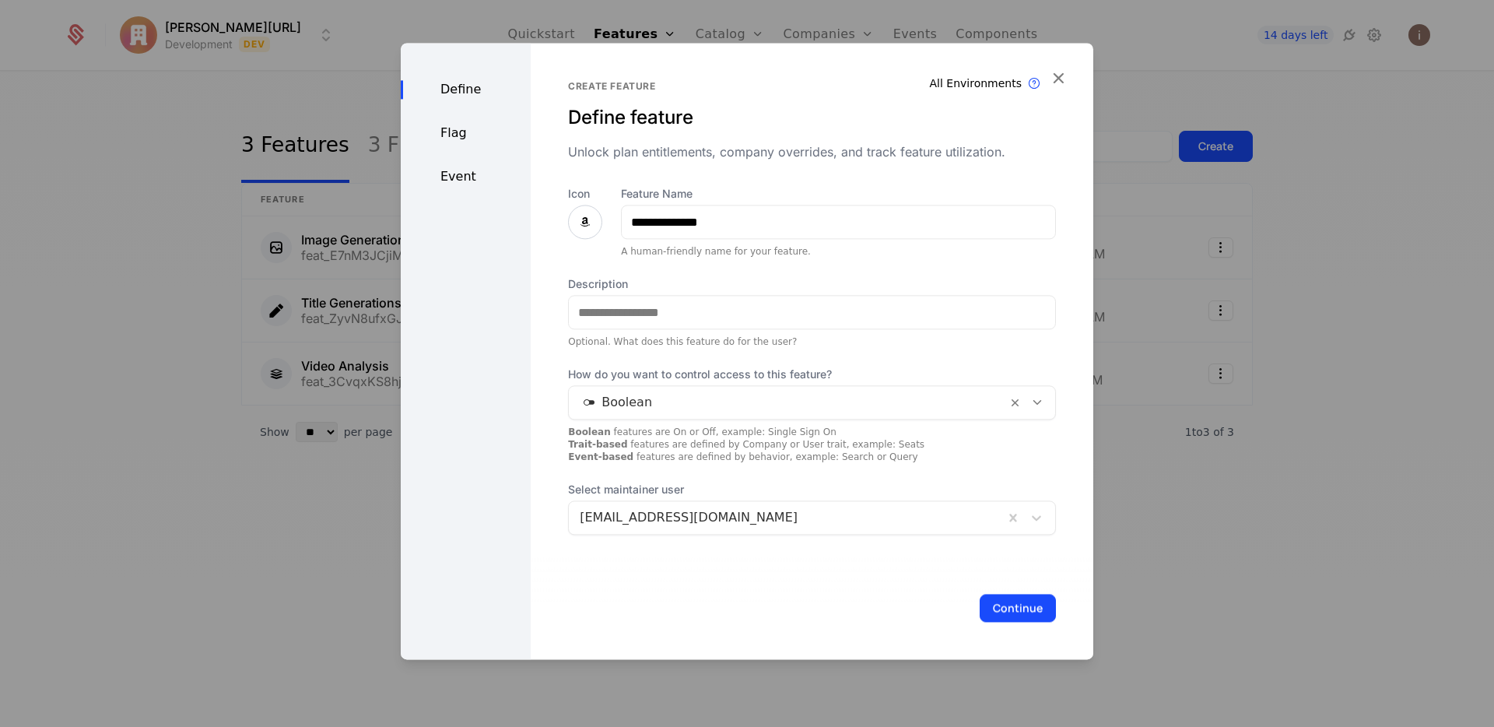
click at [588, 230] on icon at bounding box center [585, 221] width 19 height 19
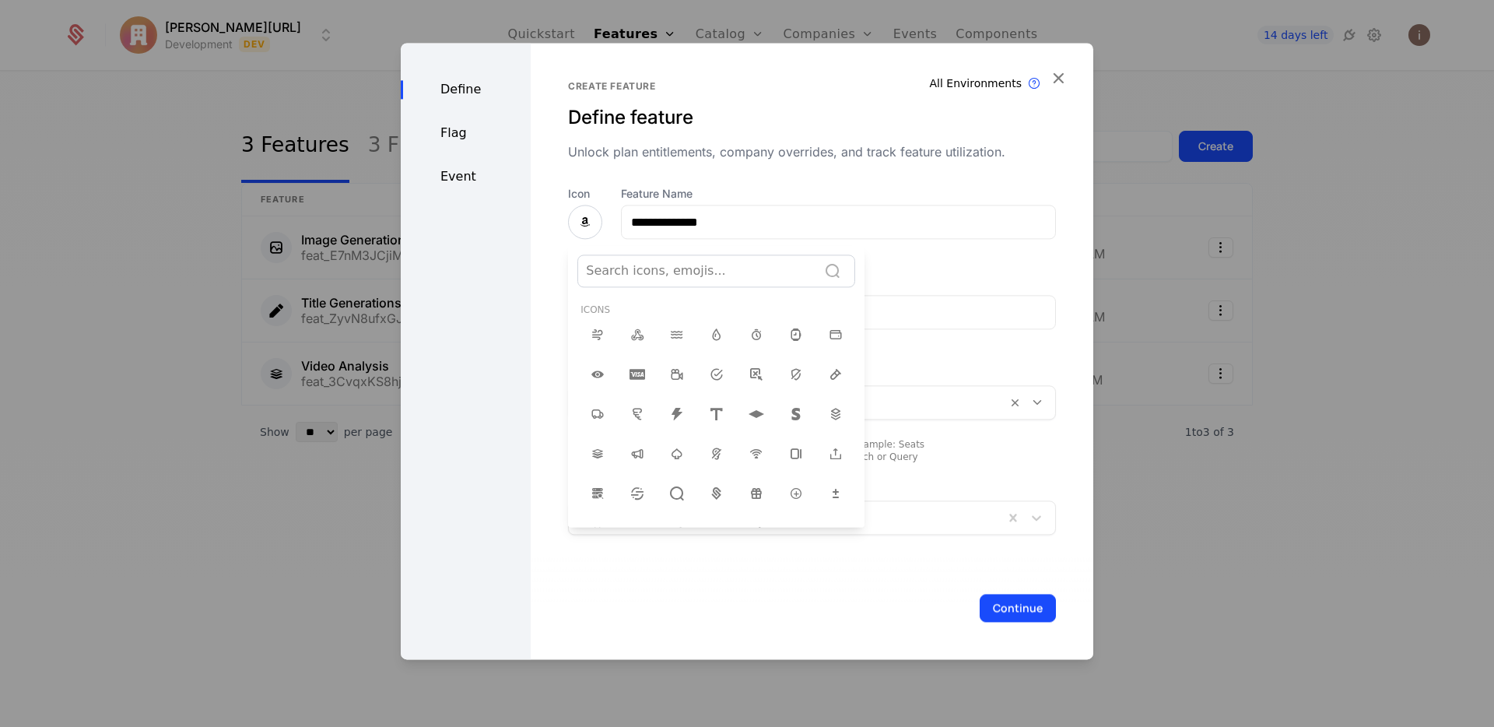
click at [668, 277] on div at bounding box center [697, 271] width 223 height 22
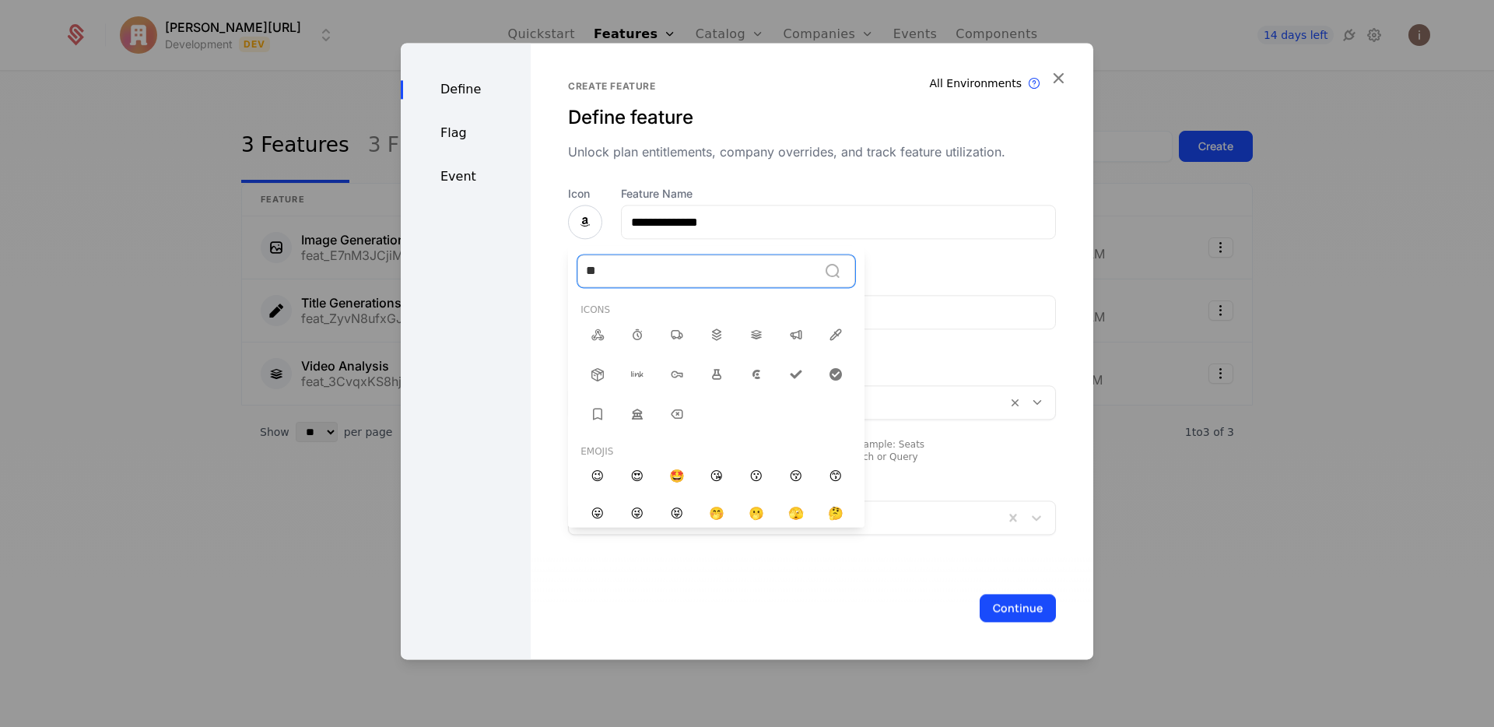
type input "***"
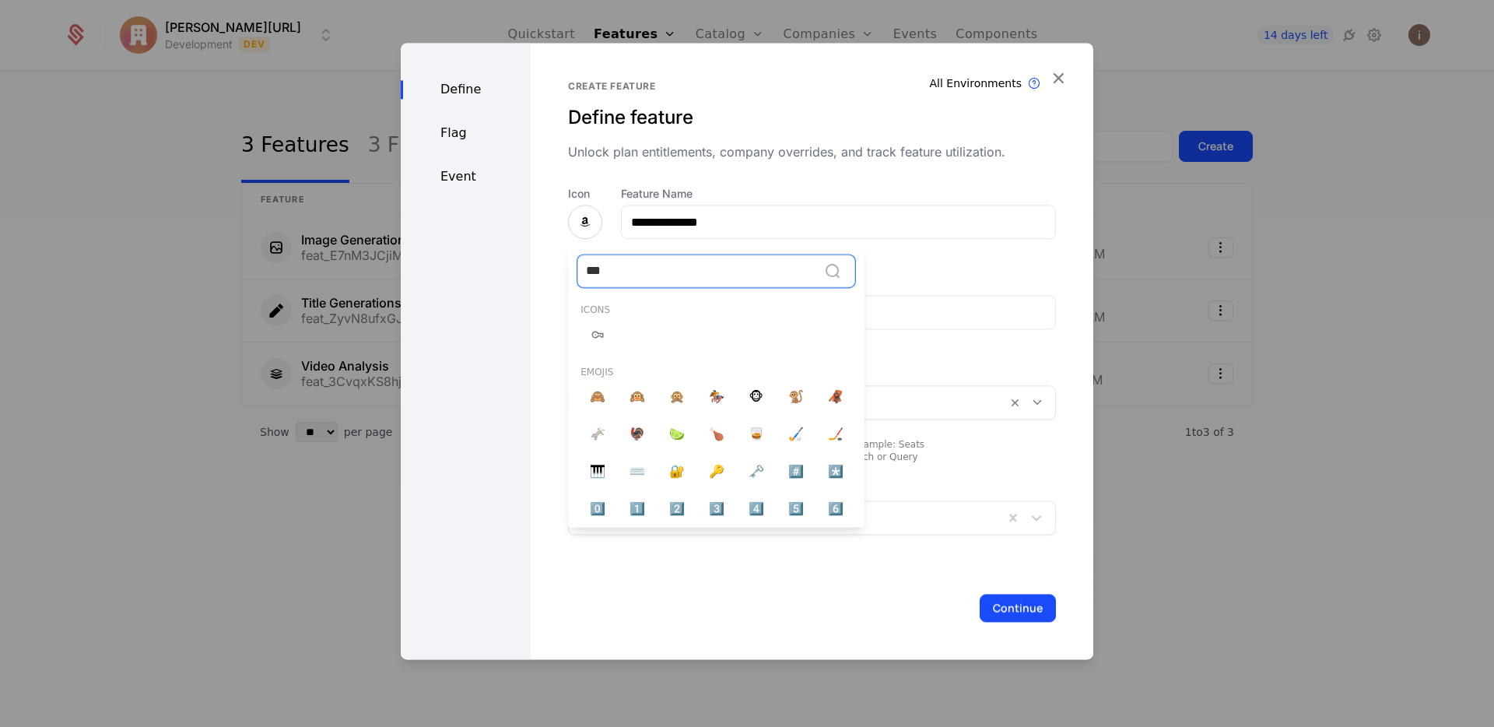
click at [599, 331] on icon at bounding box center [597, 334] width 19 height 19
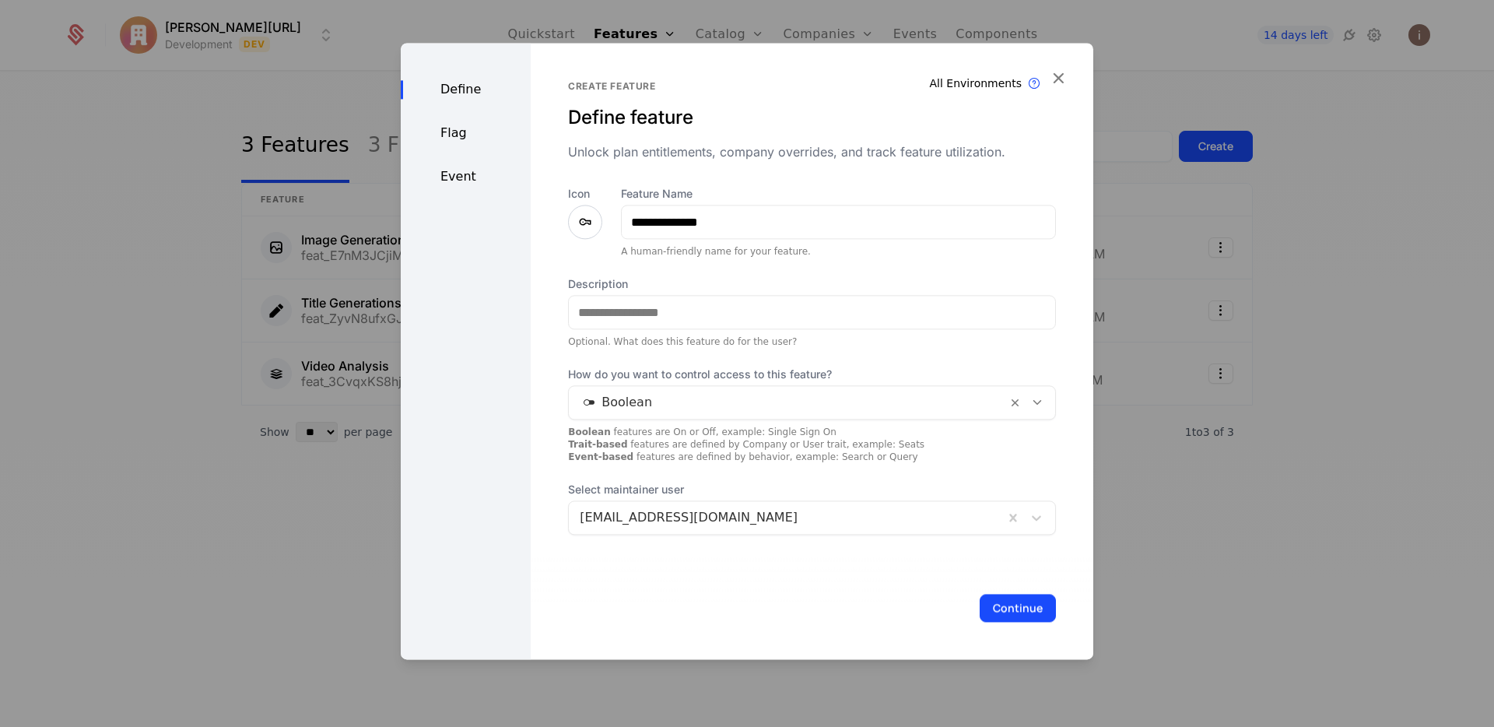
click at [655, 398] on div at bounding box center [788, 402] width 416 height 22
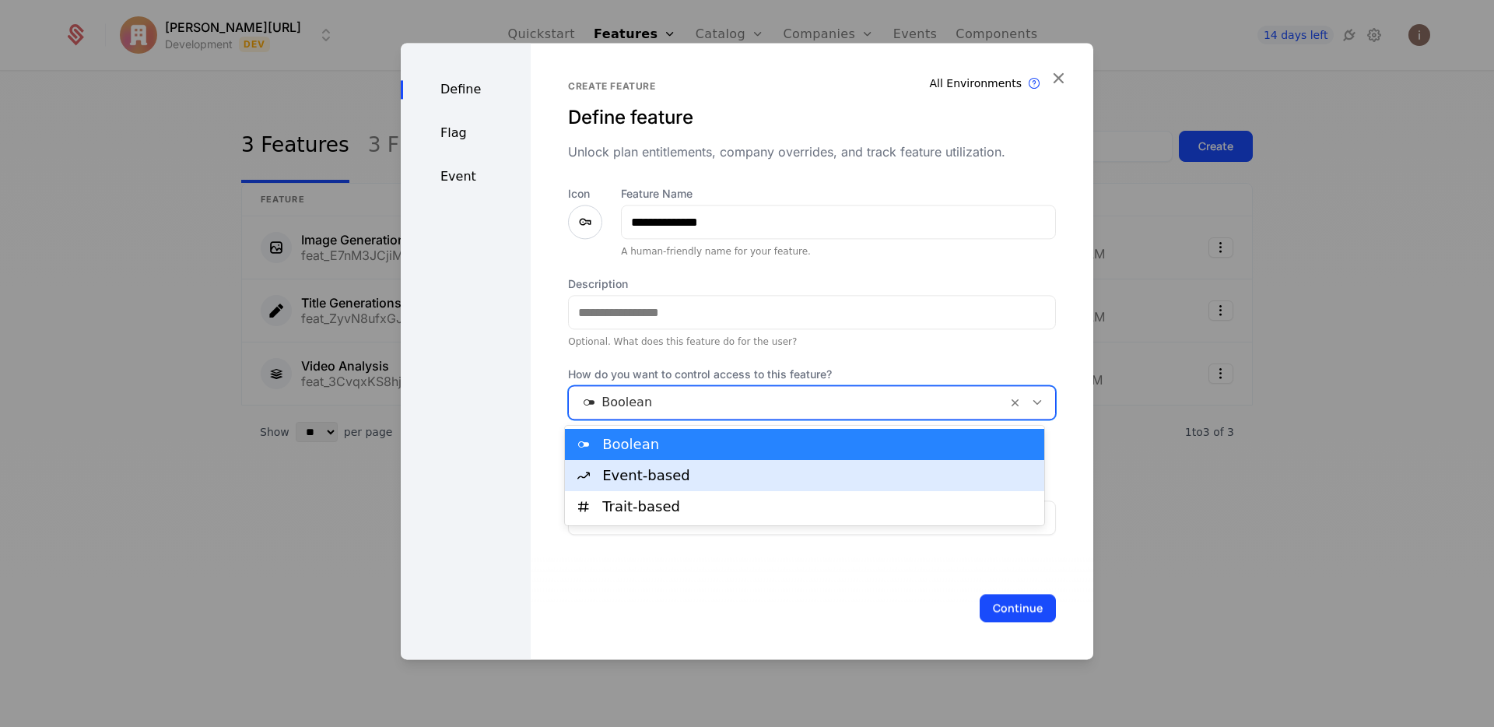
click at [679, 472] on div "Event-based" at bounding box center [818, 476] width 433 height 14
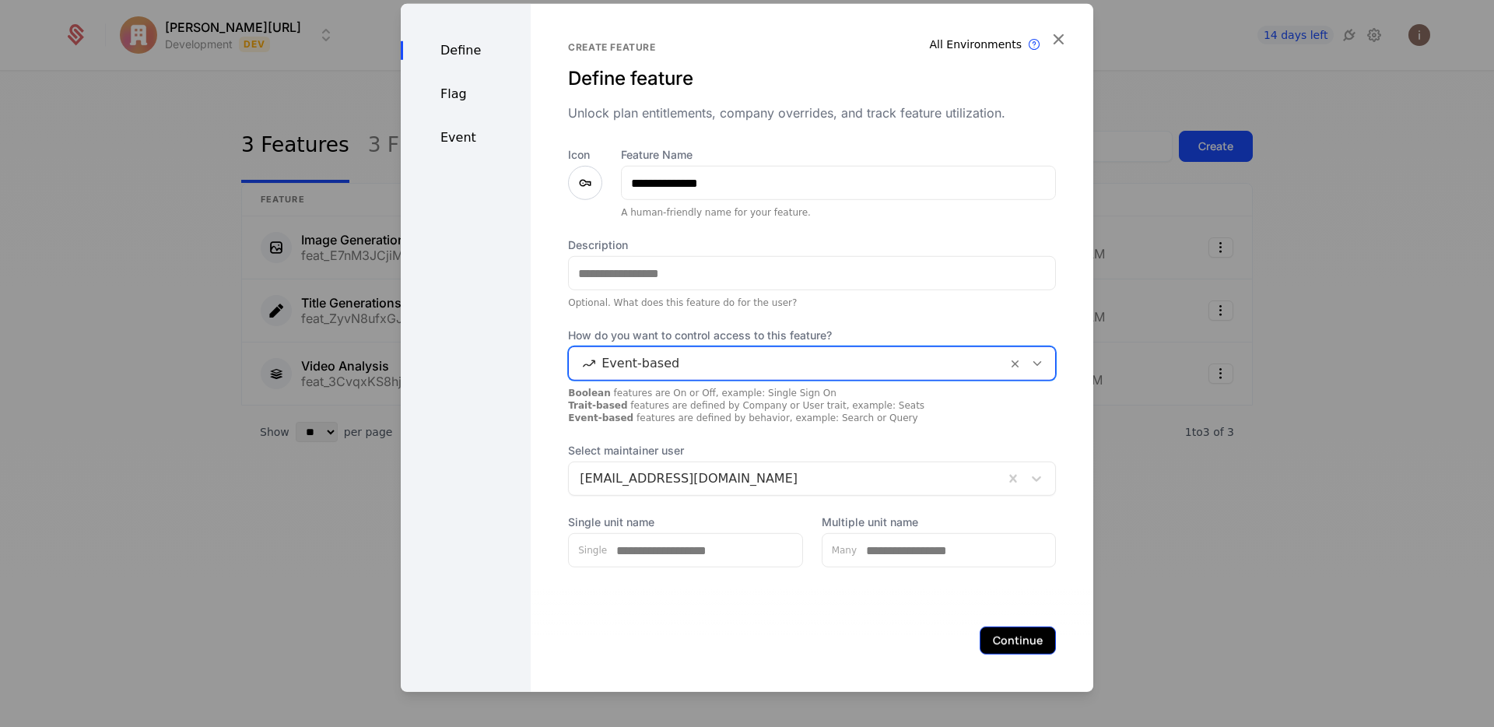
click at [1003, 652] on button "Continue" at bounding box center [1018, 640] width 76 height 28
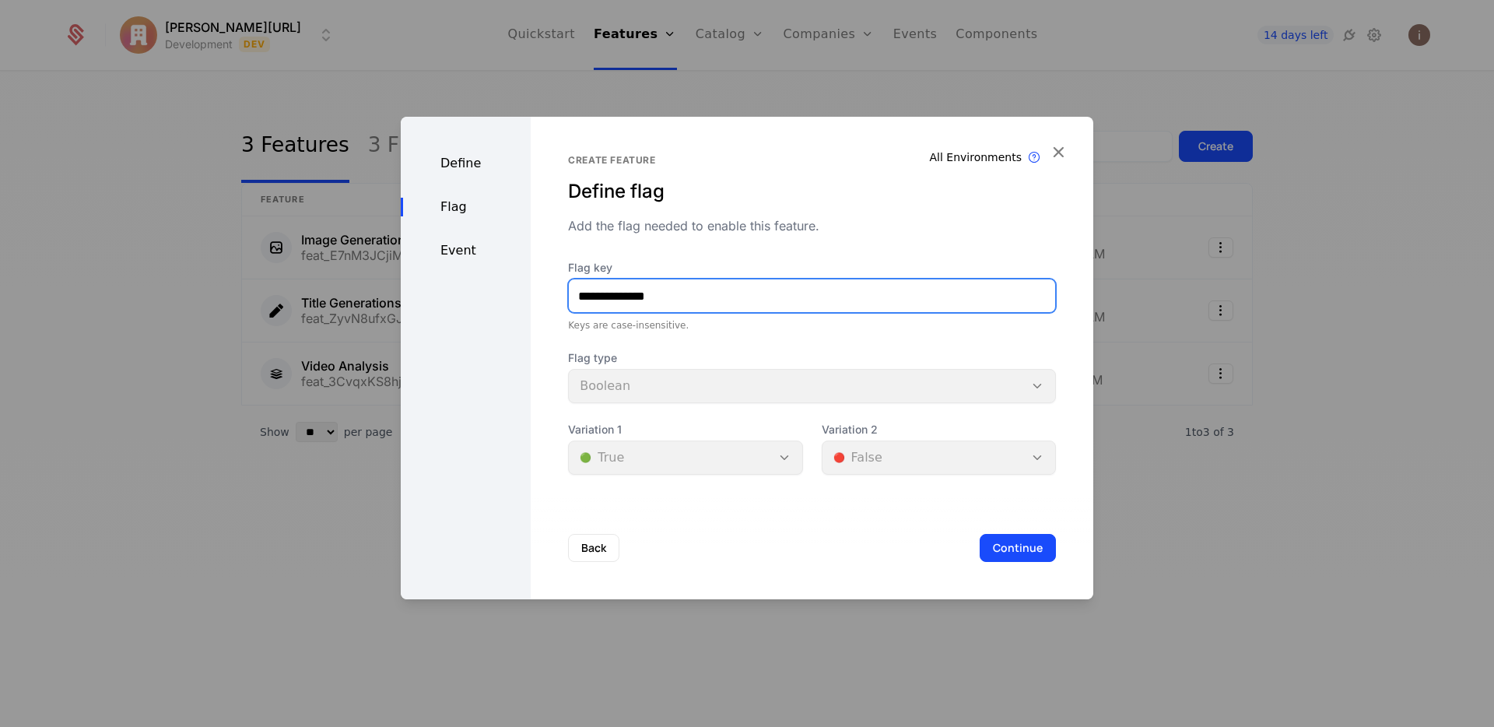
click at [760, 297] on input "**********" at bounding box center [812, 295] width 486 height 33
type input "**********"
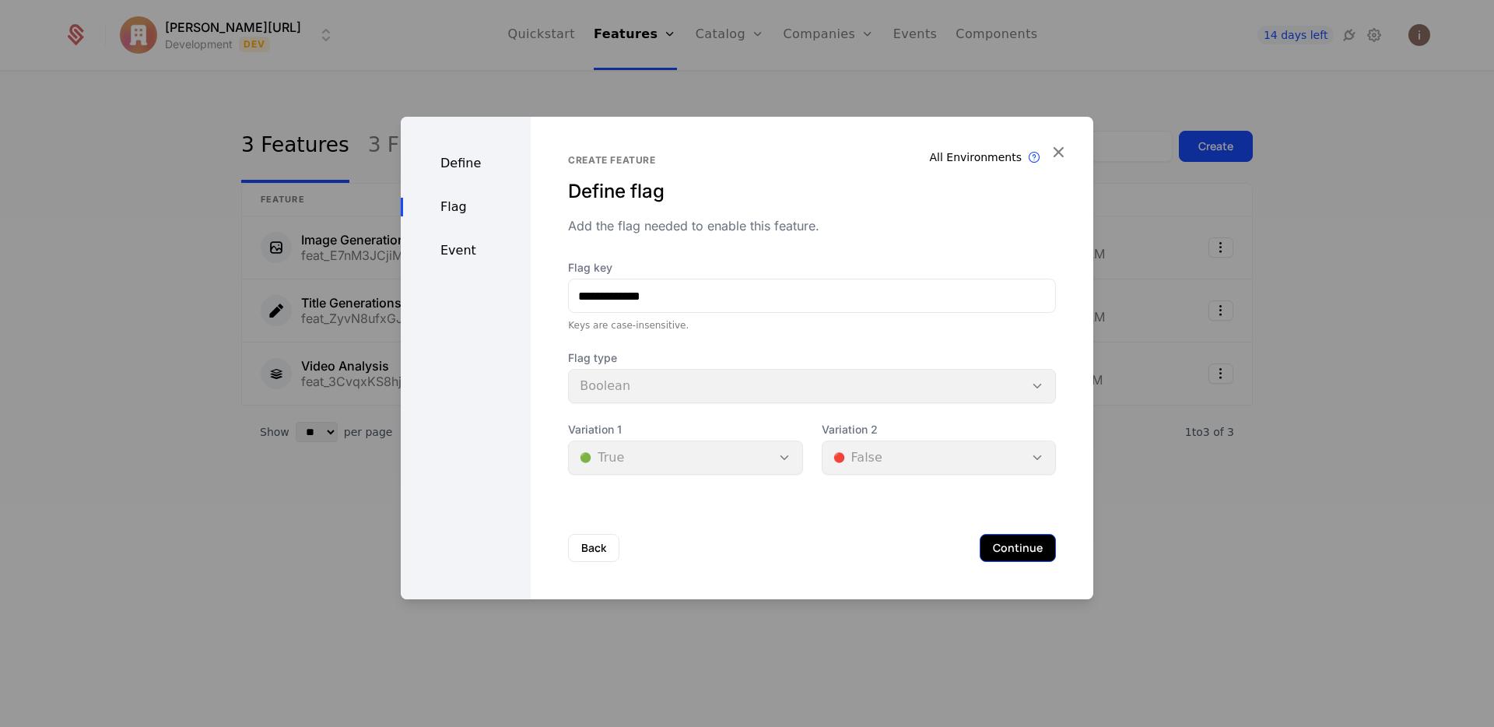
click at [1005, 552] on button "Continue" at bounding box center [1018, 548] width 76 height 28
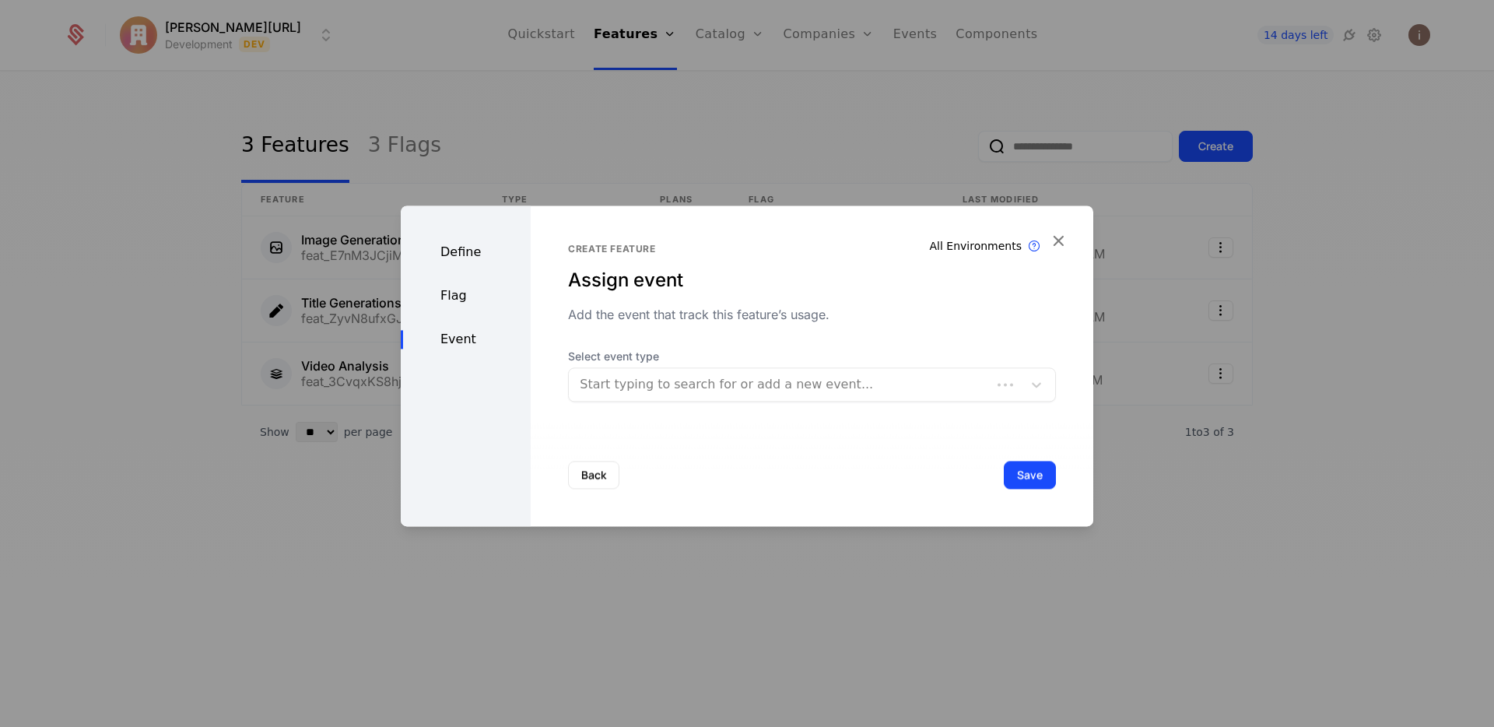
click at [689, 384] on div at bounding box center [780, 385] width 401 height 22
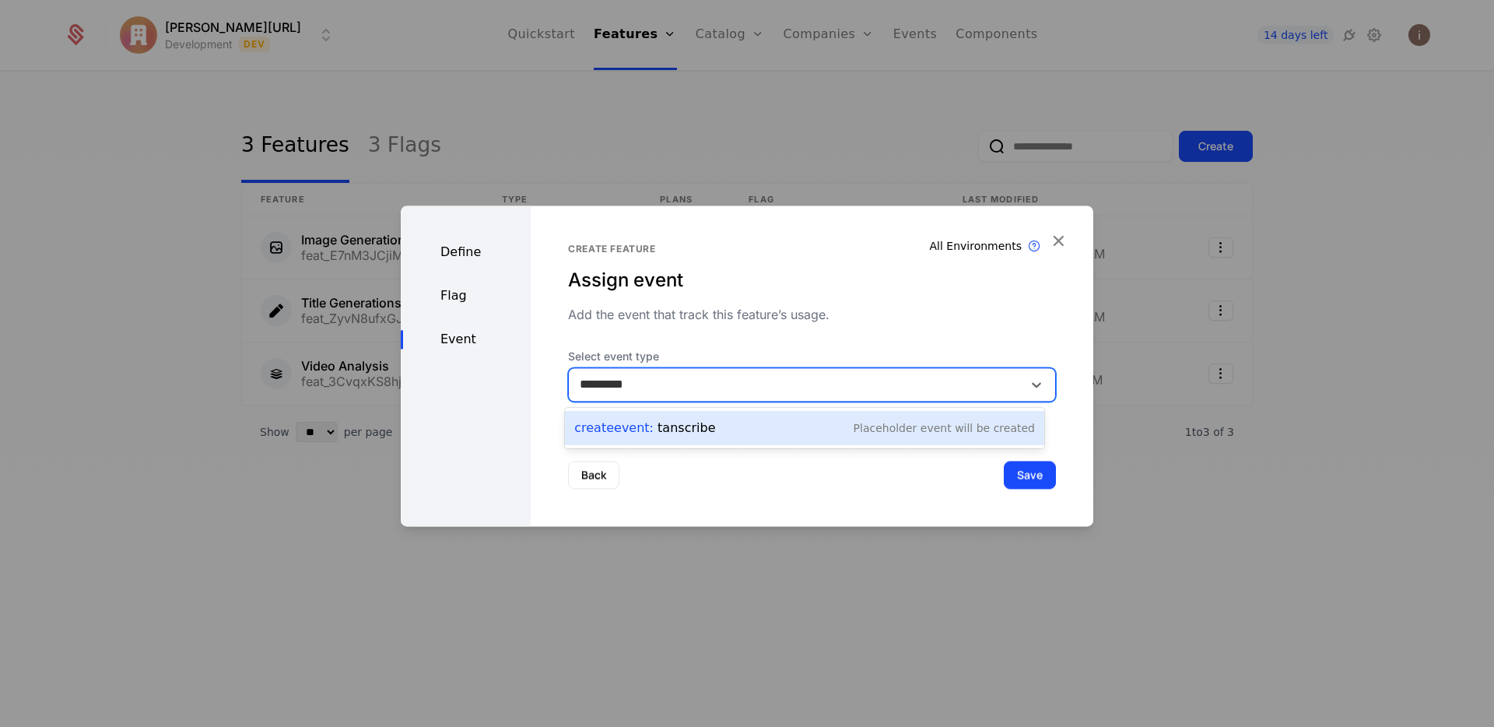
type input "*********"
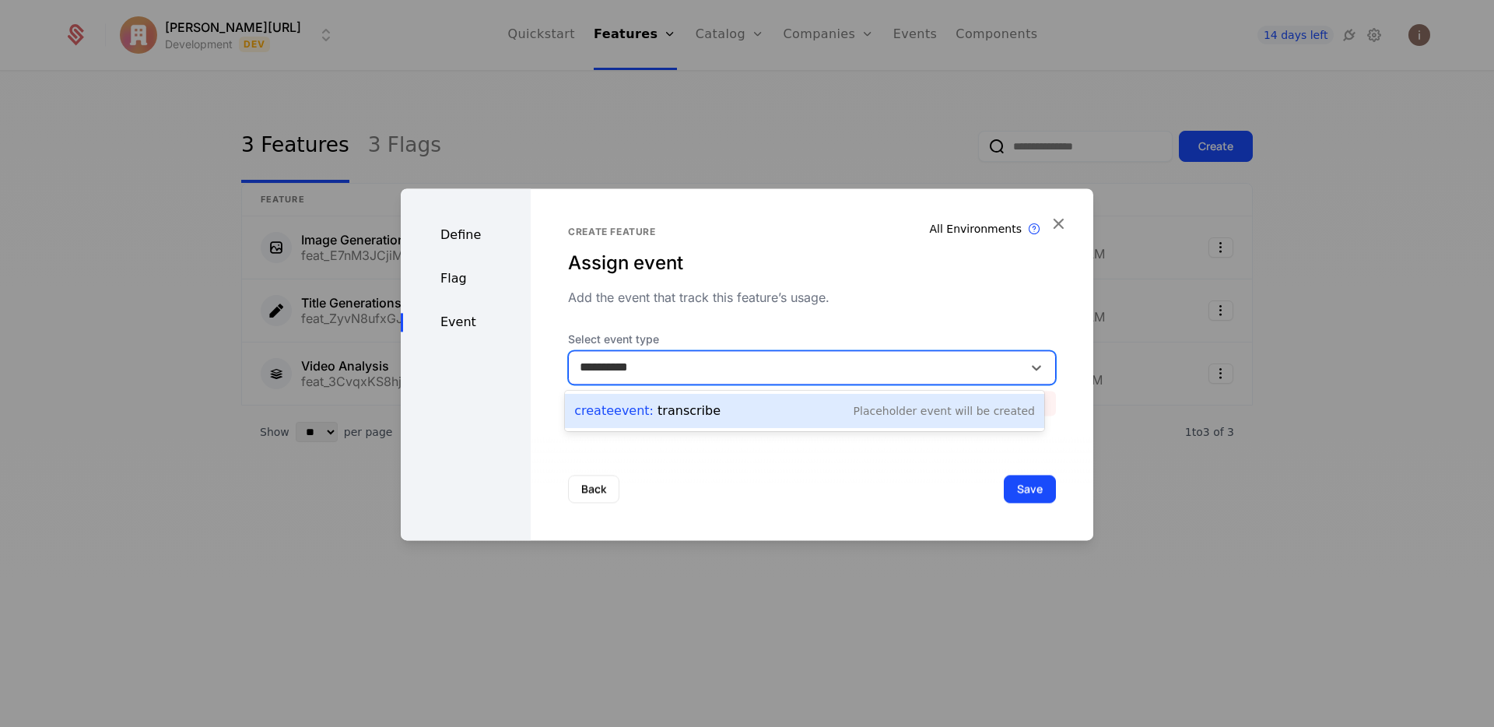
type input "**********"
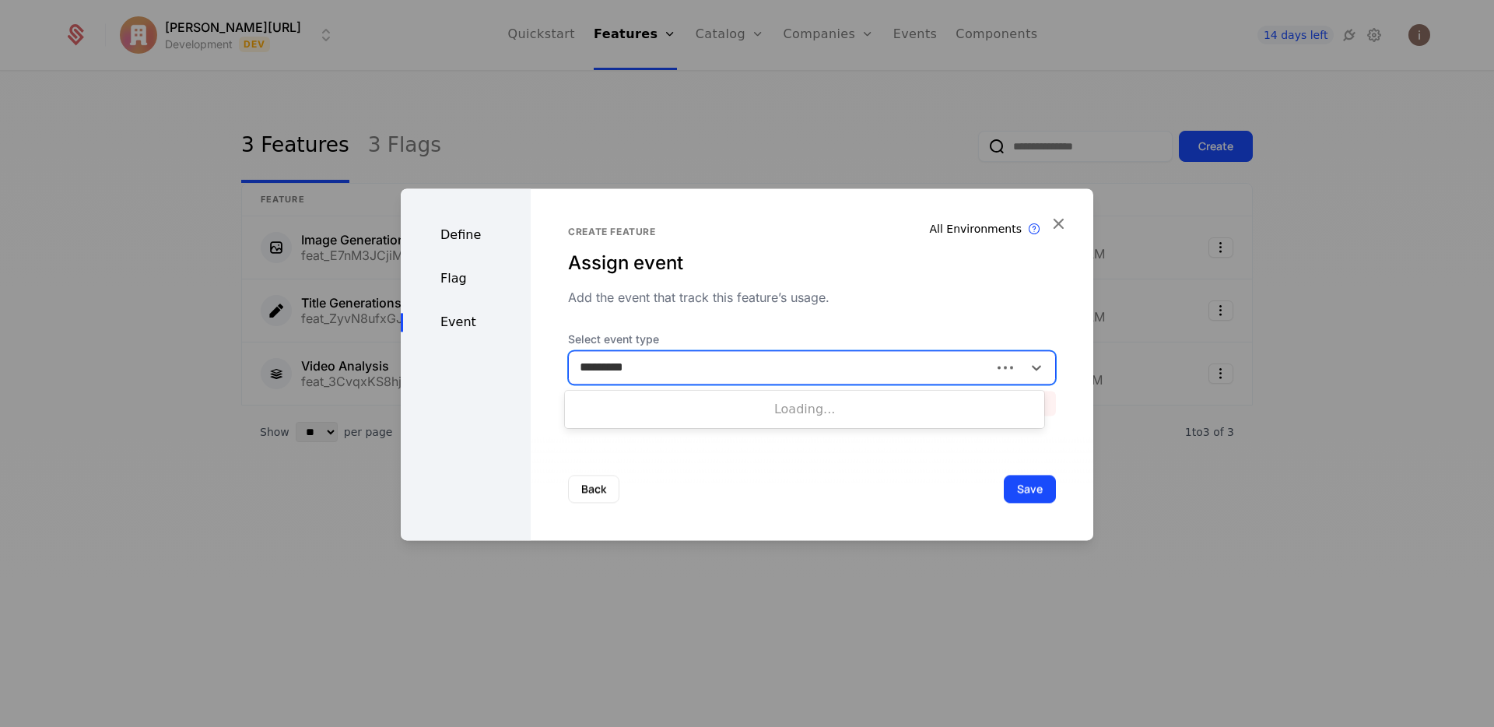
type input "**********"
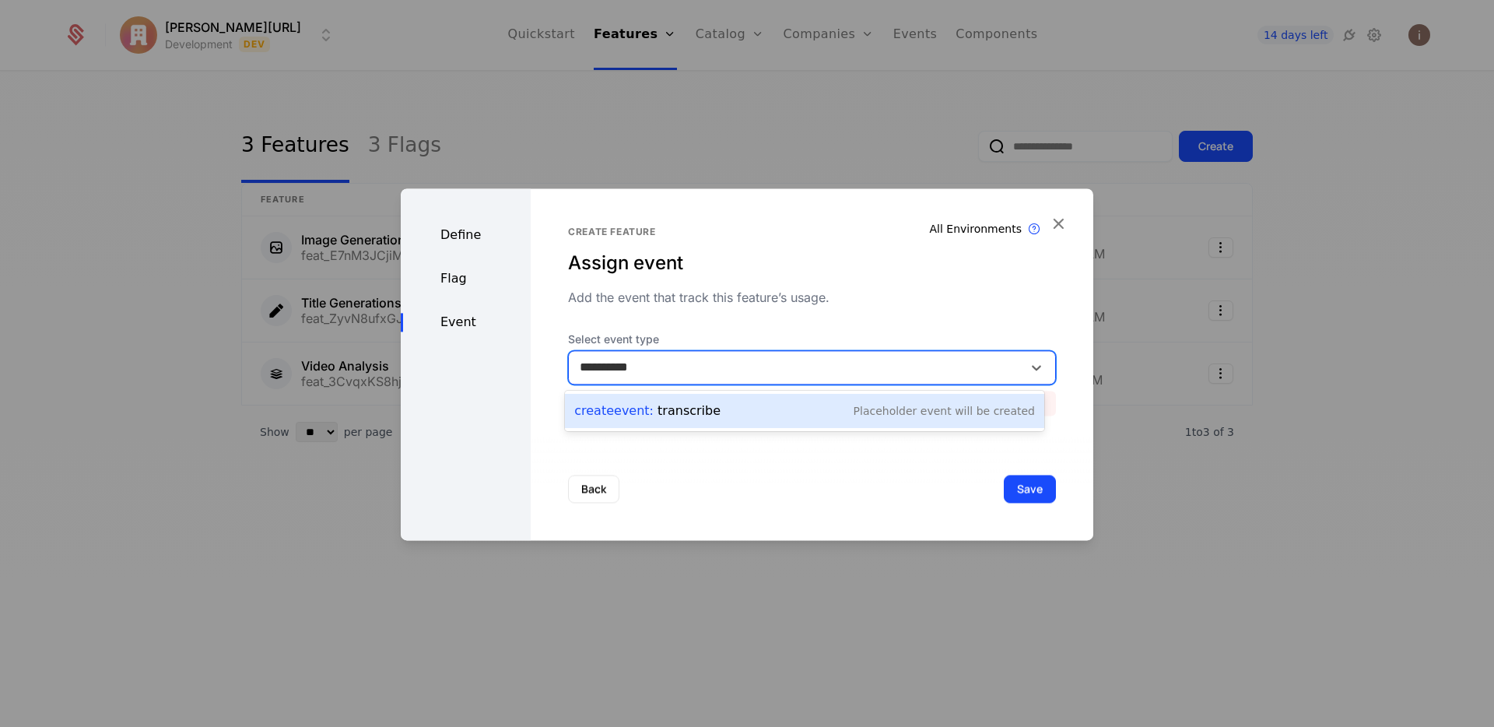
click at [725, 404] on div "Create Event : transcribe Placeholder Event will be created" at bounding box center [804, 411] width 461 height 22
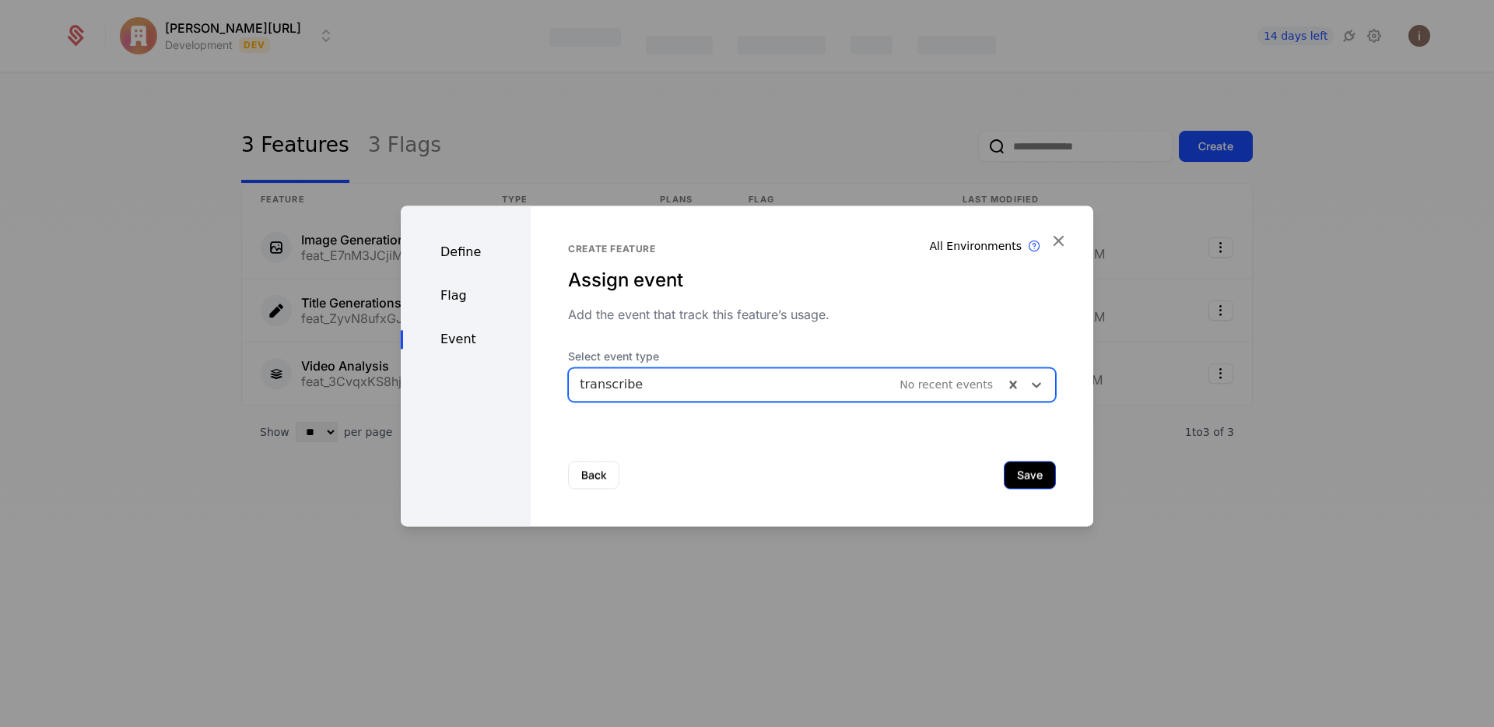
click at [1025, 476] on button "Save" at bounding box center [1030, 475] width 52 height 28
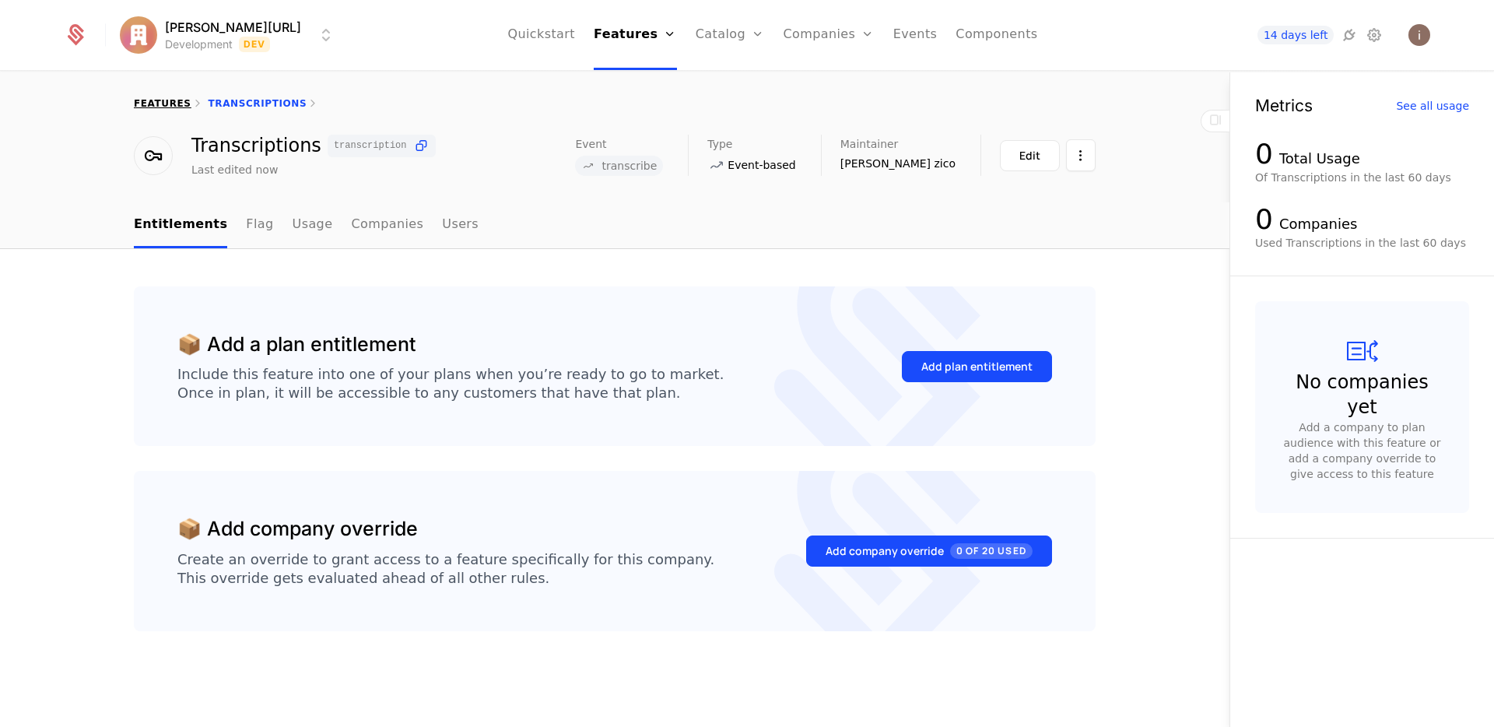
click at [181, 104] on link "features" at bounding box center [163, 103] width 58 height 11
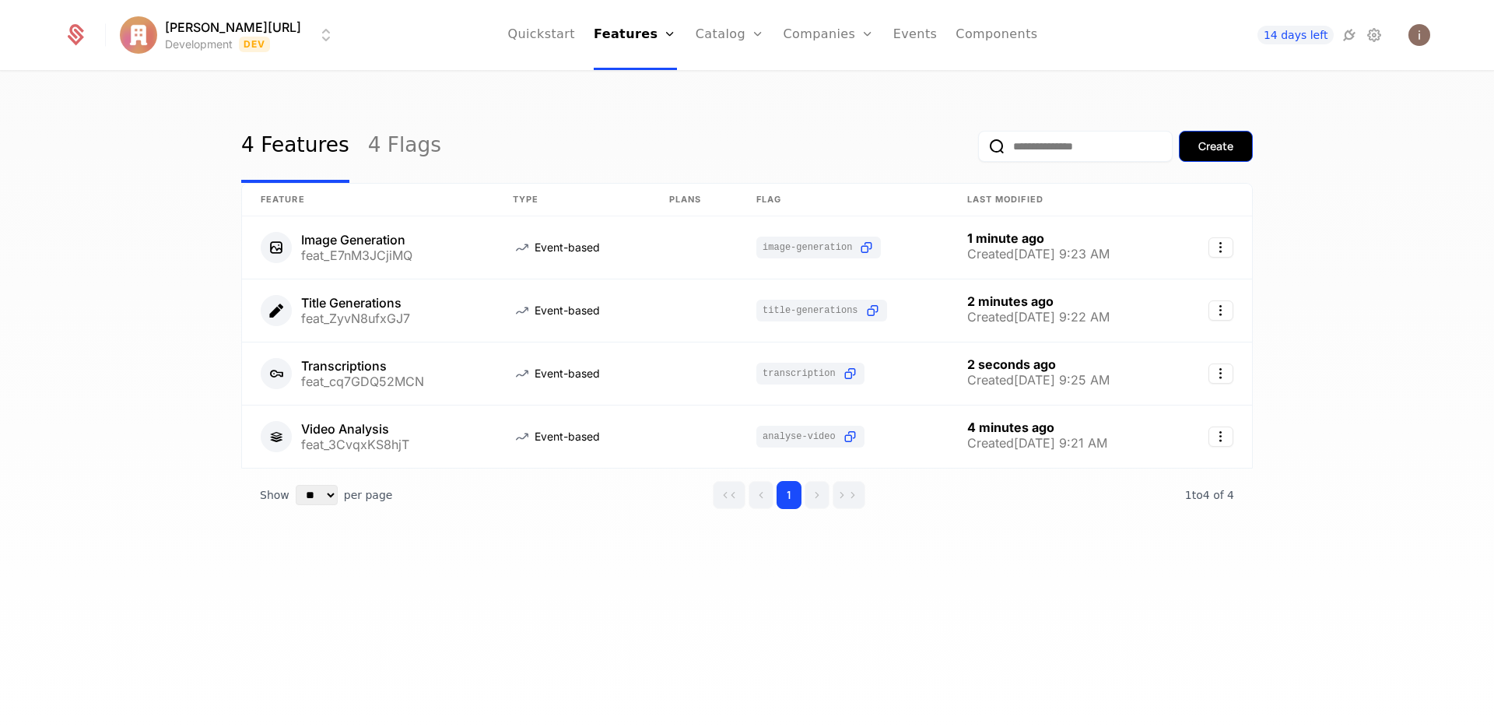
click at [1205, 156] on button "Create" at bounding box center [1216, 146] width 74 height 31
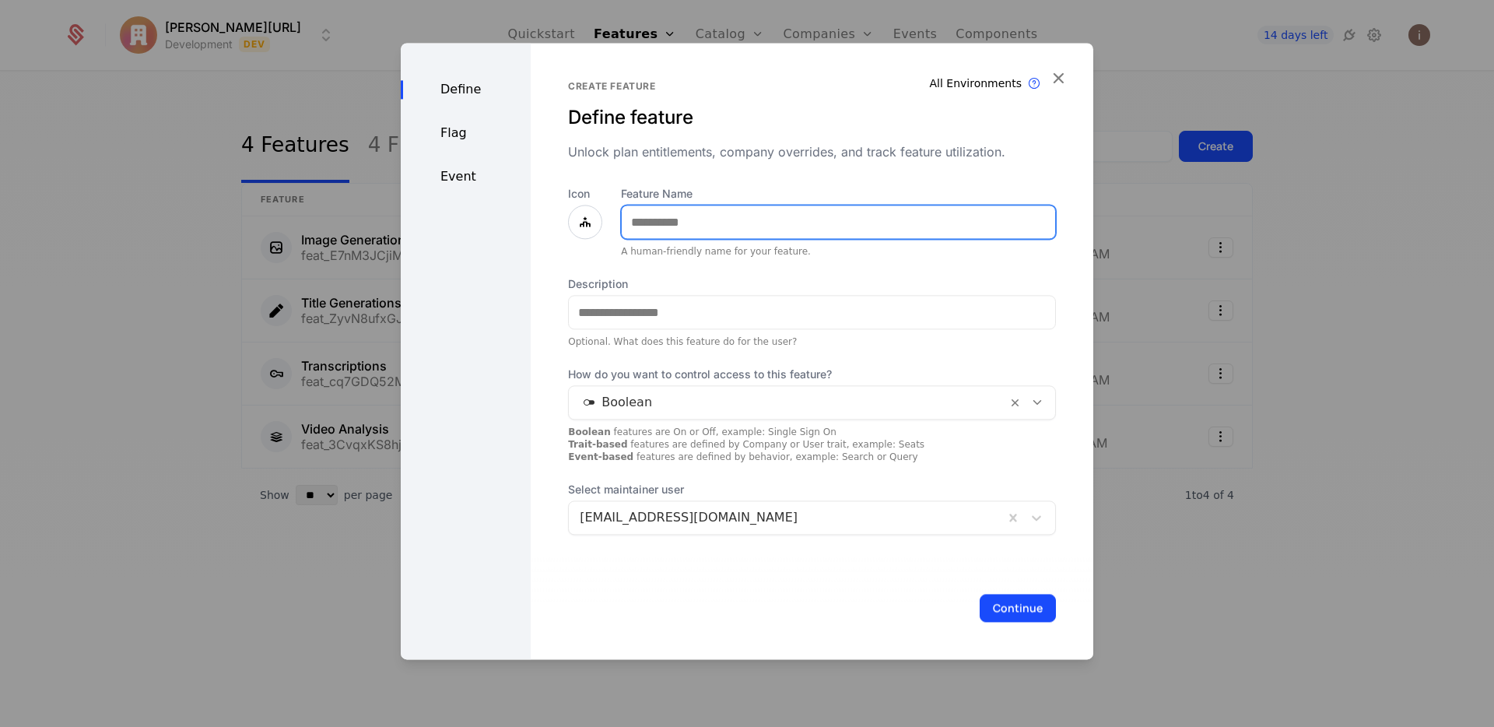
click at [763, 221] on input "Feature Name" at bounding box center [838, 221] width 433 height 33
click at [636, 221] on input "**********" at bounding box center [838, 221] width 433 height 33
type input "**********"
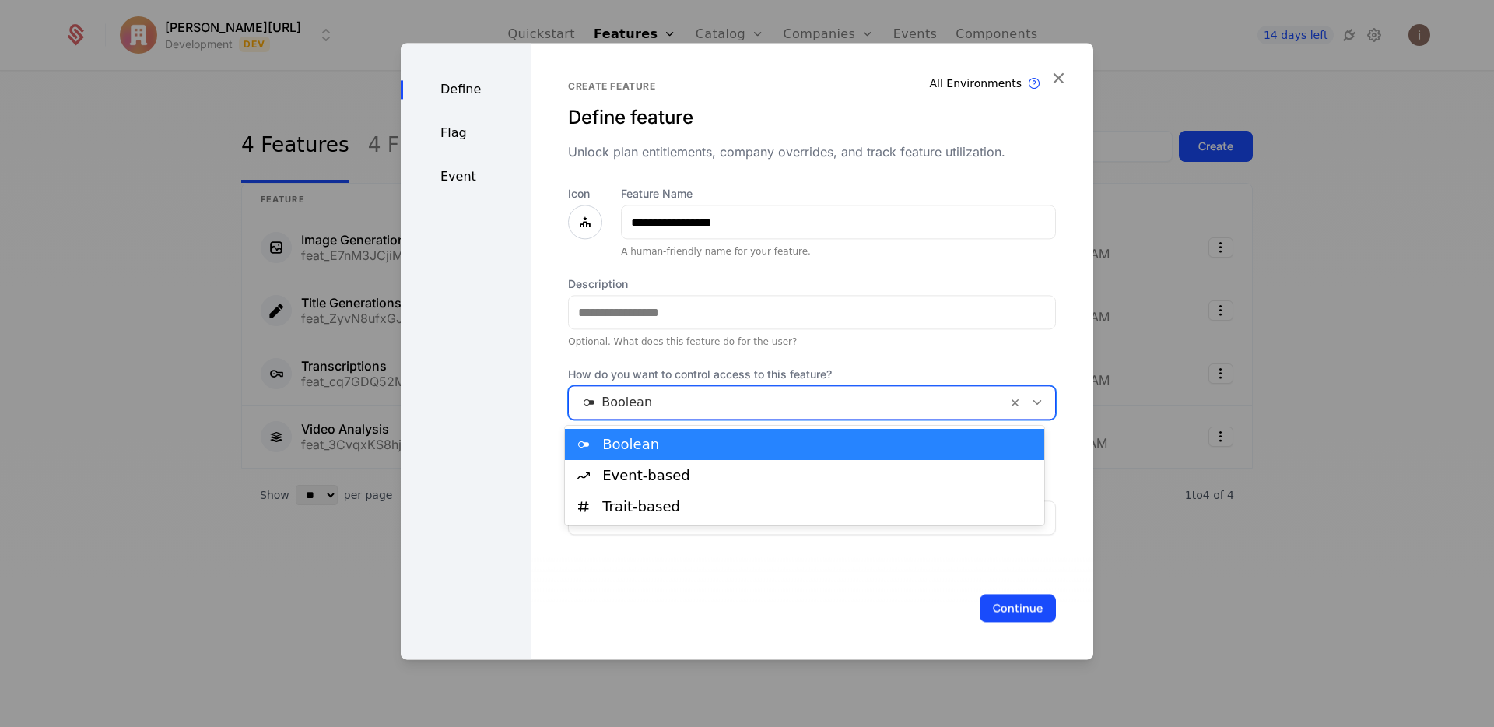
click at [615, 411] on div at bounding box center [788, 402] width 416 height 22
click at [630, 442] on div "Boolean" at bounding box center [818, 444] width 433 height 14
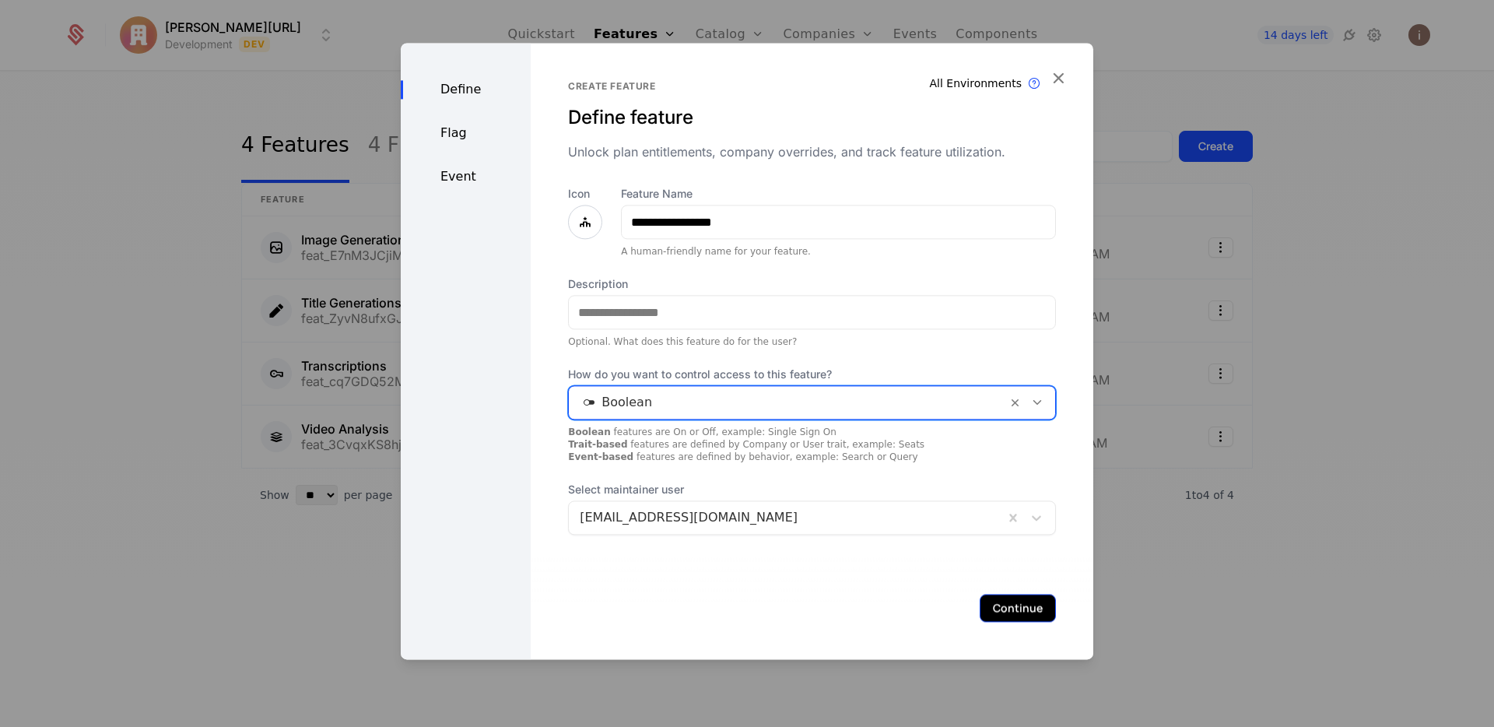
click at [1024, 619] on button "Continue" at bounding box center [1018, 608] width 76 height 28
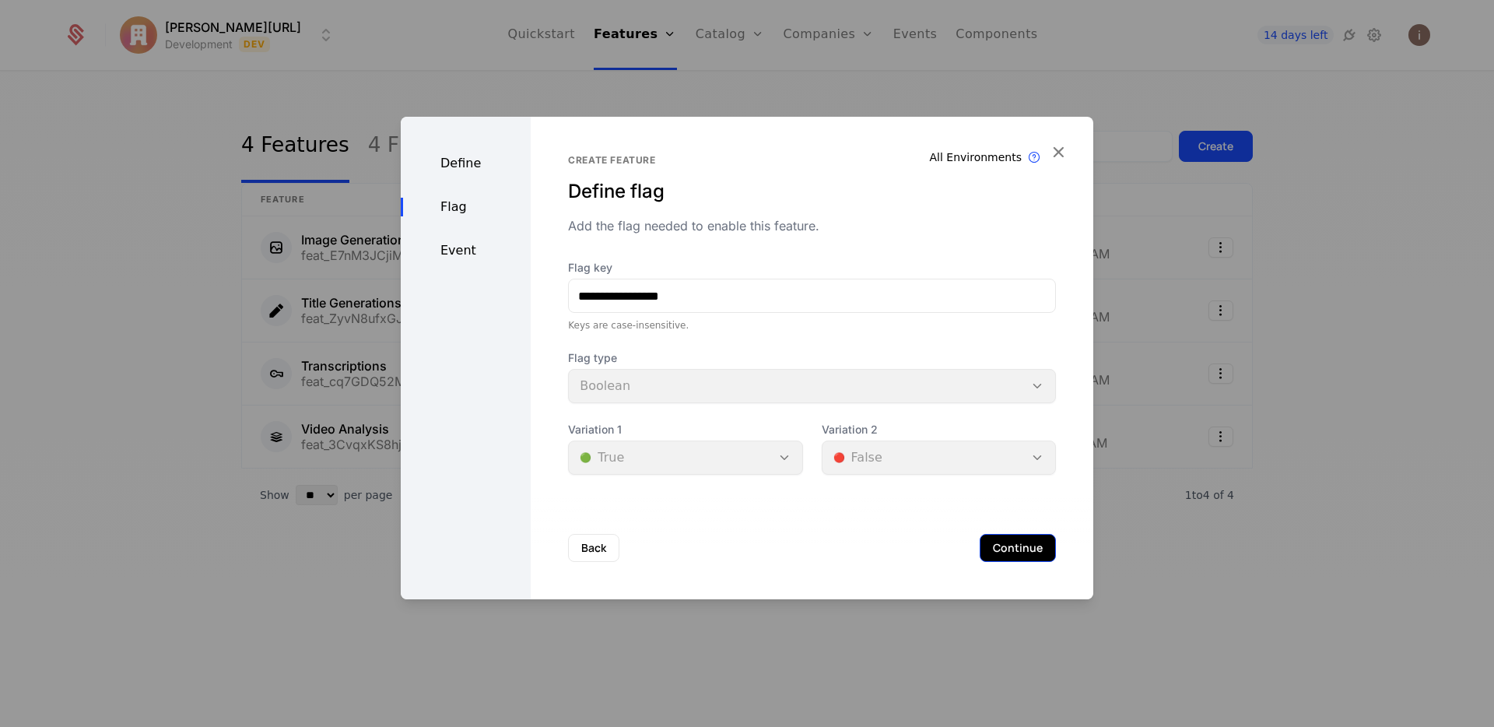
click at [1001, 546] on button "Continue" at bounding box center [1018, 548] width 76 height 28
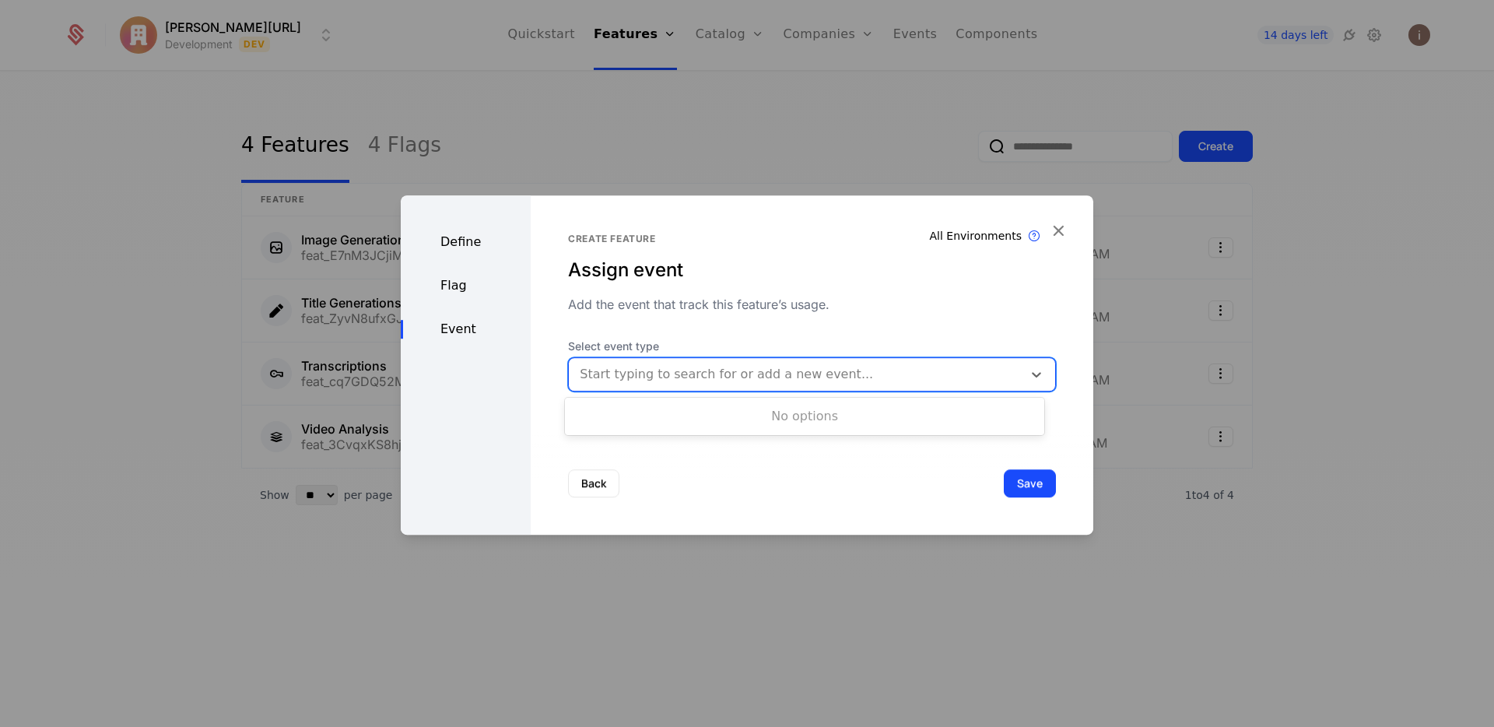
click at [606, 376] on div at bounding box center [796, 374] width 432 height 22
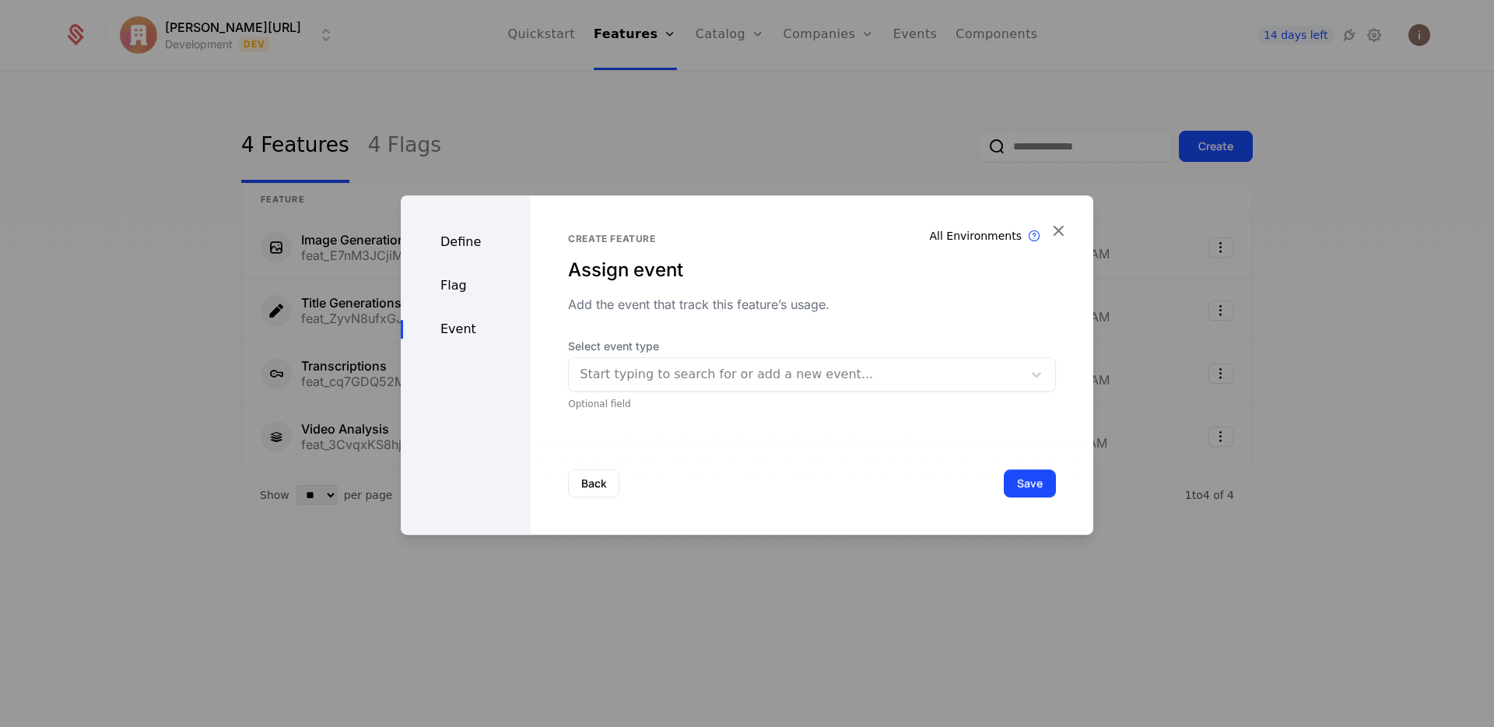
click at [592, 300] on div "Add the event that track this feature’s usage." at bounding box center [812, 304] width 488 height 19
click at [1009, 480] on button "Save" at bounding box center [1030, 483] width 52 height 28
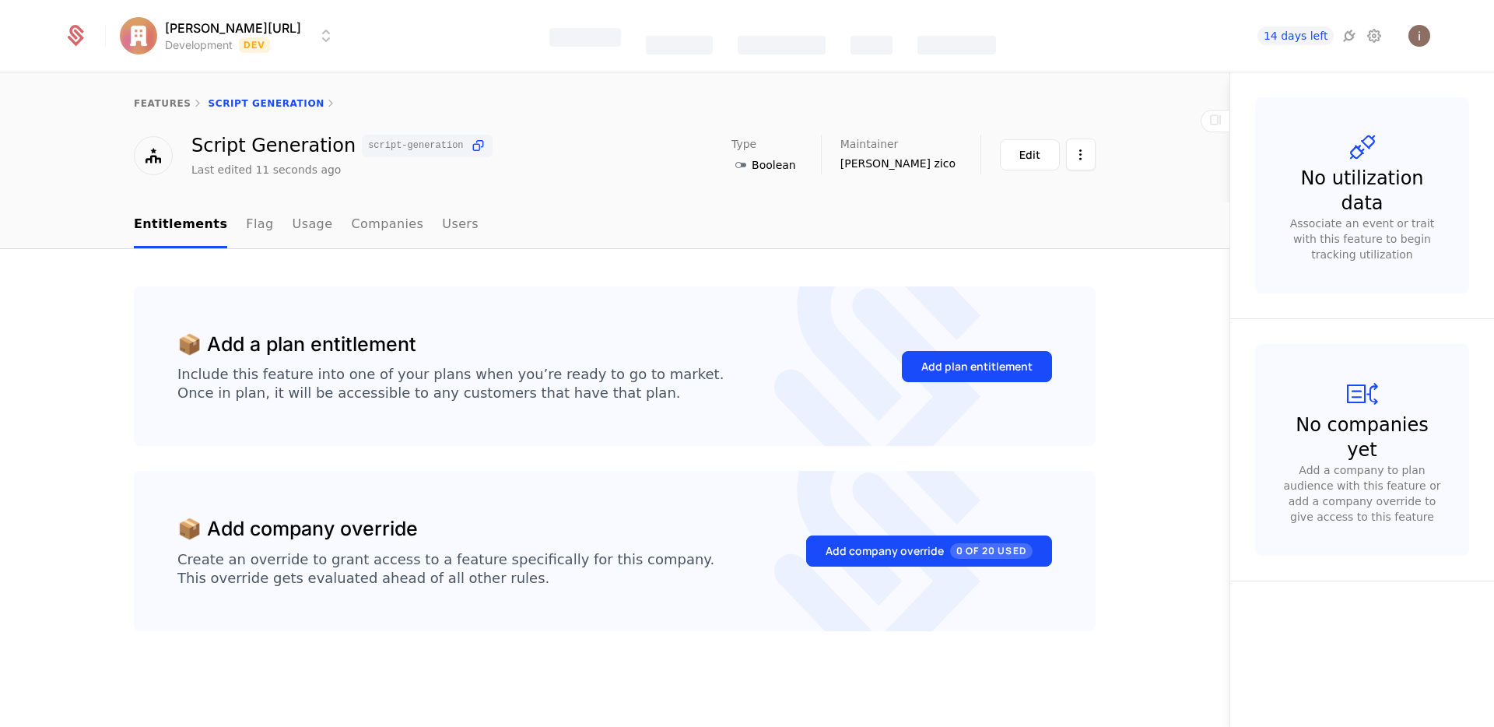
click at [712, 44] on div "Features Catalog Companies Events Components" at bounding box center [772, 36] width 447 height 72
click at [720, 81] on link "Plans" at bounding box center [754, 85] width 80 height 19
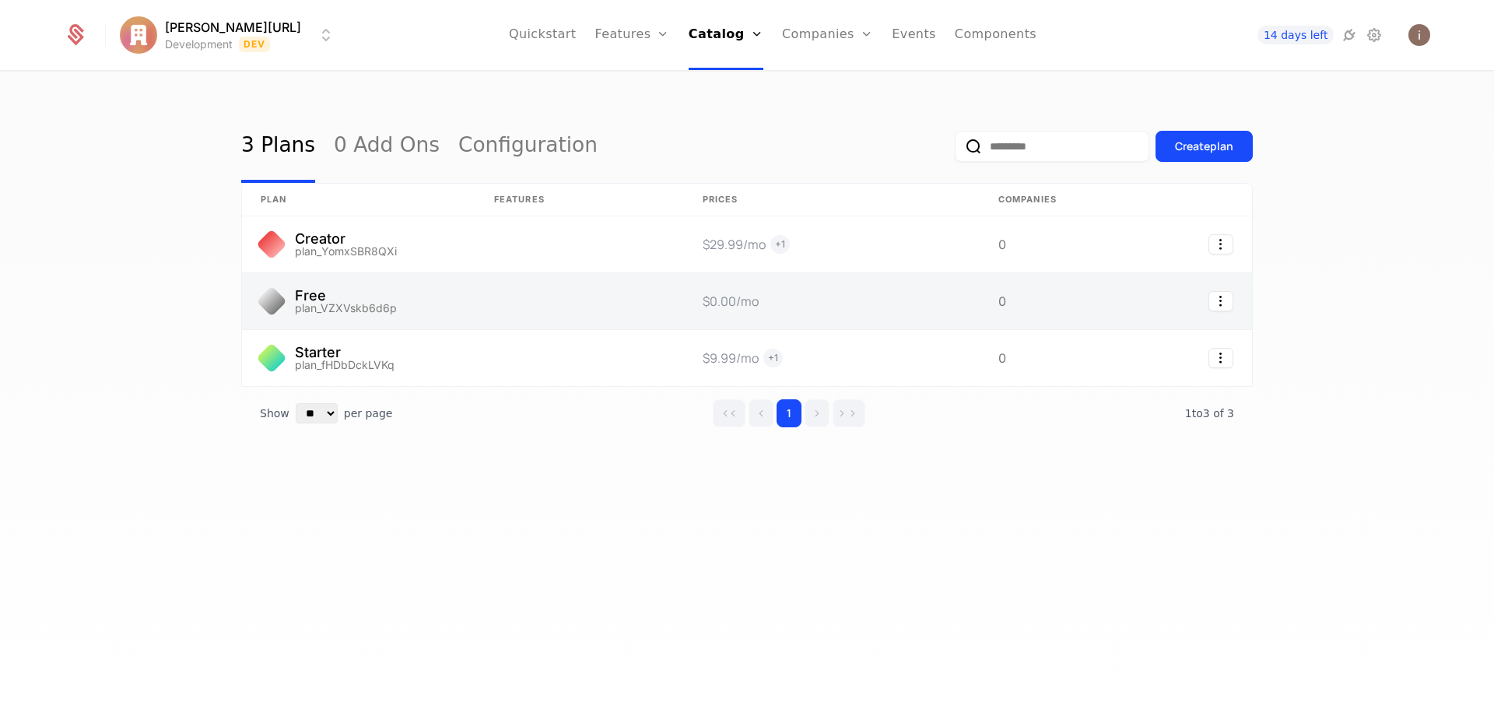
click at [351, 318] on link at bounding box center [358, 301] width 233 height 56
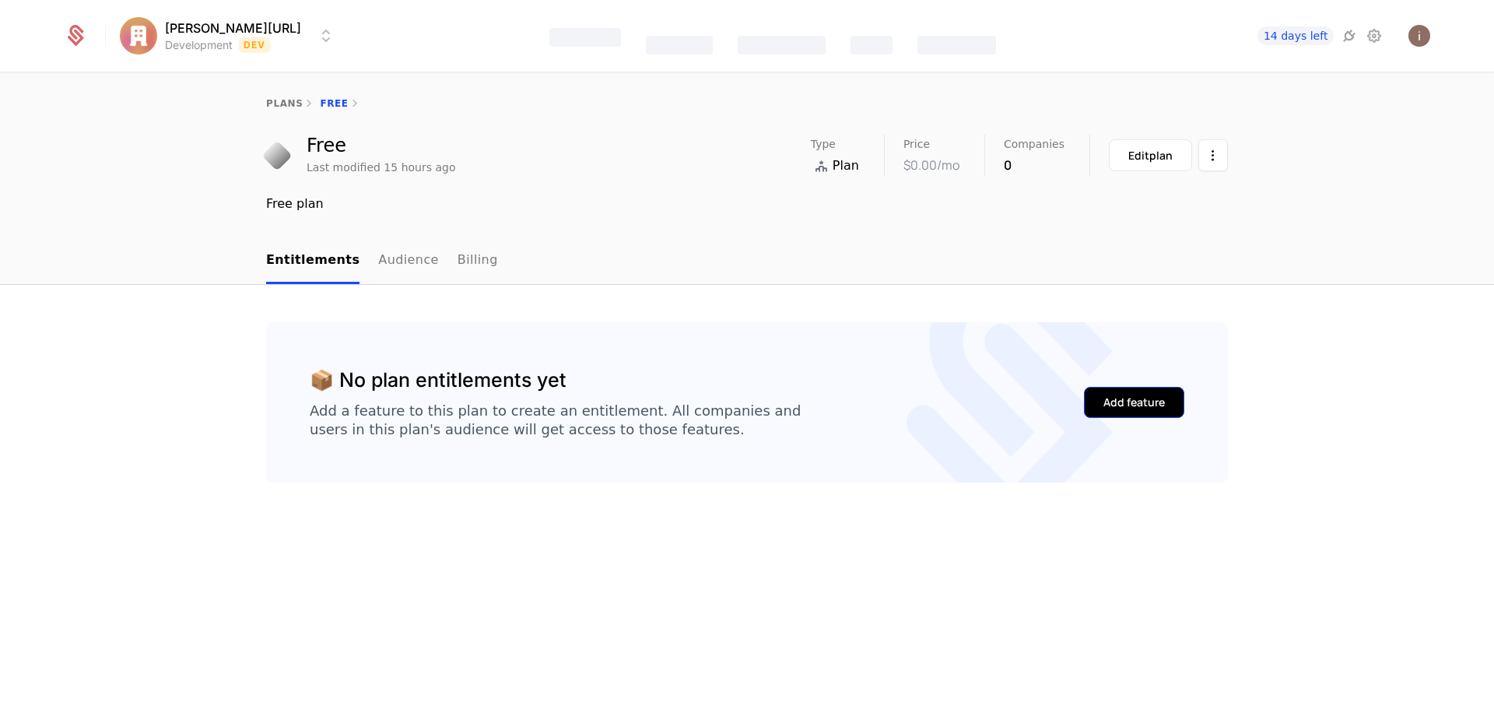
click at [1135, 397] on div "Add feature" at bounding box center [1134, 403] width 61 height 16
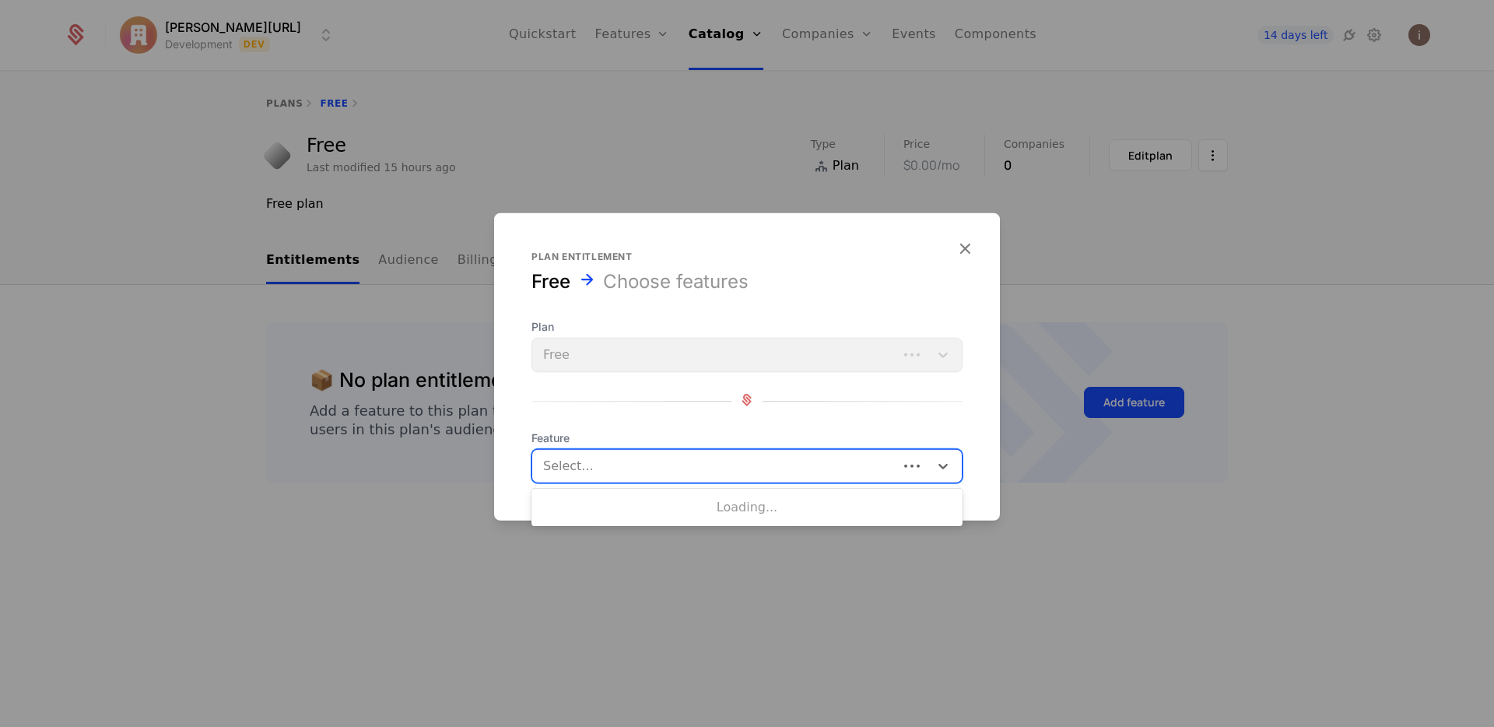
click at [610, 466] on div at bounding box center [717, 466] width 344 height 22
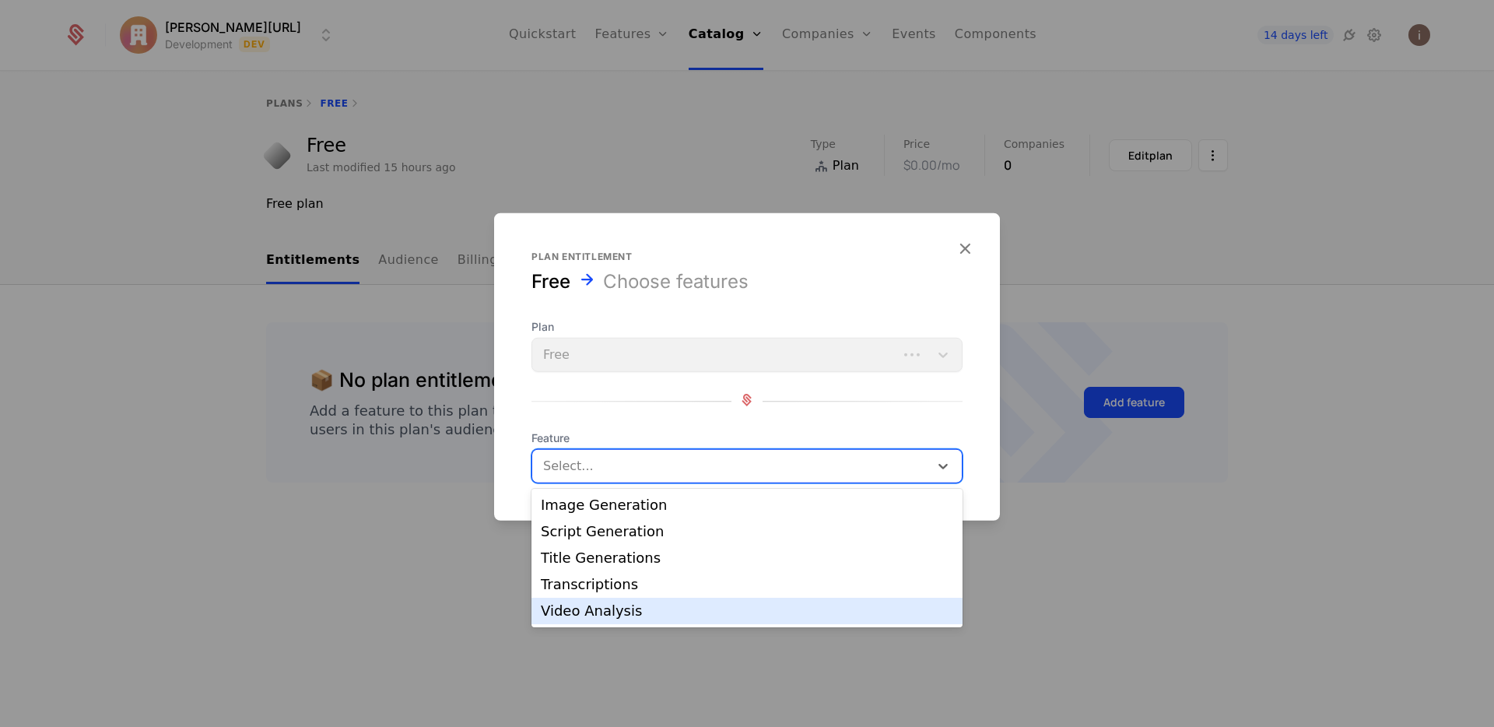
click at [622, 621] on div "Video Analysis" at bounding box center [747, 611] width 431 height 26
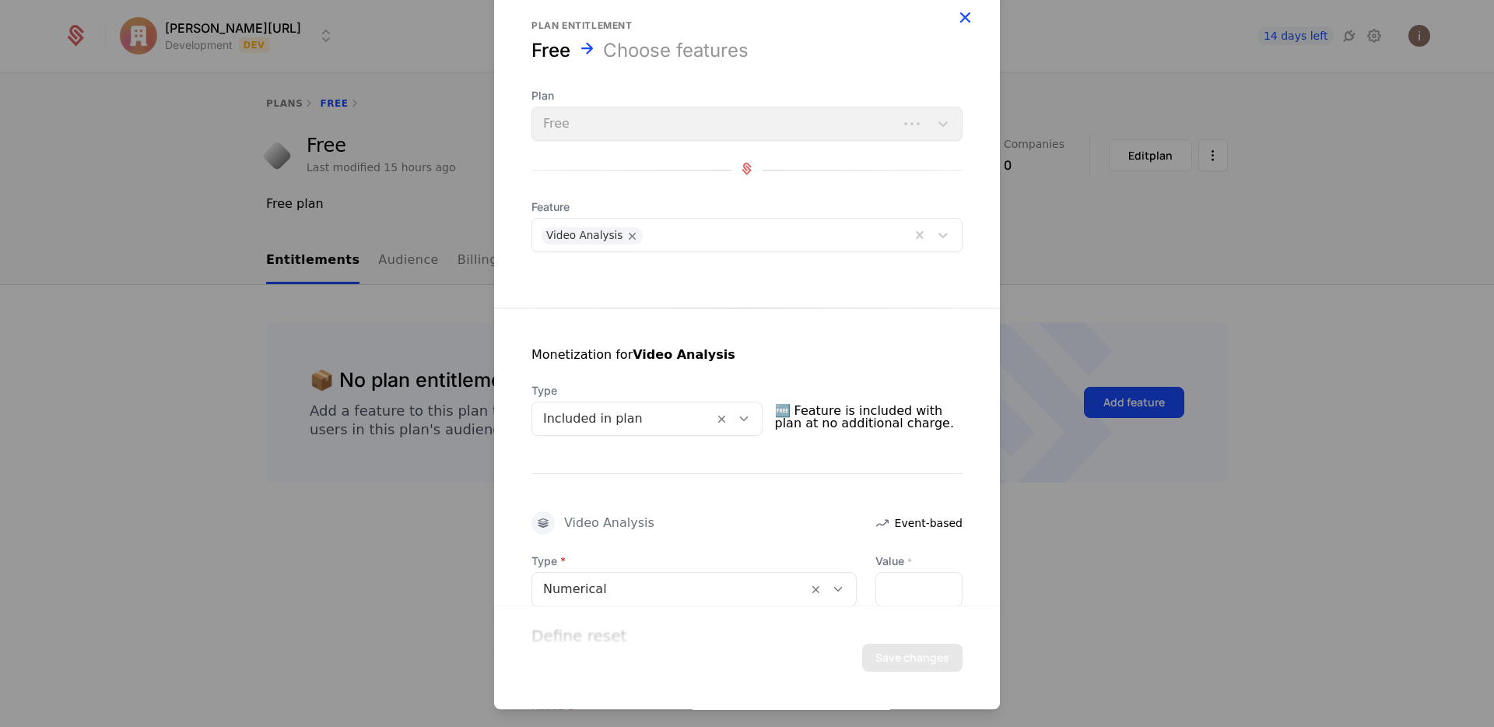
click at [955, 17] on icon "button" at bounding box center [965, 17] width 20 height 20
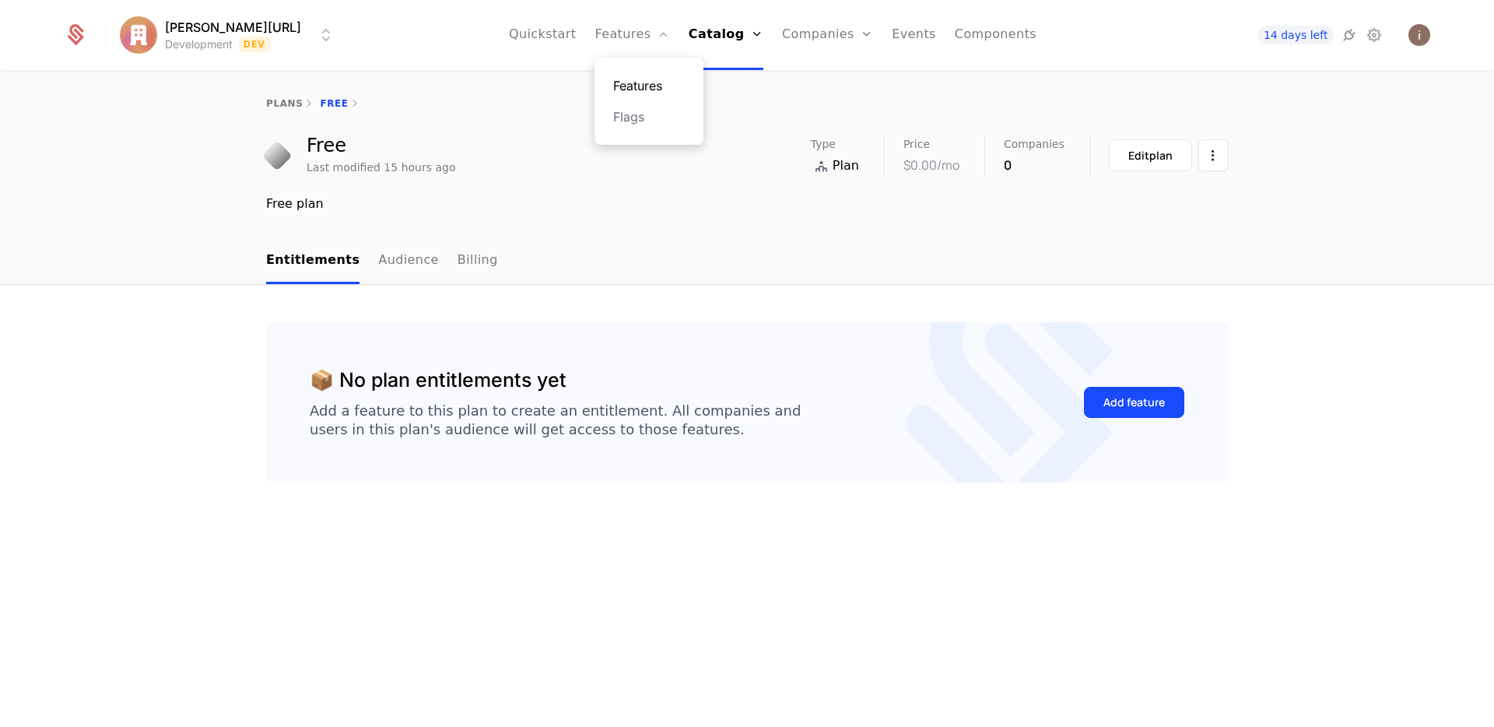
click at [633, 80] on link "Features" at bounding box center [649, 85] width 72 height 19
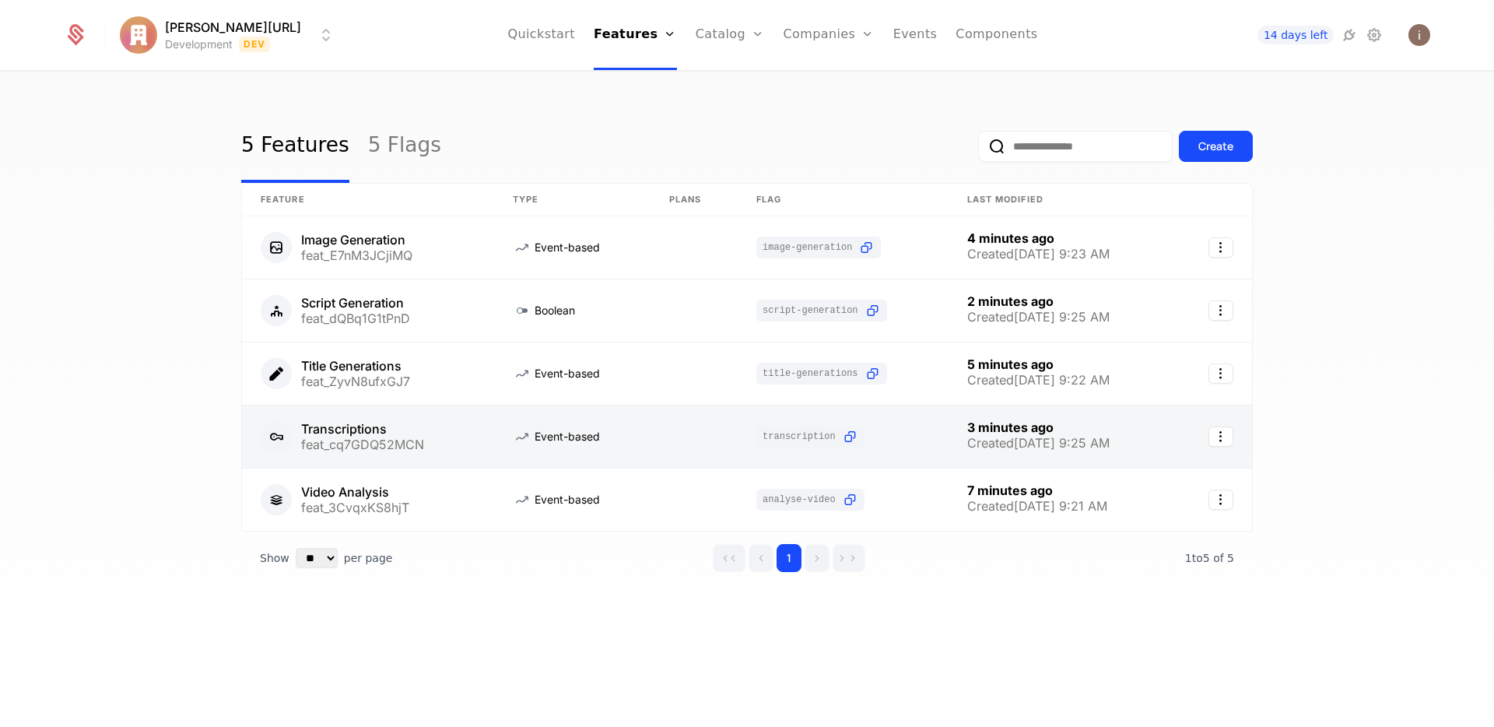
click at [377, 428] on link at bounding box center [368, 436] width 252 height 62
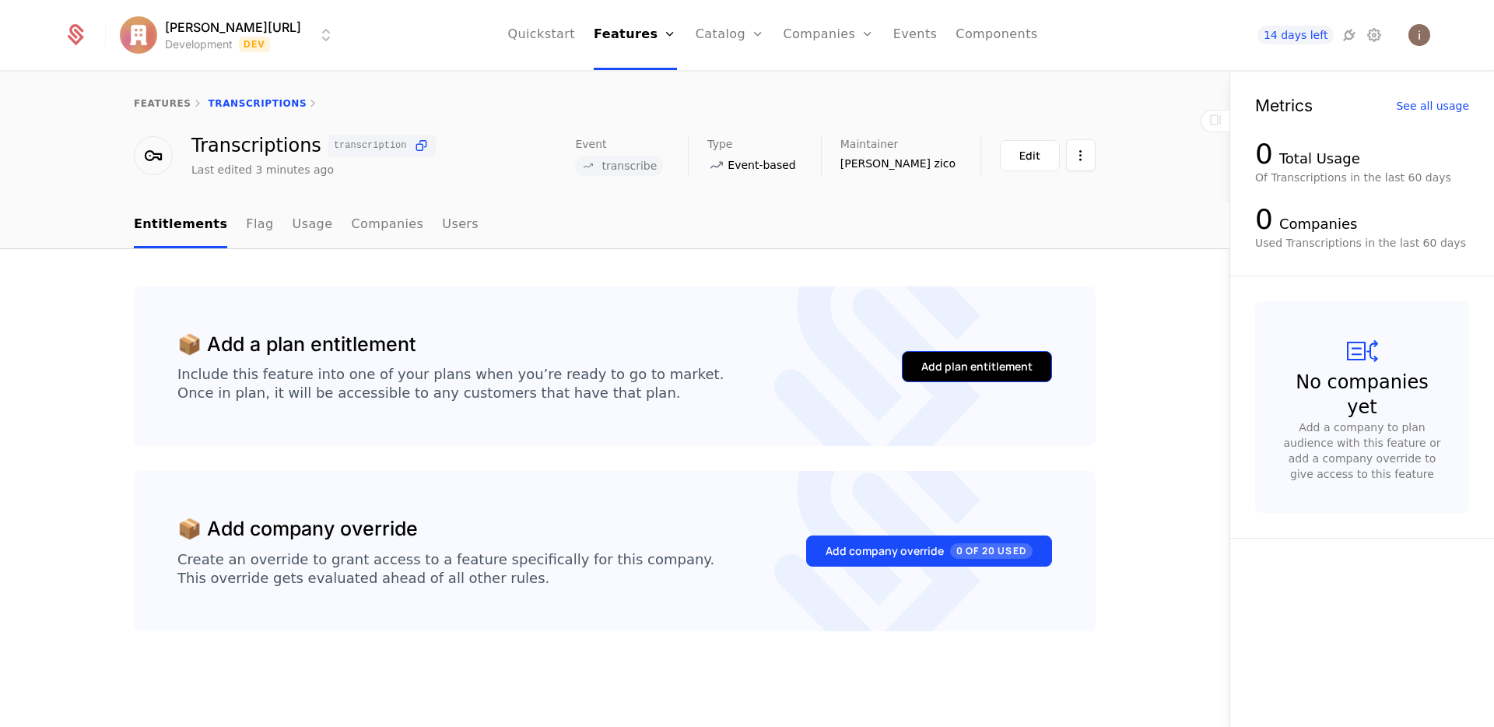
click at [949, 377] on button "Add plan entitlement" at bounding box center [977, 366] width 150 height 31
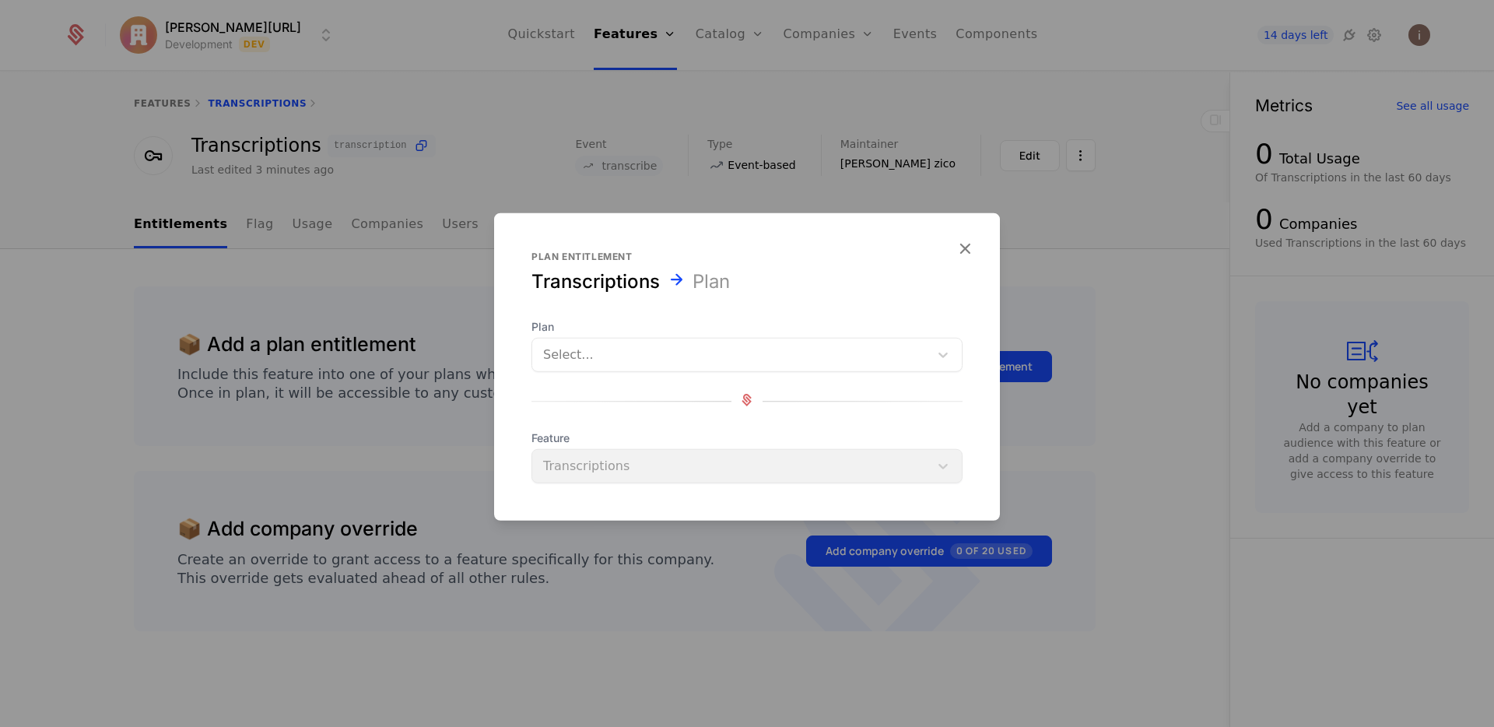
click at [665, 355] on div at bounding box center [730, 355] width 375 height 22
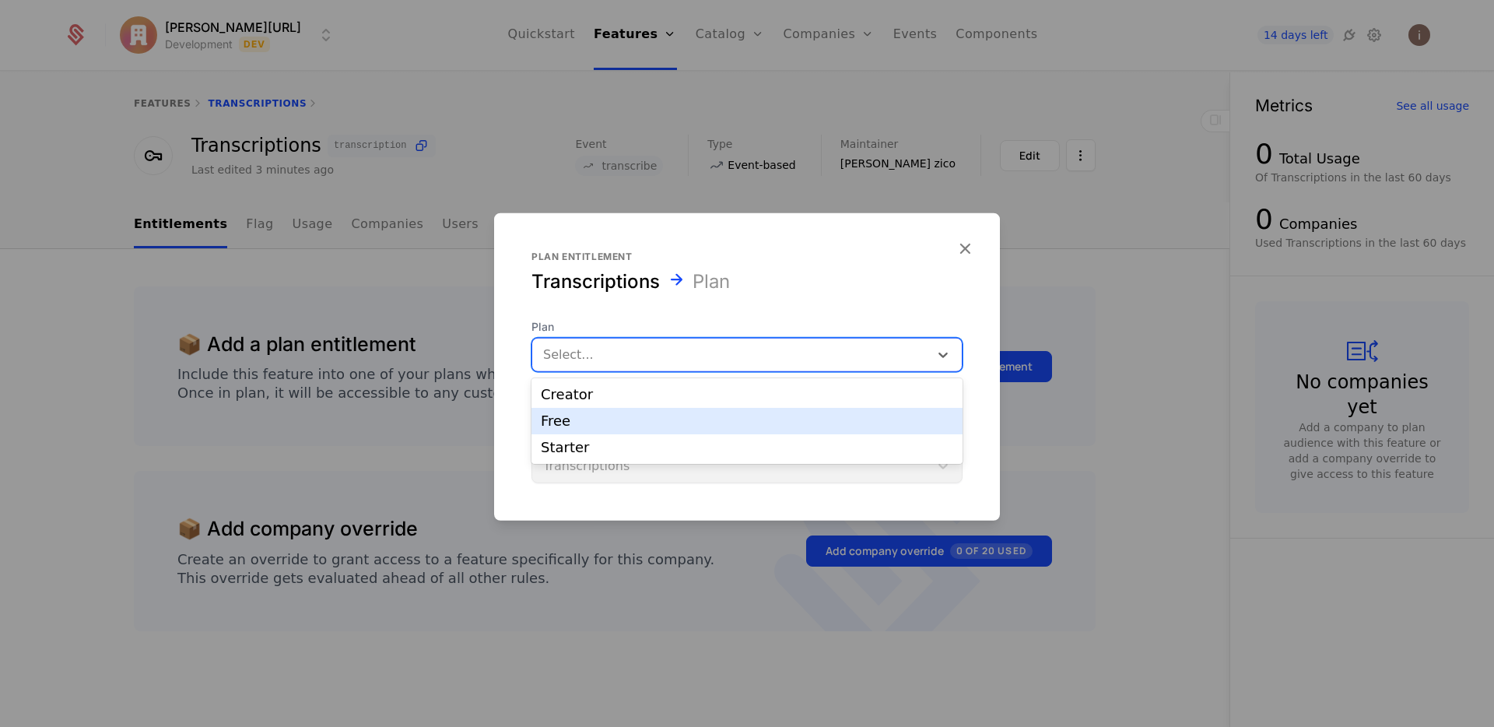
click at [614, 420] on div "Free" at bounding box center [747, 421] width 412 height 14
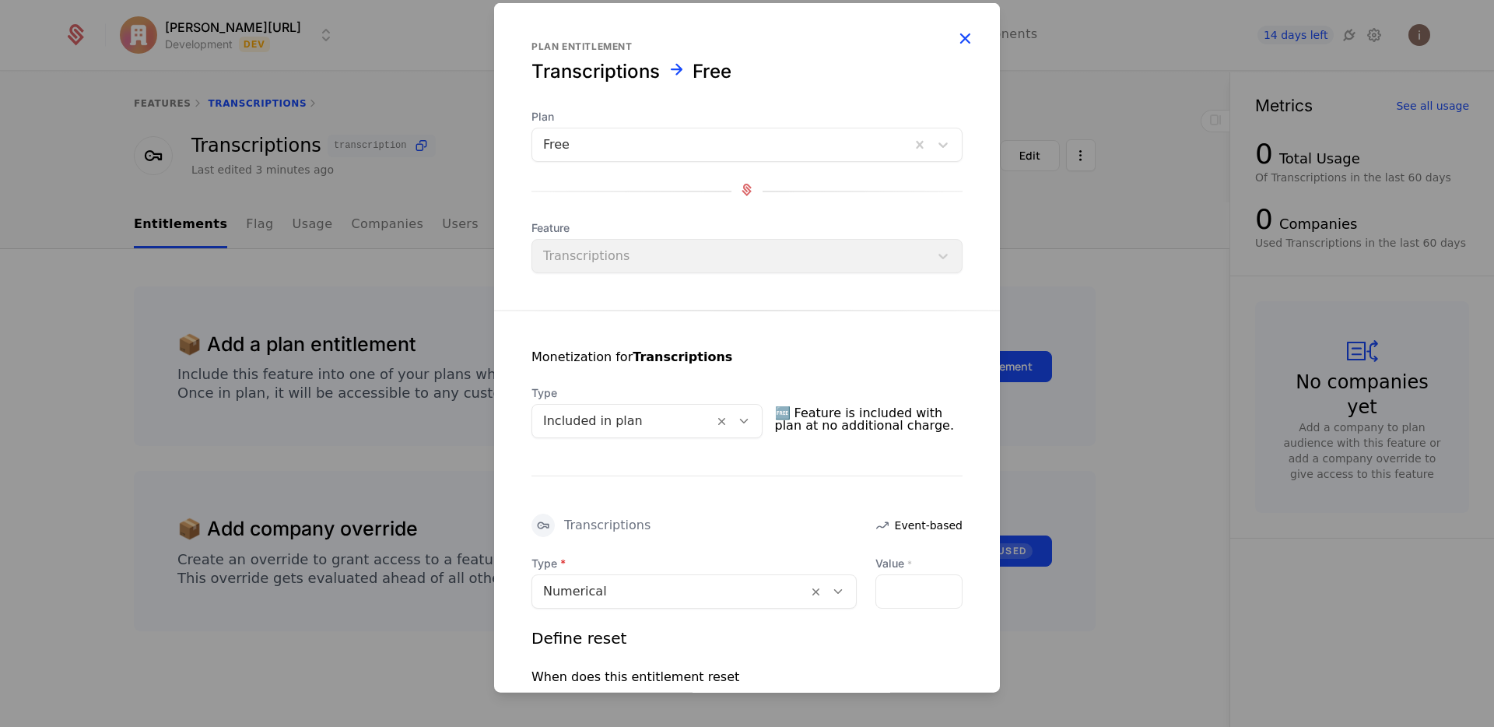
click at [955, 41] on icon "button" at bounding box center [965, 38] width 20 height 20
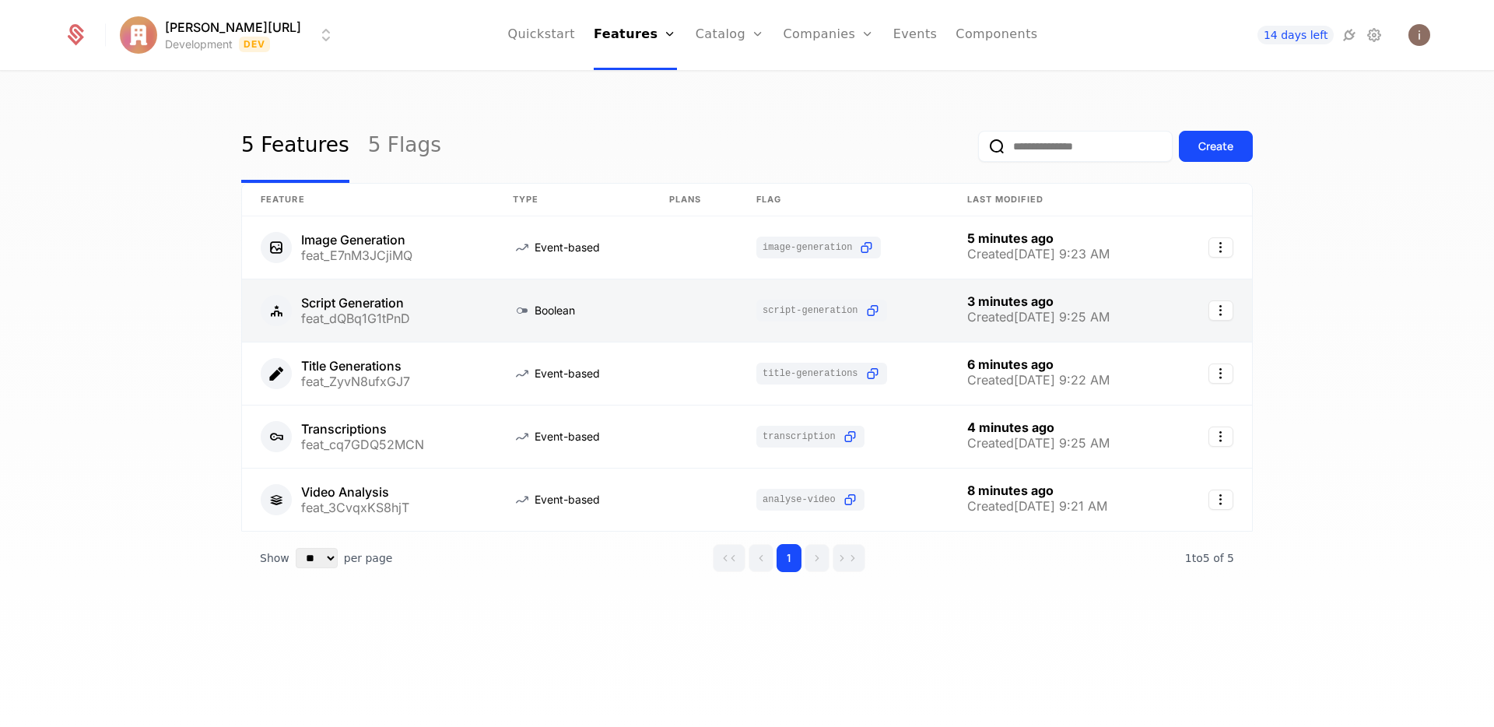
click at [367, 293] on link at bounding box center [368, 310] width 252 height 62
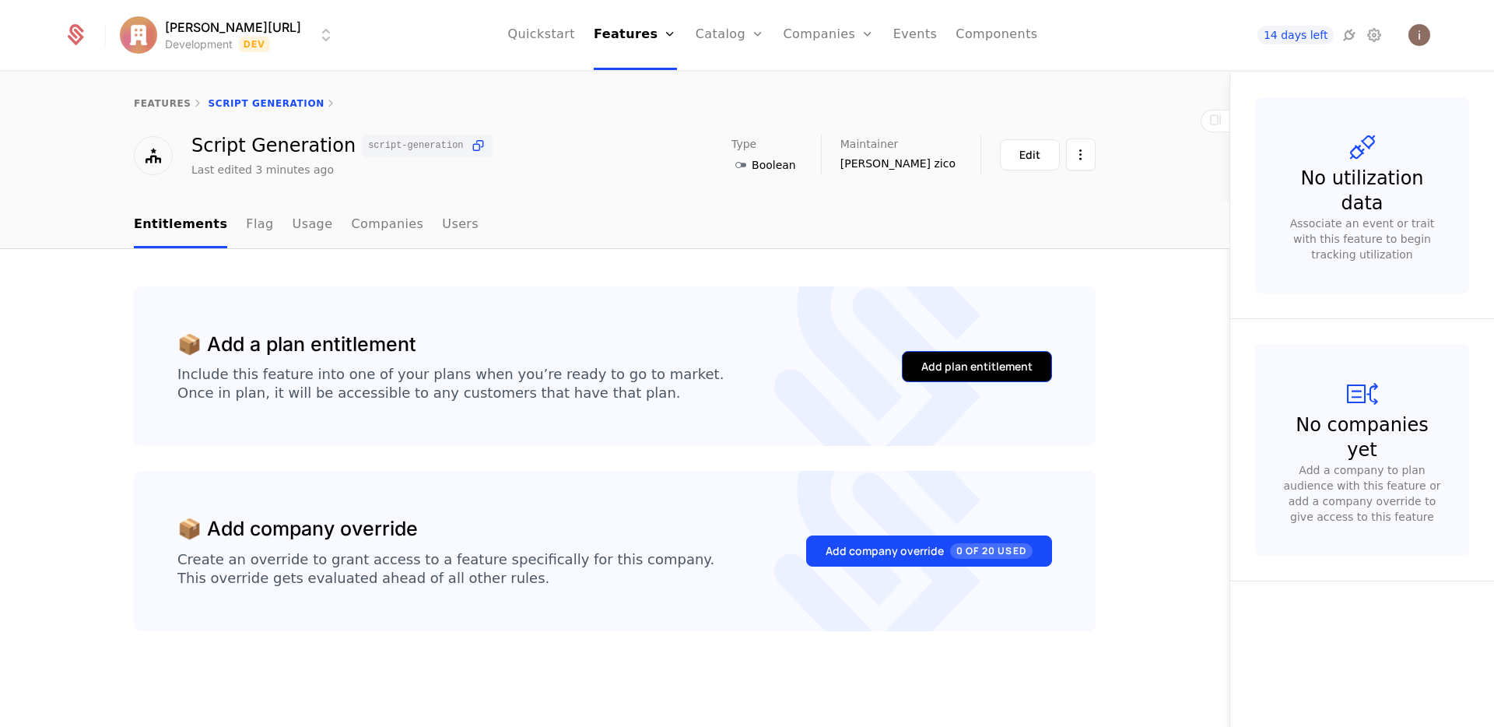
click at [930, 367] on div "Add plan entitlement" at bounding box center [976, 367] width 111 height 16
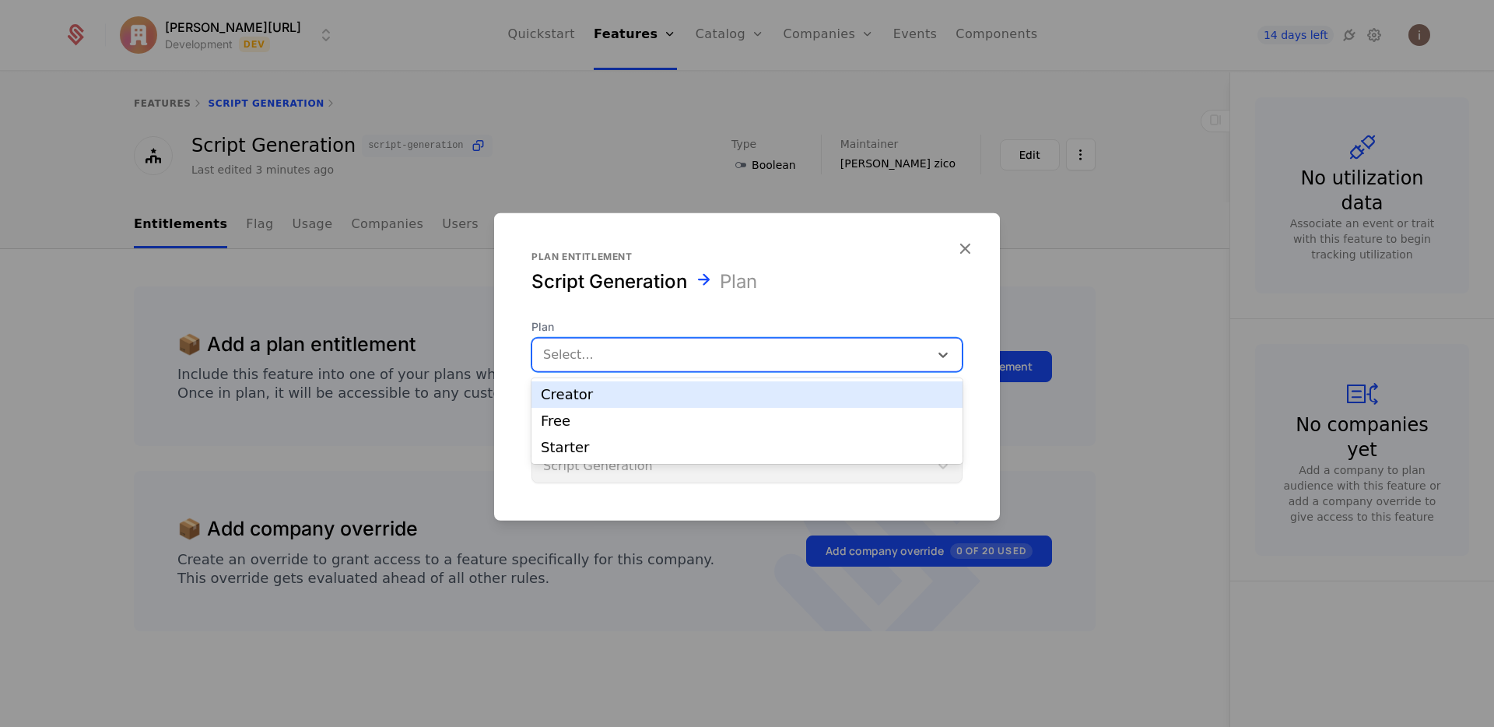
click at [623, 356] on div at bounding box center [730, 355] width 375 height 22
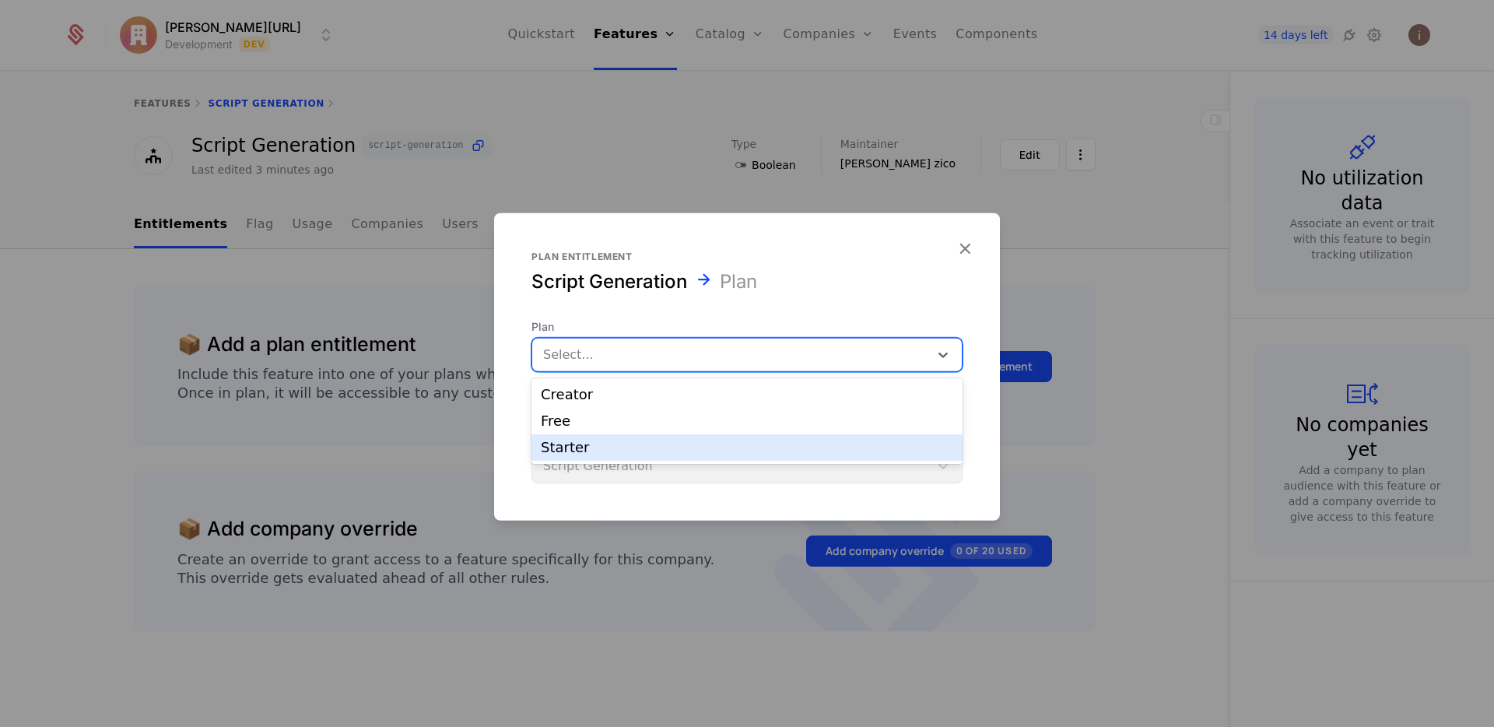
click at [575, 446] on div "Starter" at bounding box center [747, 447] width 412 height 14
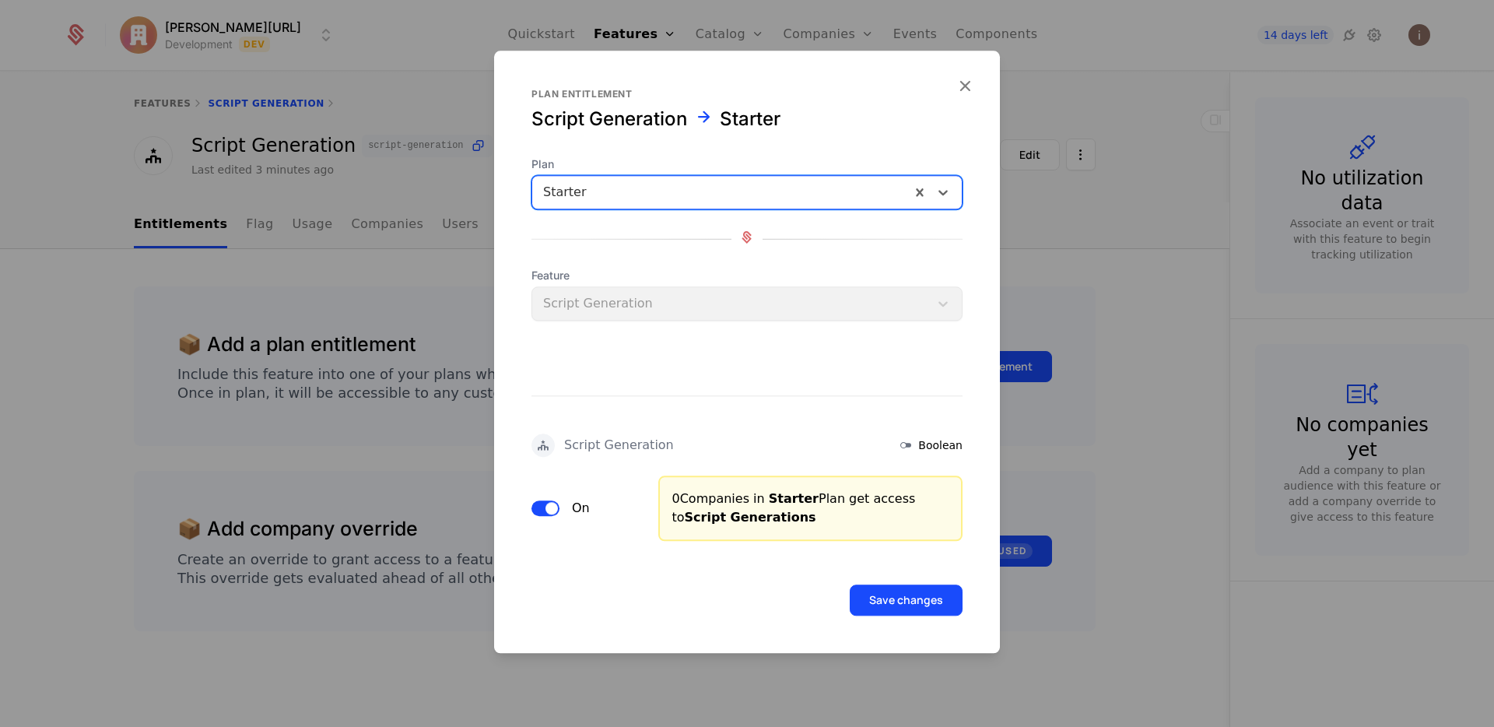
click at [850, 584] on button "Save changes" at bounding box center [906, 599] width 113 height 31
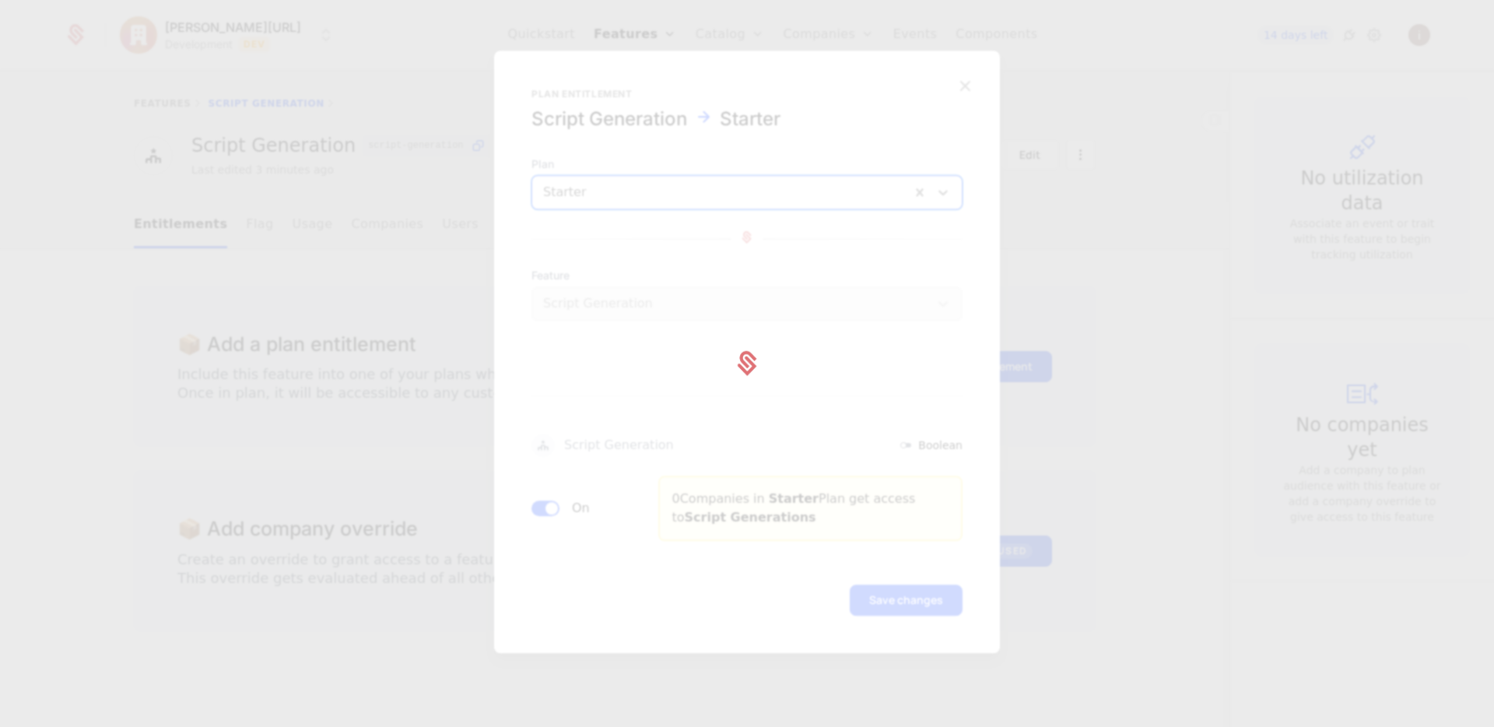
click at [850, 584] on button "Save changes" at bounding box center [906, 599] width 113 height 31
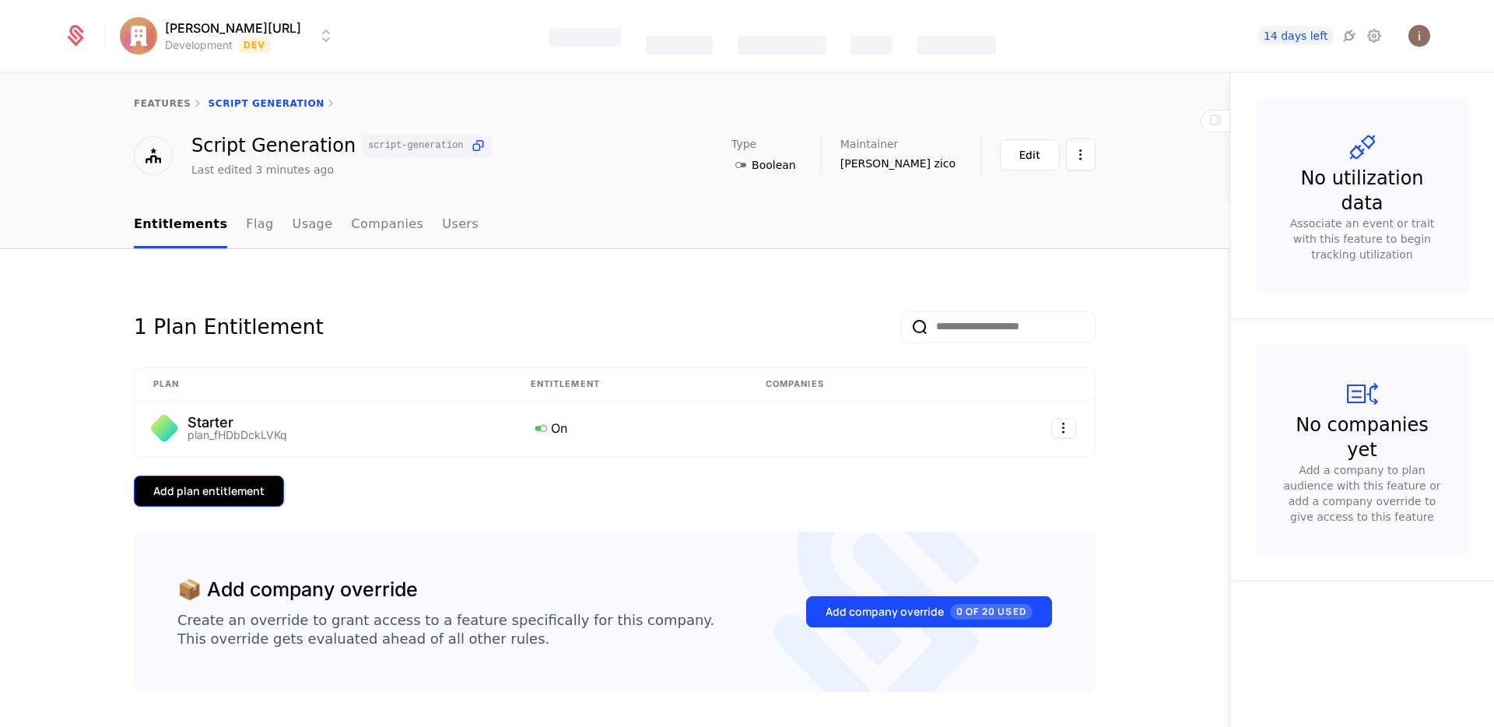
click at [212, 498] on div "Add plan entitlement" at bounding box center [208, 491] width 111 height 16
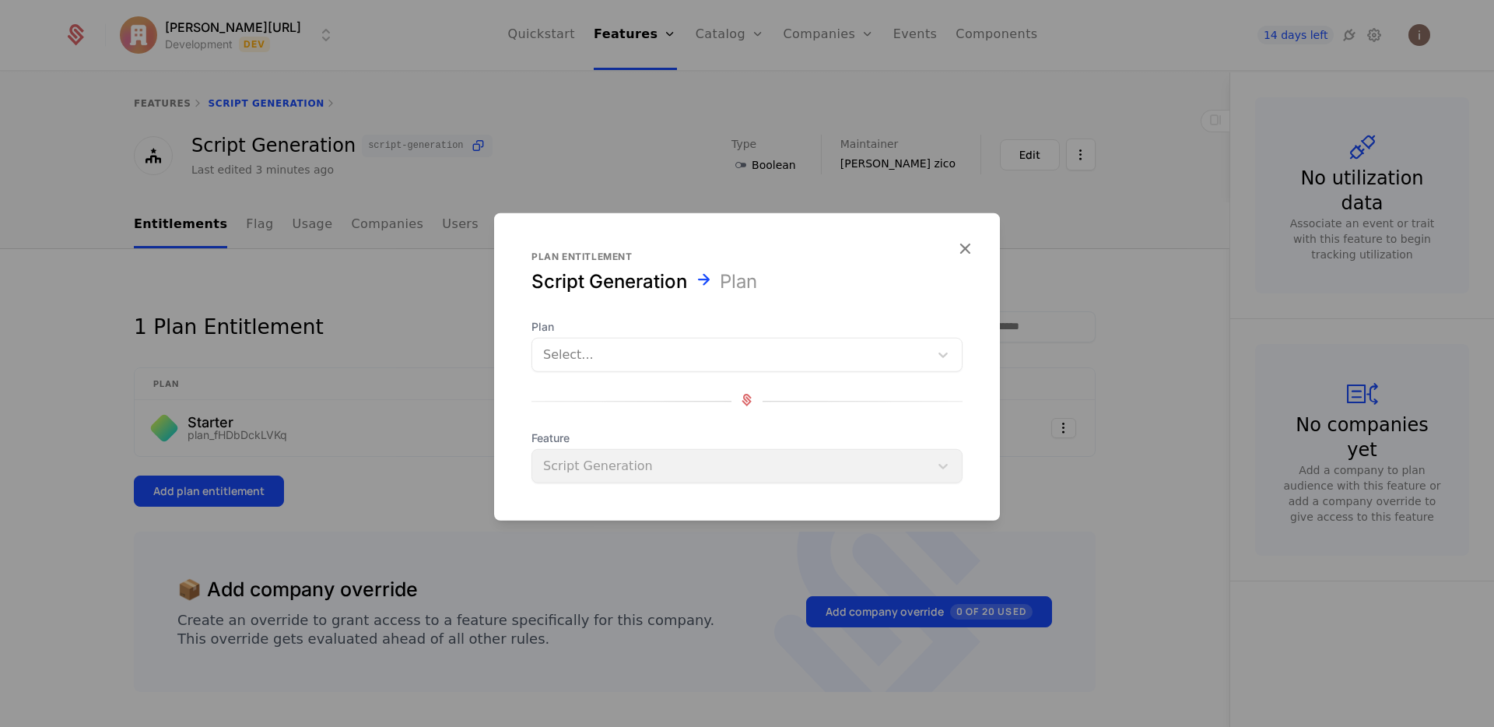
click at [742, 351] on div at bounding box center [730, 355] width 375 height 22
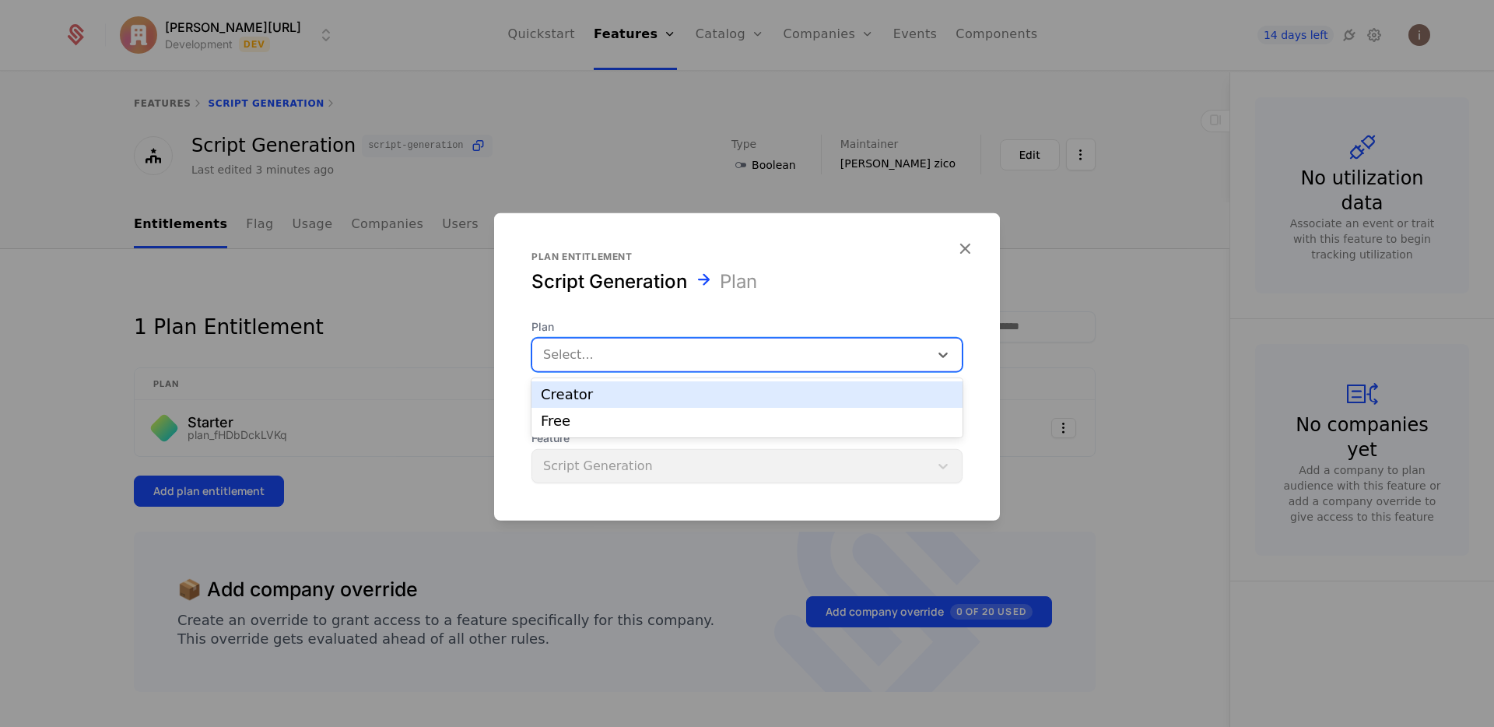
click at [644, 391] on div "Creator" at bounding box center [747, 395] width 412 height 14
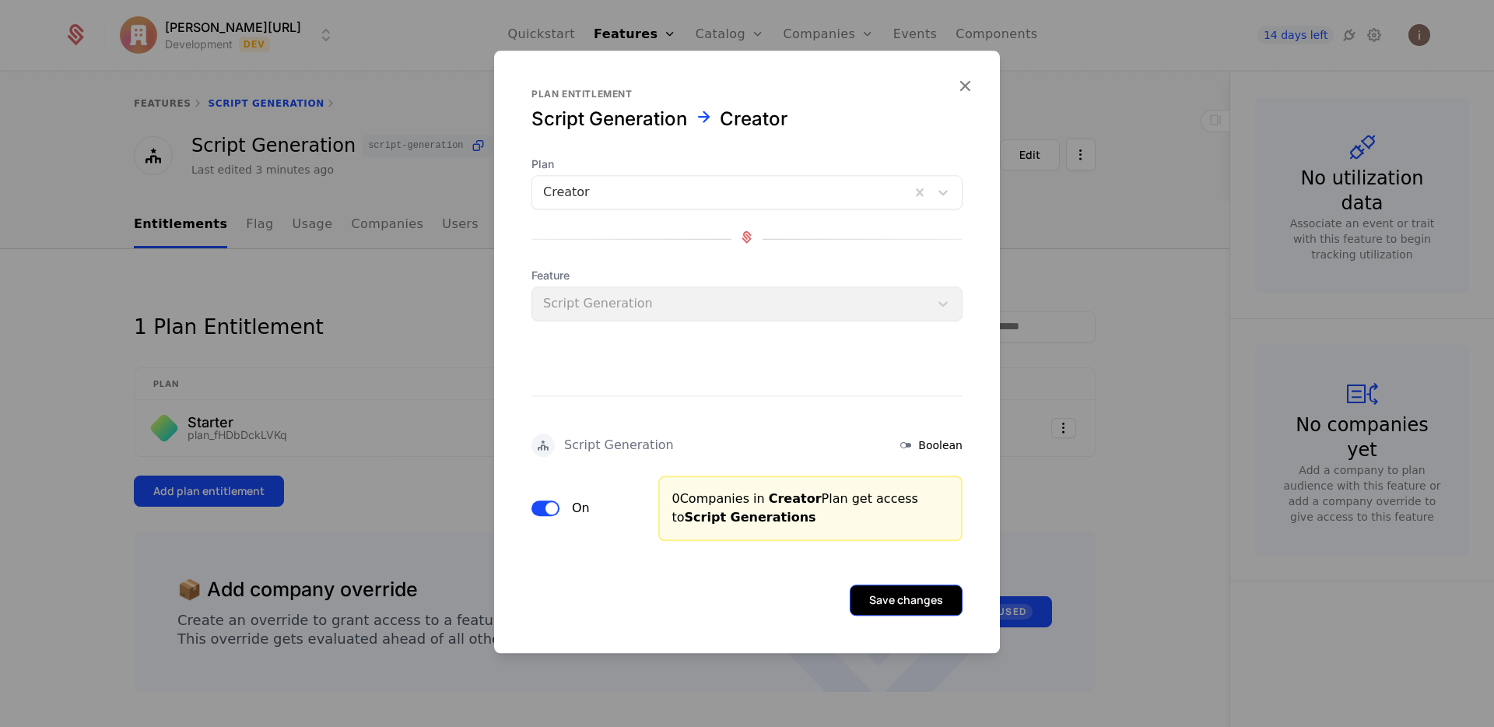
click at [893, 594] on button "Save changes" at bounding box center [906, 599] width 113 height 31
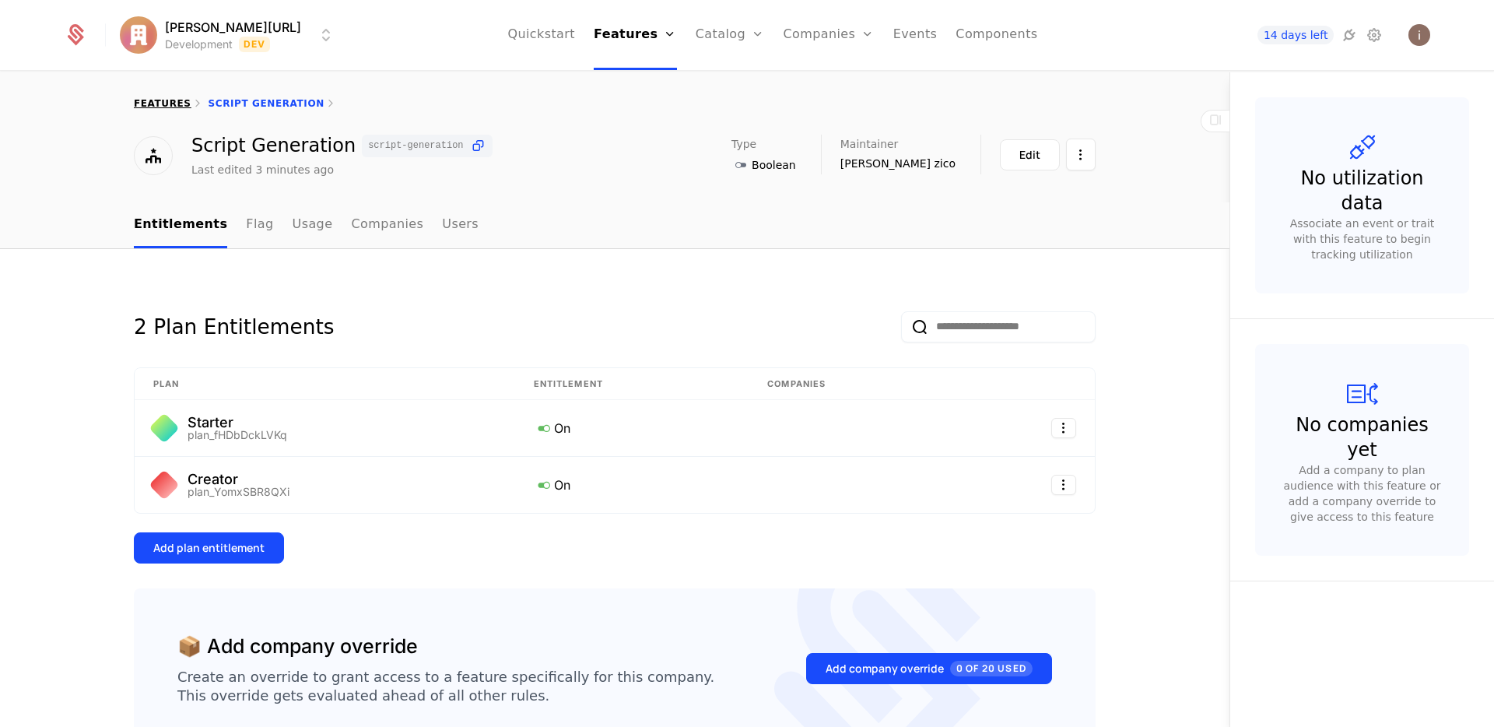
click at [170, 103] on link "features" at bounding box center [163, 103] width 58 height 11
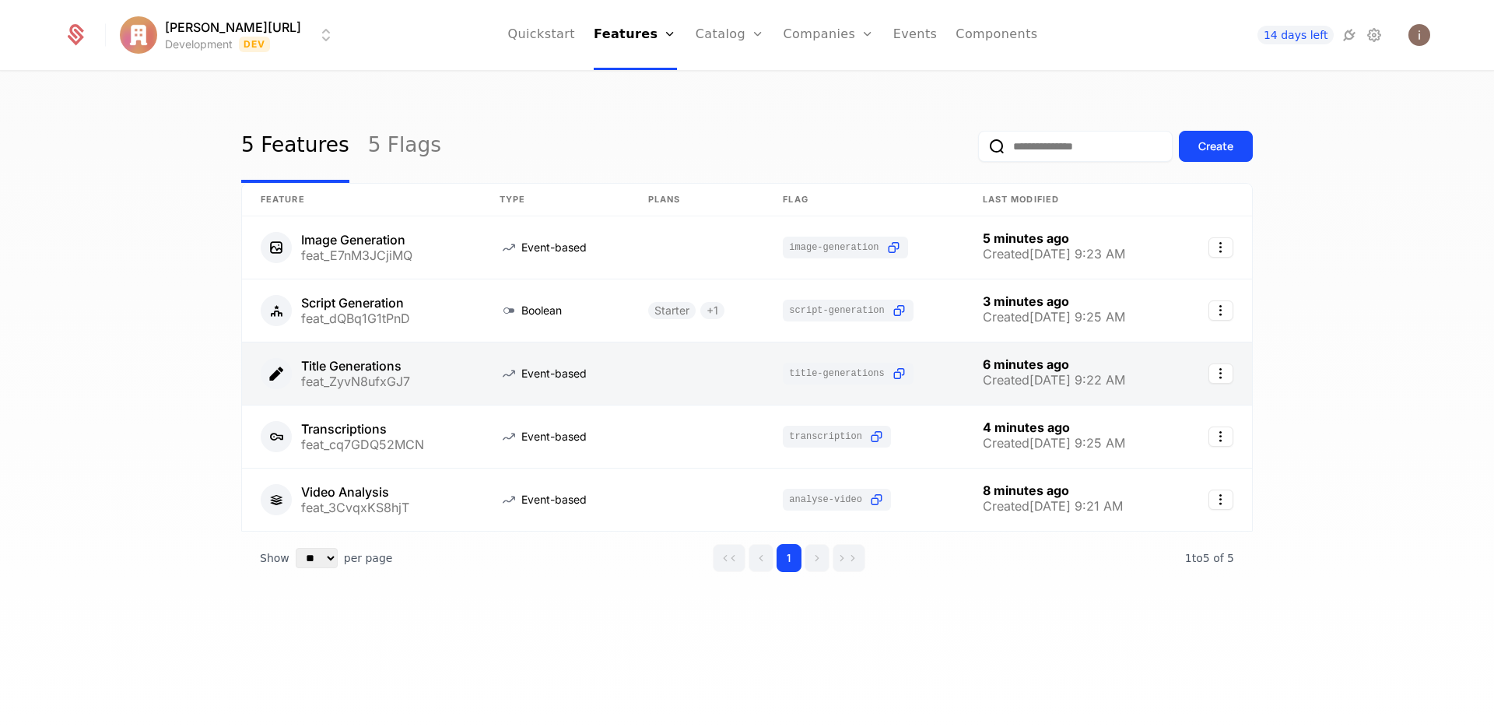
click at [353, 365] on link at bounding box center [361, 373] width 239 height 62
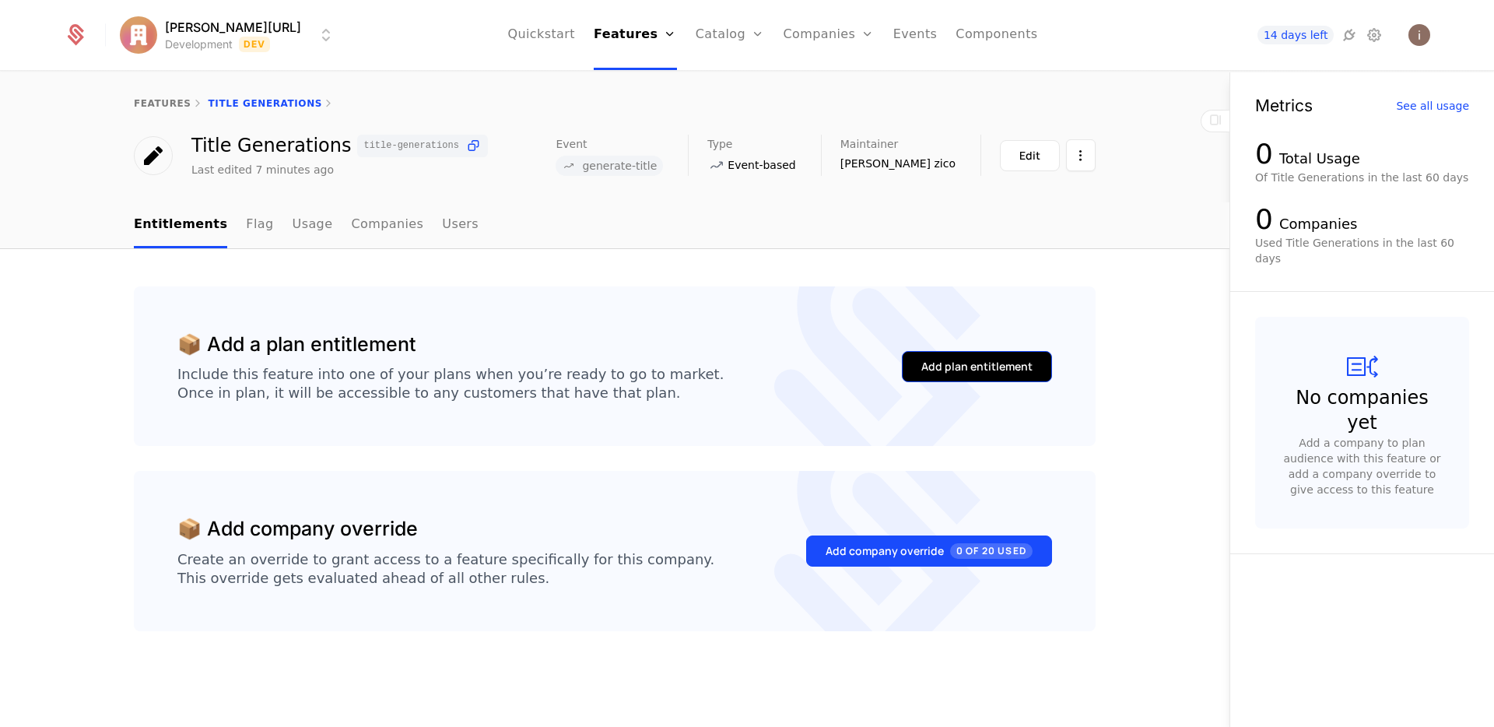
click at [908, 367] on button "Add plan entitlement" at bounding box center [977, 366] width 150 height 31
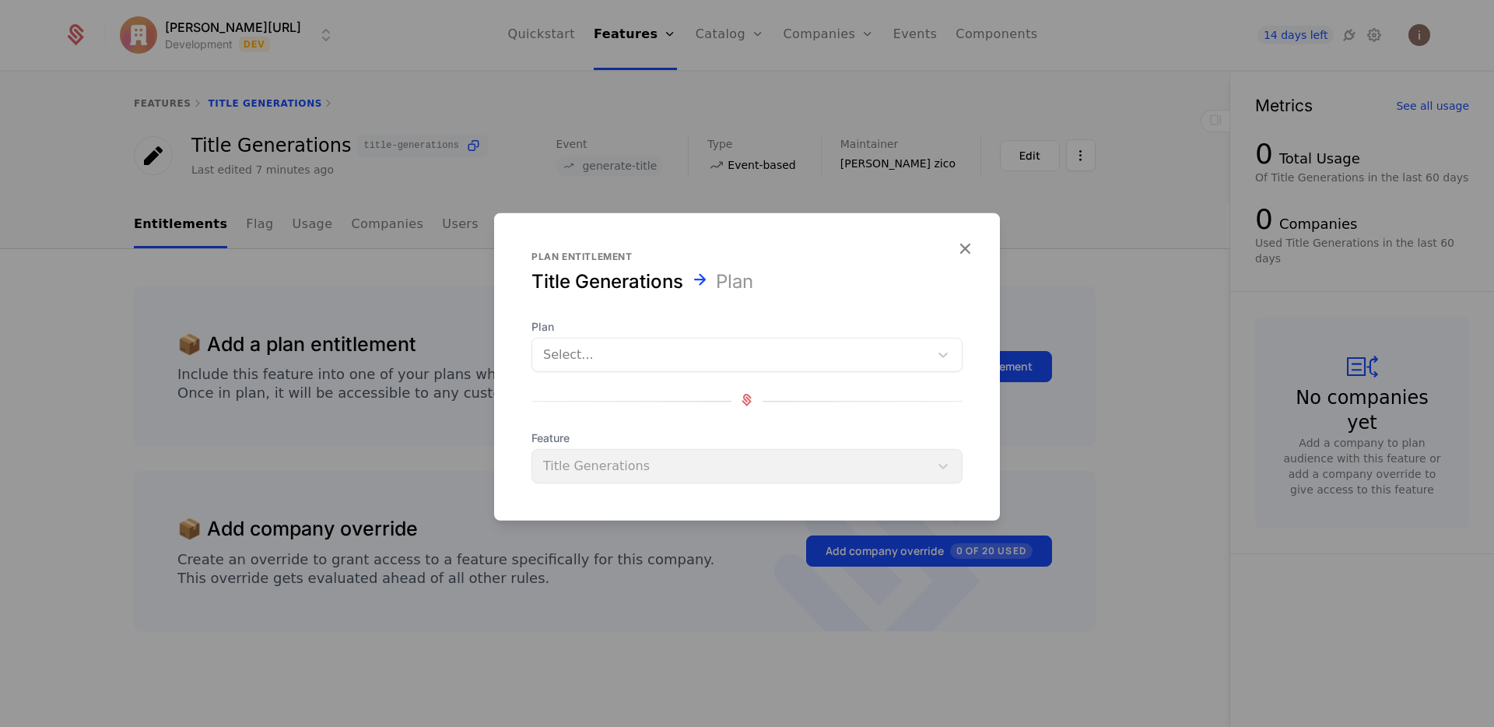
click at [671, 362] on div at bounding box center [730, 355] width 375 height 22
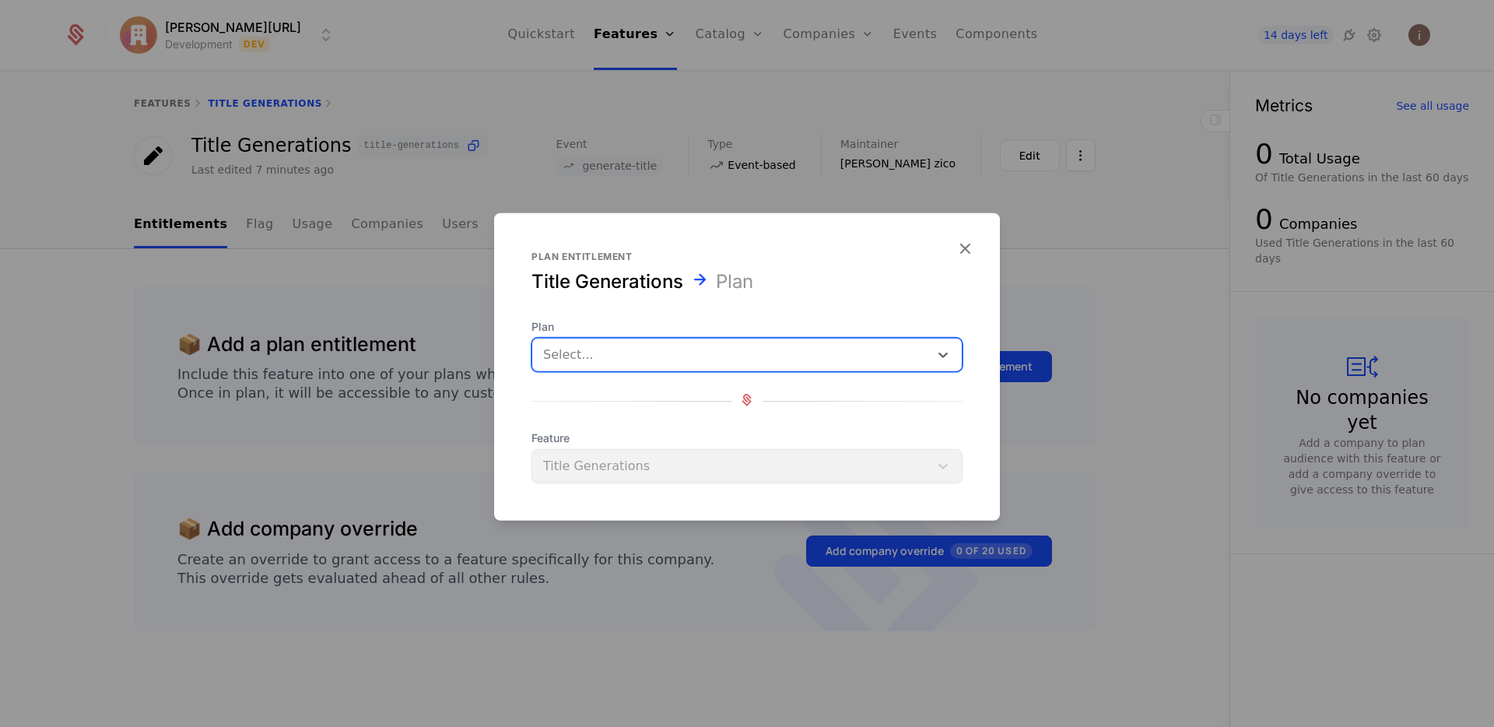
click at [671, 362] on div at bounding box center [730, 355] width 375 height 22
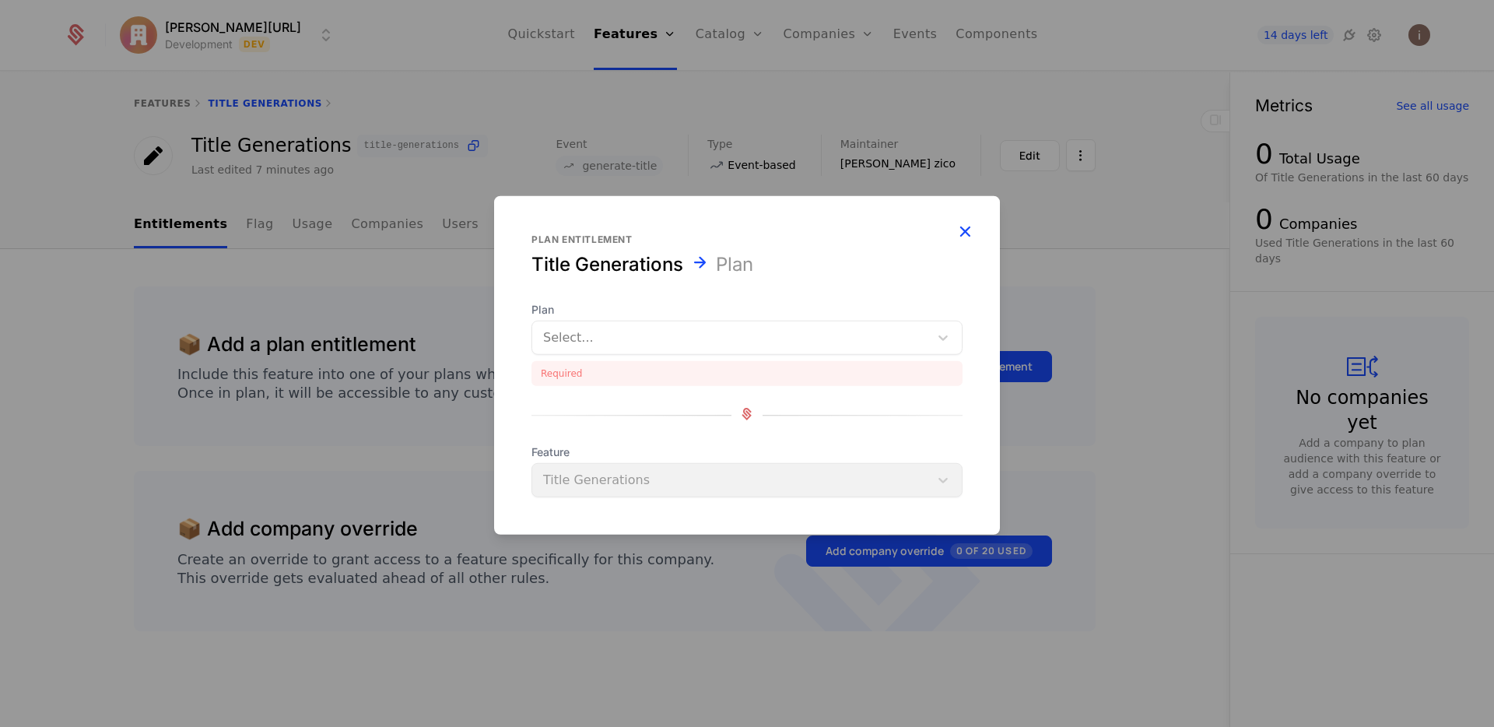
click at [963, 230] on icon "button" at bounding box center [965, 231] width 20 height 20
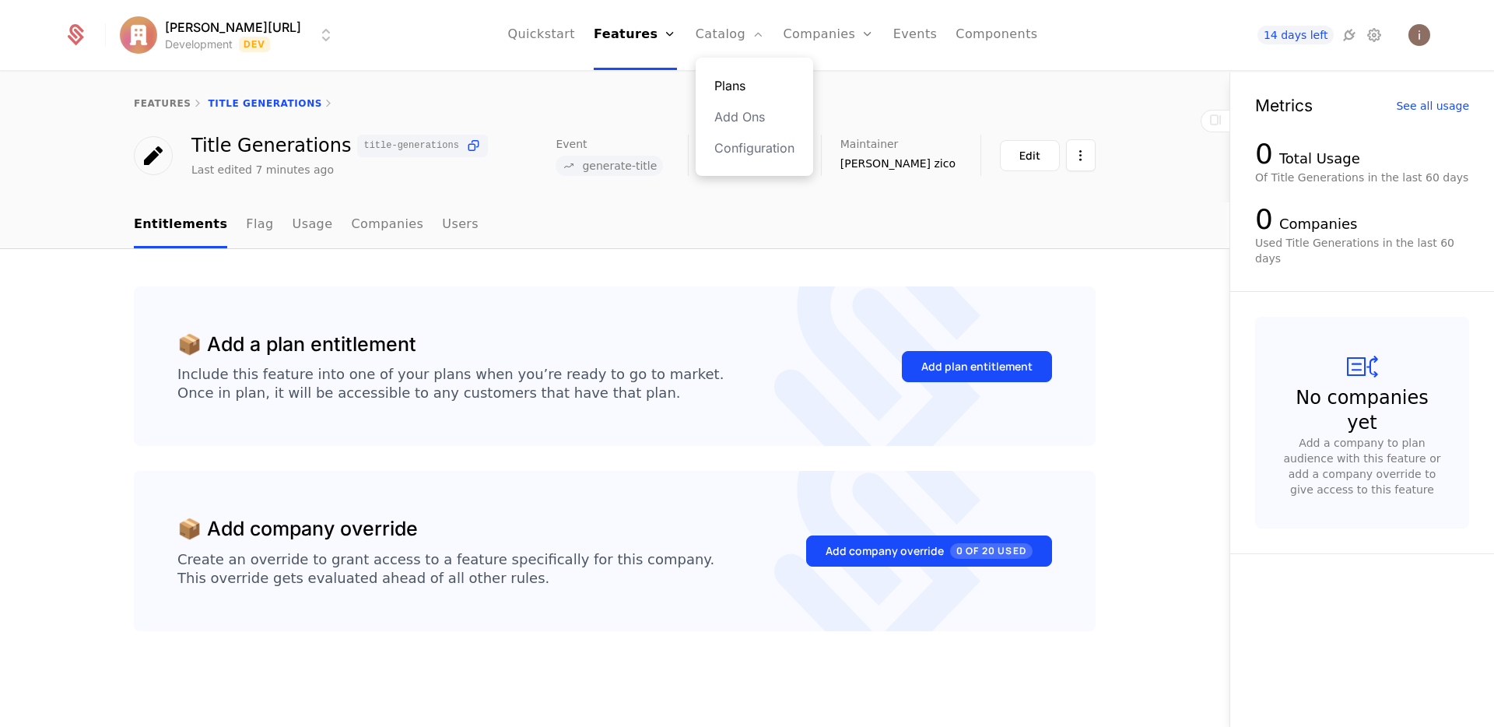
click at [714, 80] on link "Plans" at bounding box center [754, 85] width 80 height 19
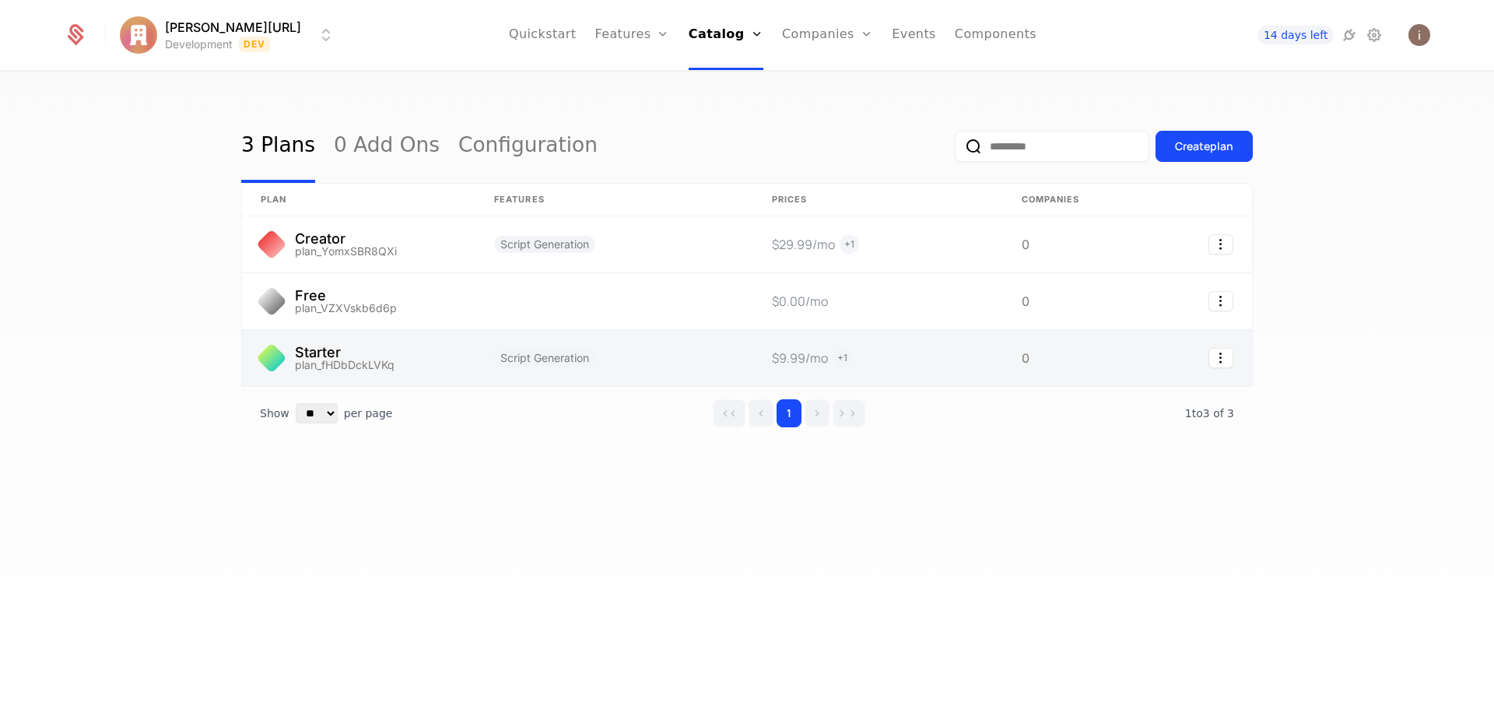
click at [388, 347] on link at bounding box center [358, 358] width 233 height 56
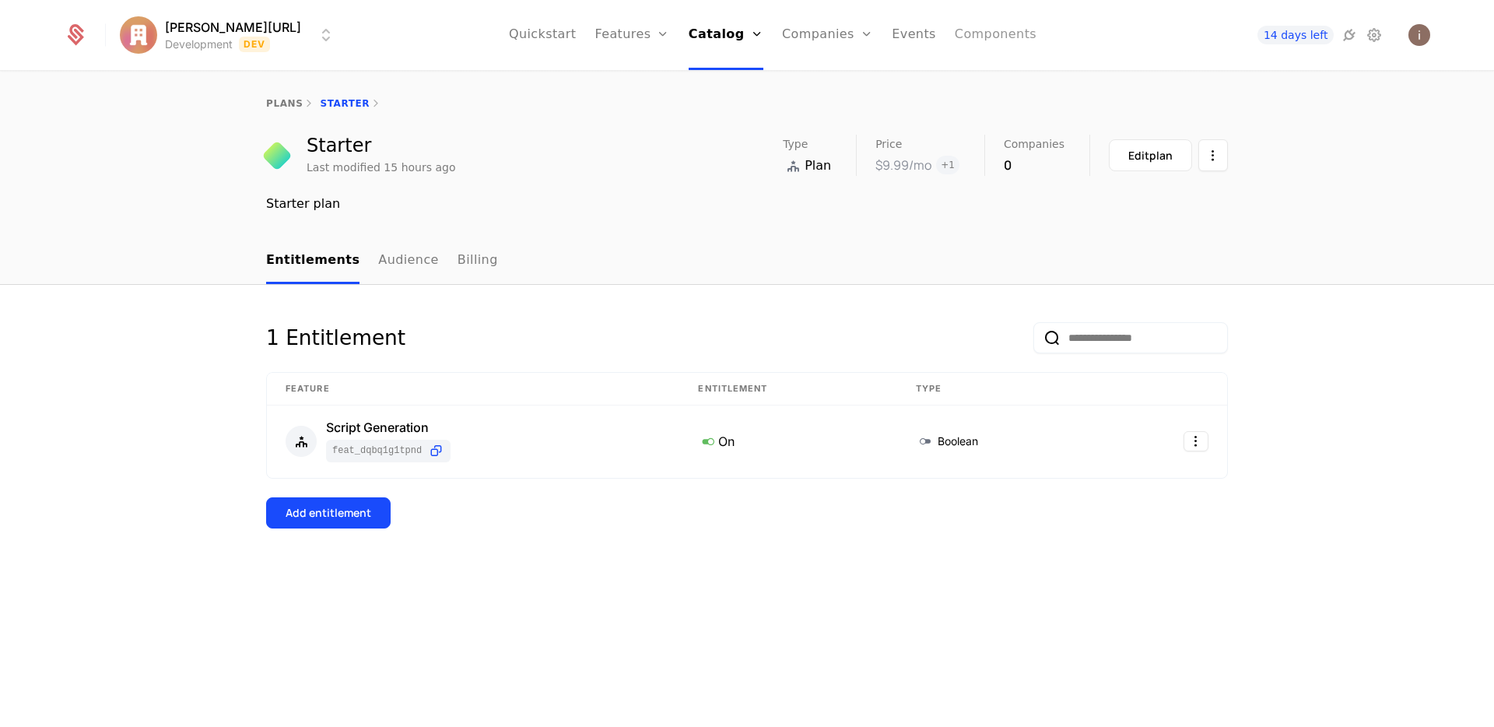
click at [955, 37] on link "Components" at bounding box center [996, 35] width 82 height 70
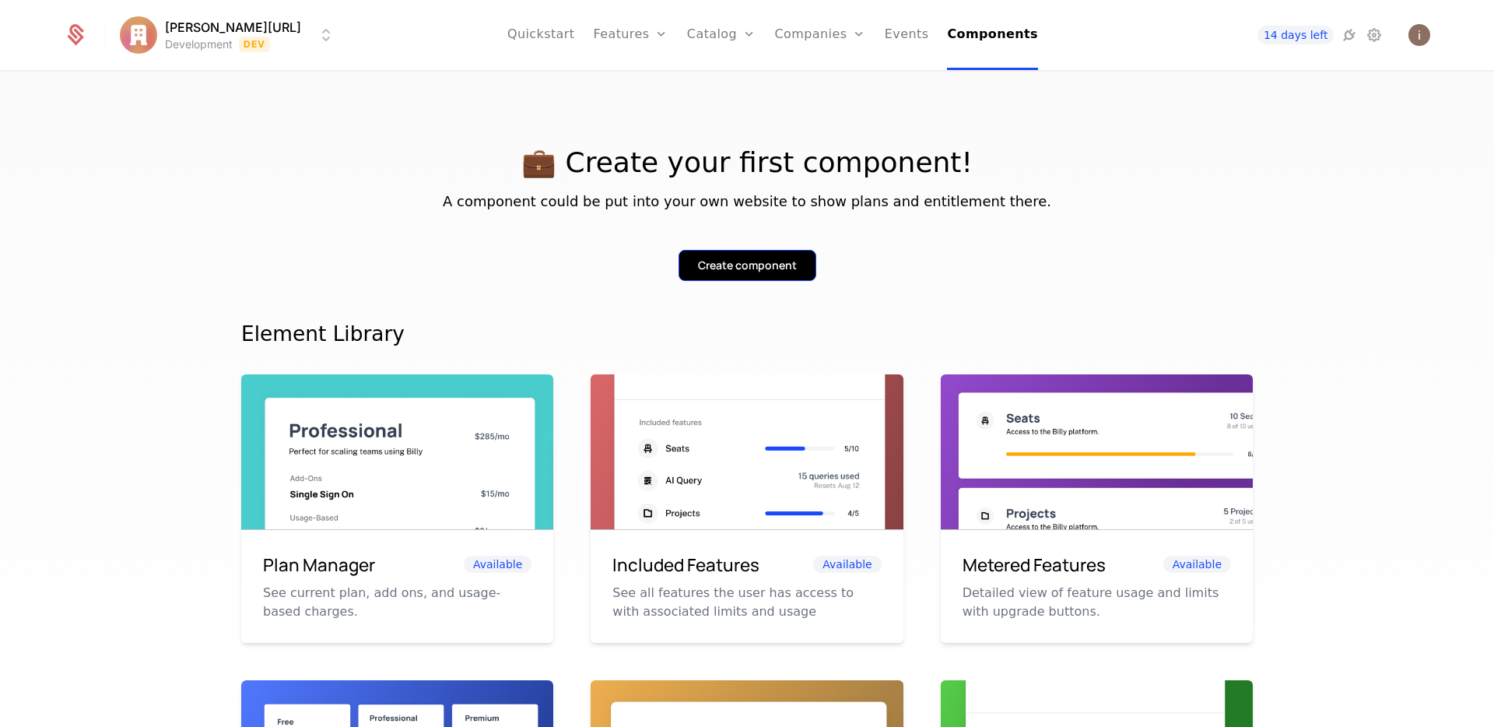
click at [736, 262] on div "Create component" at bounding box center [747, 266] width 99 height 16
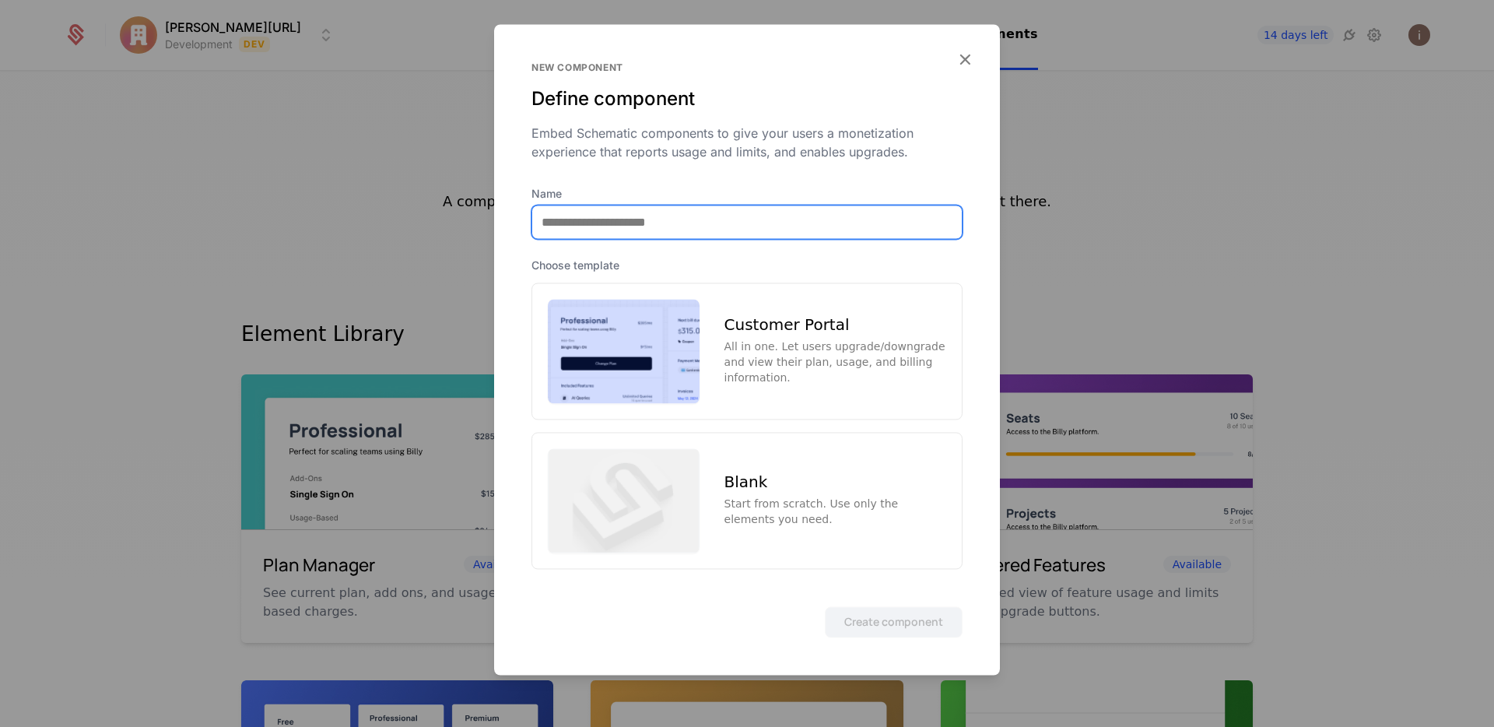
click at [608, 213] on input "Name" at bounding box center [747, 221] width 430 height 33
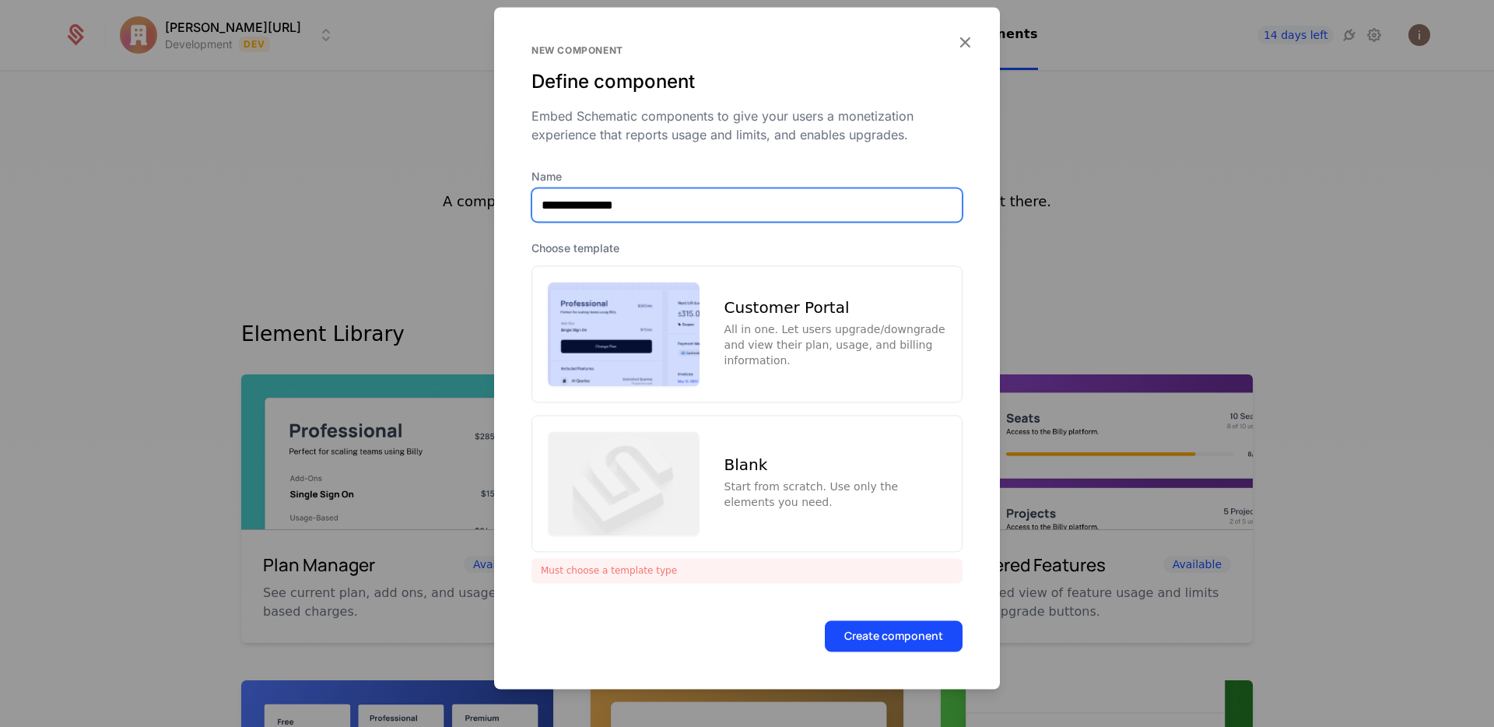
type input "**********"
click at [663, 203] on input "**********" at bounding box center [747, 204] width 430 height 33
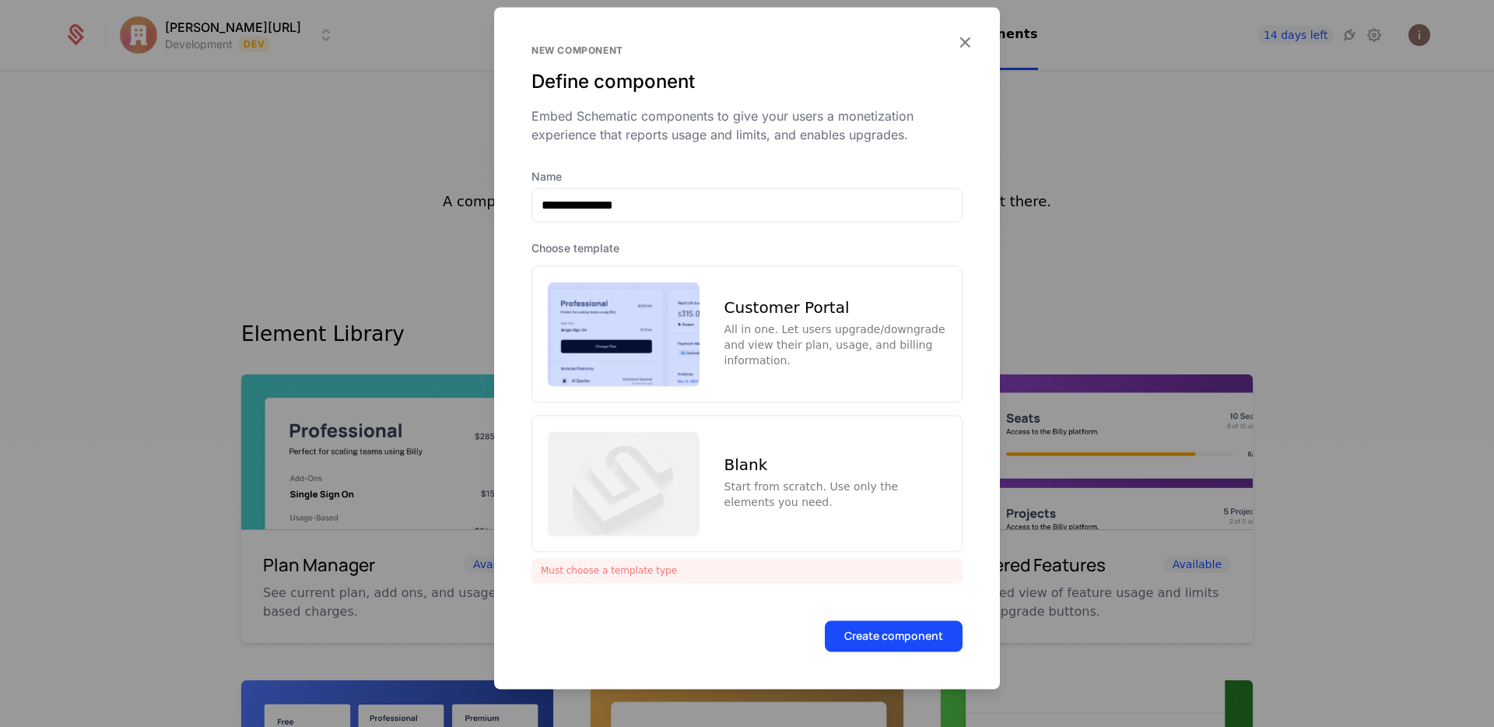
click at [702, 324] on div "Customer Portal All in one. Let users upgrade/downgrade and view their plan, us…" at bounding box center [747, 333] width 431 height 137
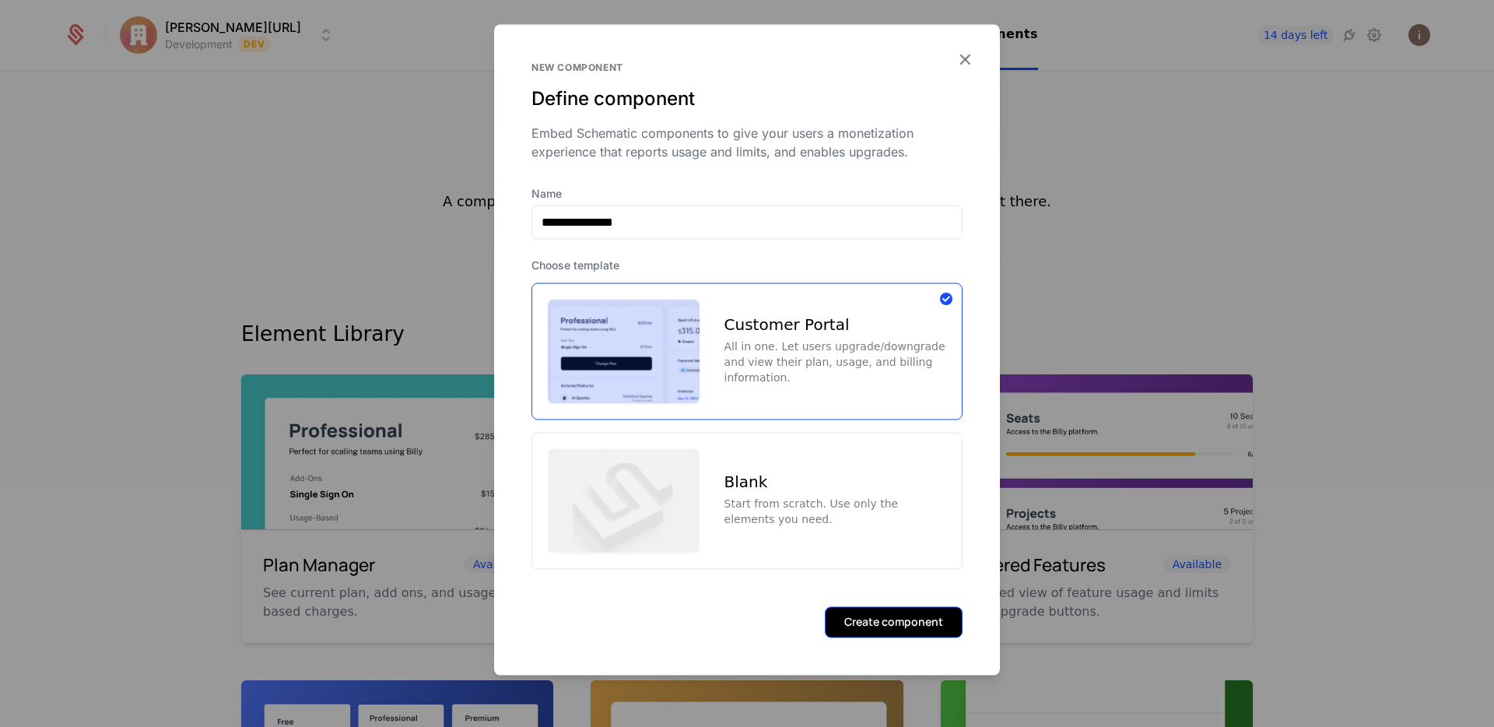
click at [924, 630] on button "Create component" at bounding box center [894, 621] width 138 height 31
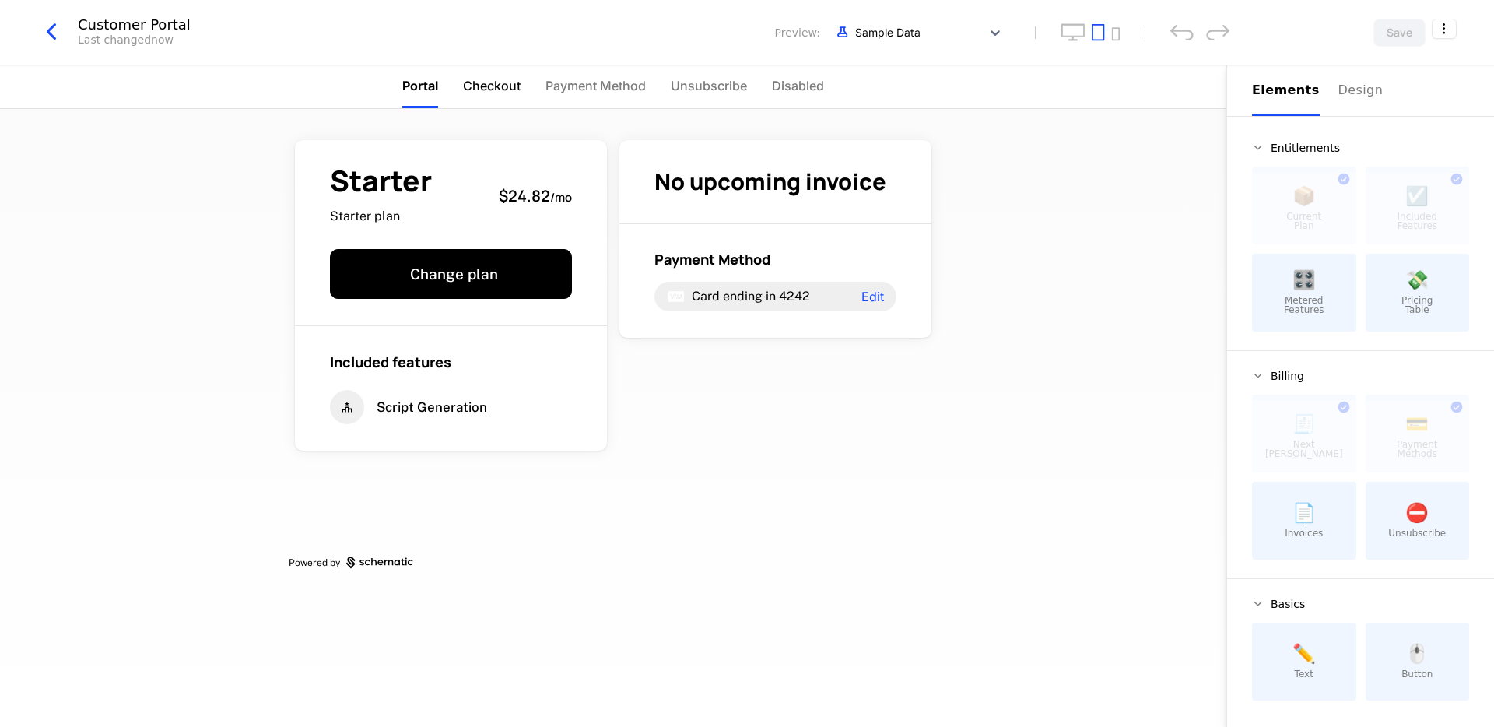
click at [500, 88] on span "Checkout" at bounding box center [492, 85] width 58 height 19
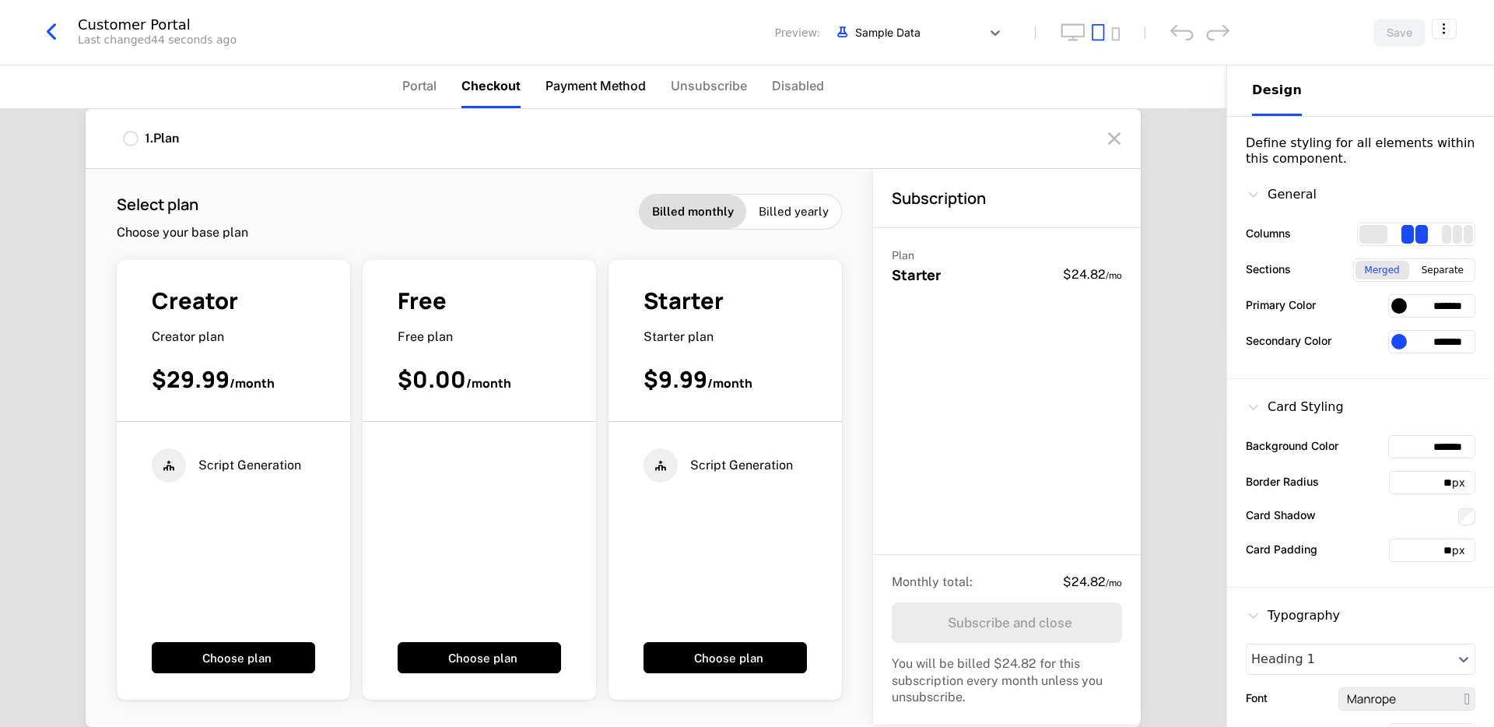
click at [570, 83] on span "Payment Method" at bounding box center [596, 85] width 100 height 19
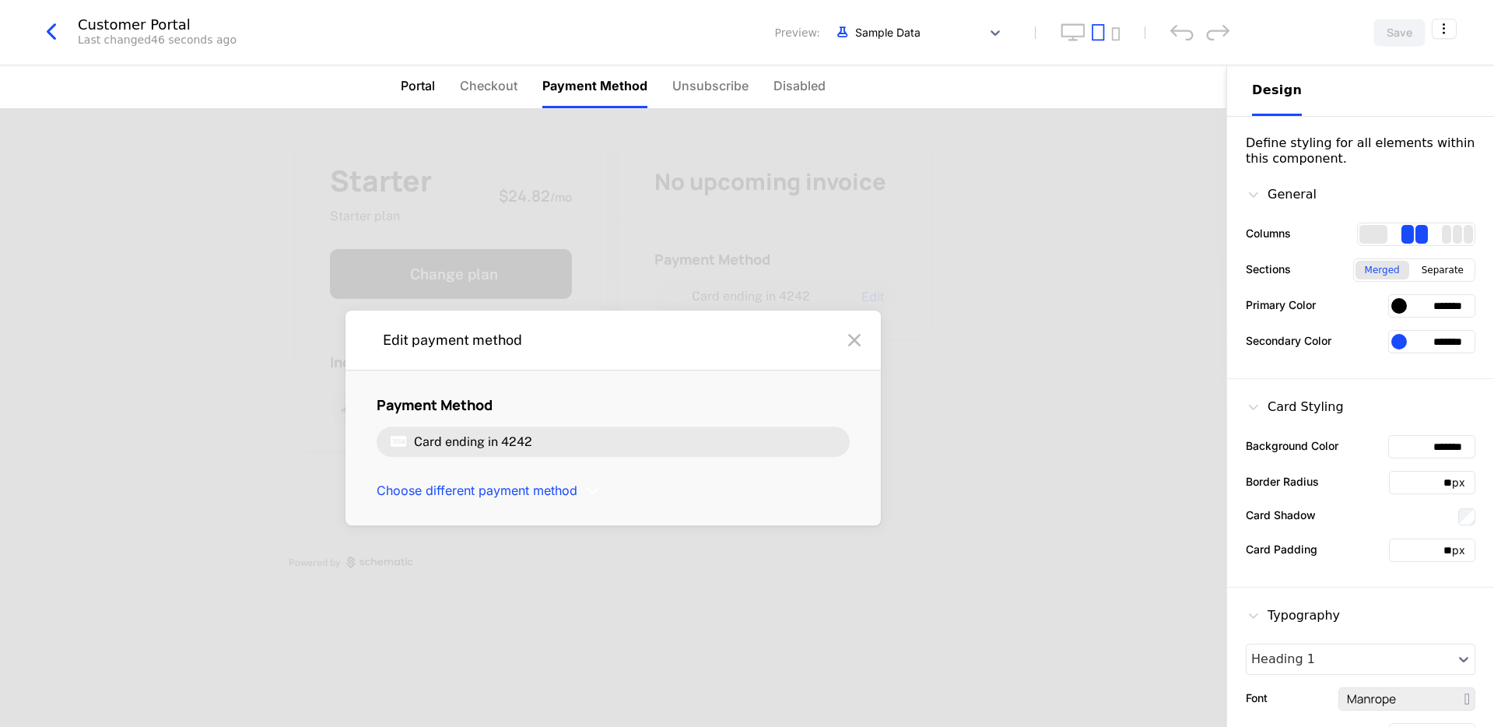
click at [408, 87] on span "Portal" at bounding box center [418, 85] width 34 height 19
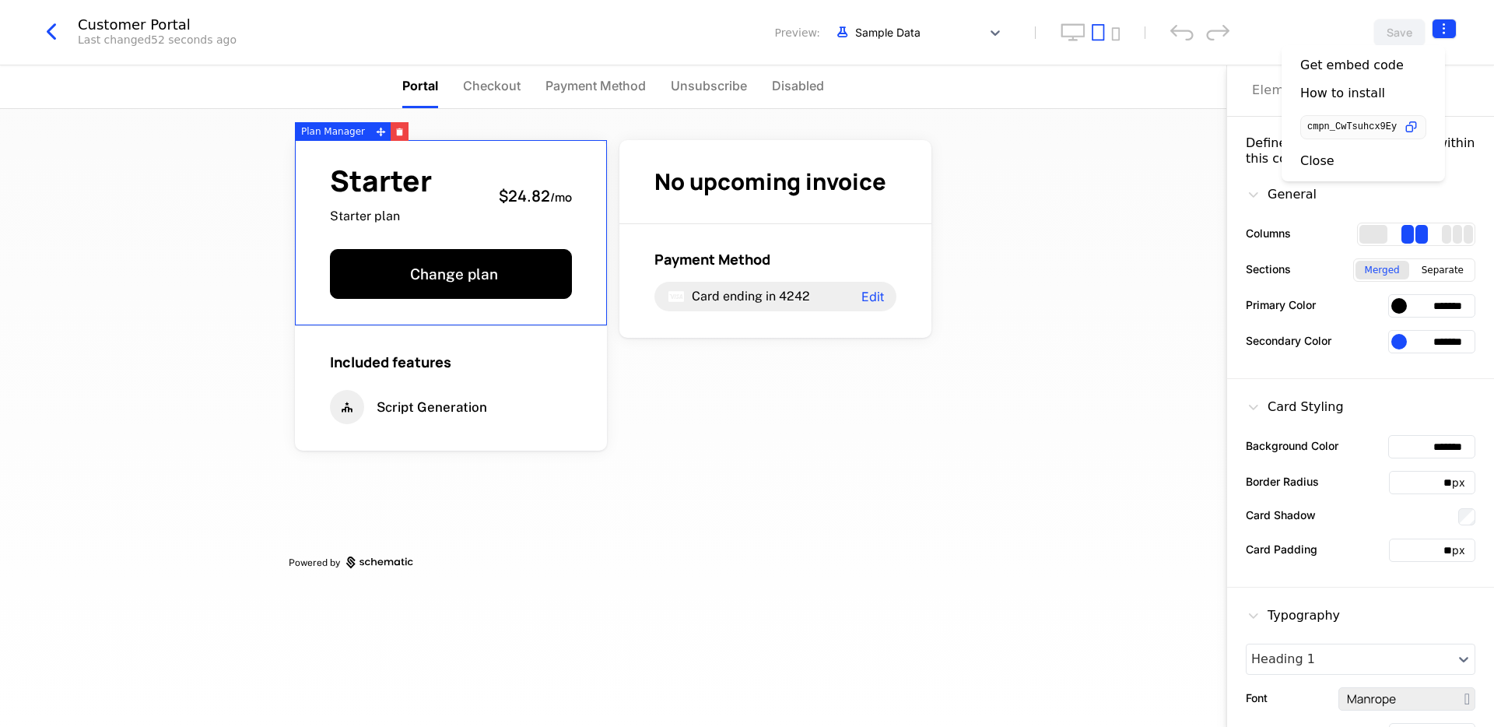
click at [1452, 31] on html "[PERSON_NAME][URL] Development Dev Quickstart Features Features Flags Catalog P…" at bounding box center [747, 363] width 1494 height 727
click at [1324, 93] on div "How to install" at bounding box center [1342, 94] width 85 height 16
